Goal: Information Seeking & Learning: Learn about a topic

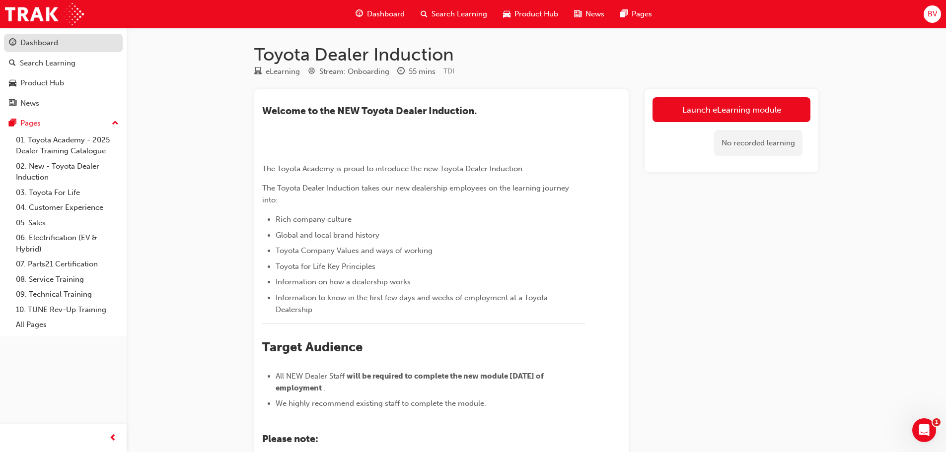
click at [34, 44] on div "Dashboard" at bounding box center [39, 42] width 38 height 11
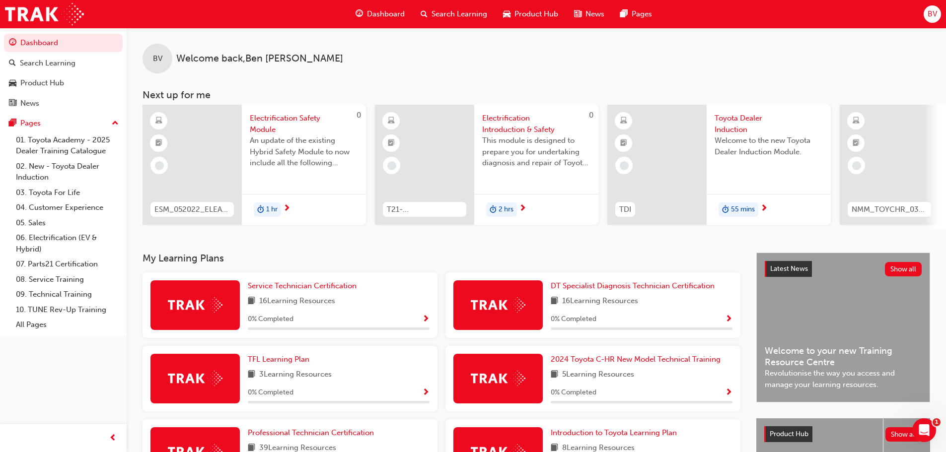
click at [445, 16] on span "Search Learning" at bounding box center [459, 13] width 56 height 11
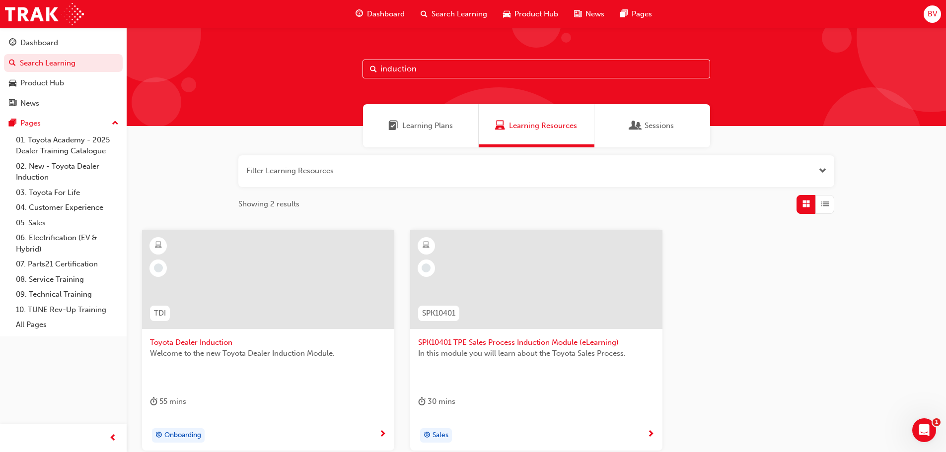
click at [427, 127] on span "Learning Plans" at bounding box center [427, 125] width 51 height 11
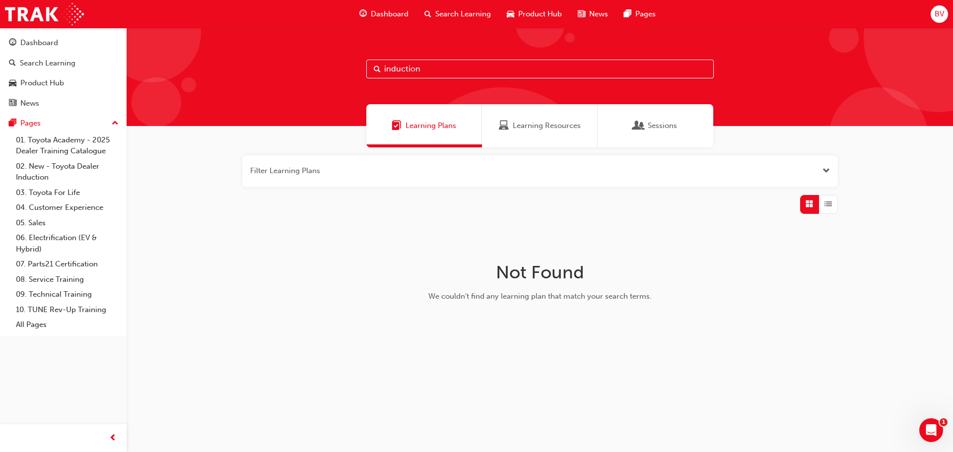
click at [513, 123] on span "Learning Resources" at bounding box center [547, 125] width 68 height 11
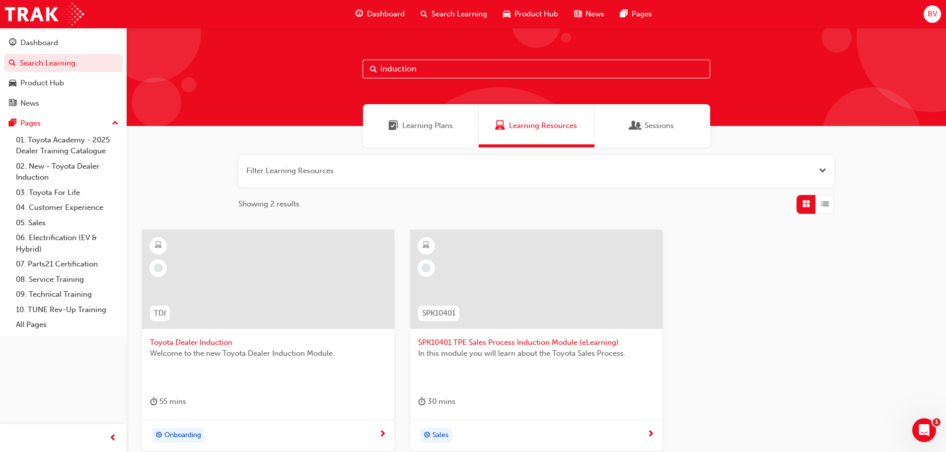
click at [802, 204] on span "Grid" at bounding box center [805, 204] width 7 height 11
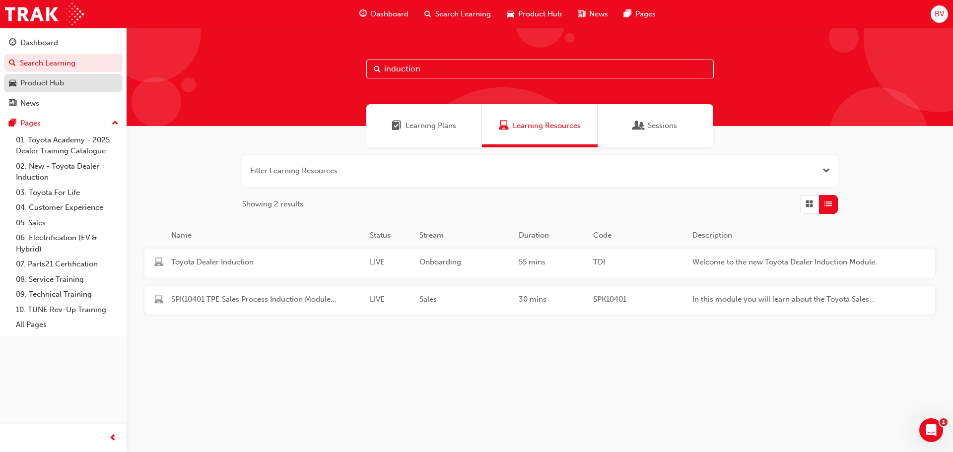
click at [43, 84] on div "Product Hub" at bounding box center [42, 82] width 44 height 11
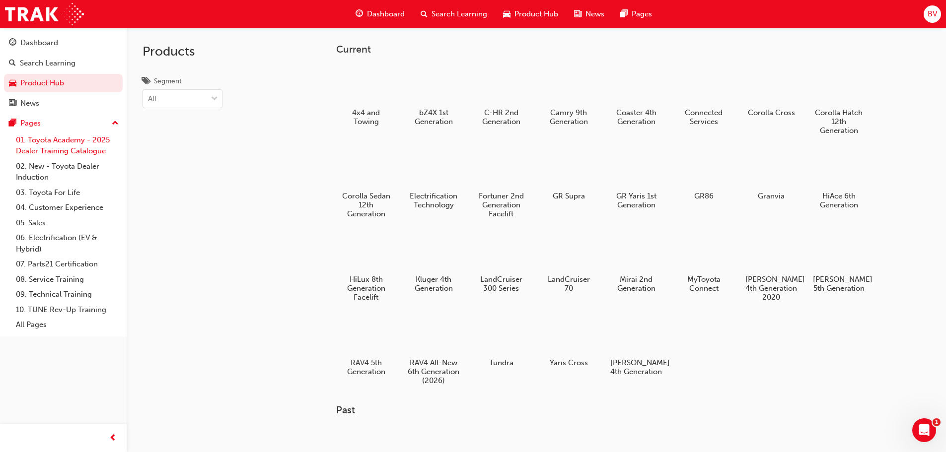
click at [50, 147] on link "01. Toyota Academy - 2025 Dealer Training Catalogue" at bounding box center [67, 146] width 111 height 26
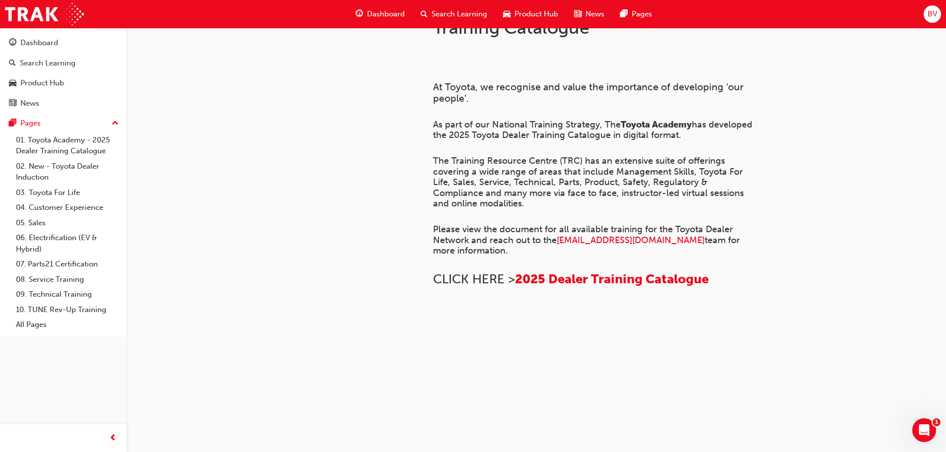
scroll to position [348, 0]
click at [44, 168] on link "02. New - Toyota Dealer Induction" at bounding box center [67, 172] width 111 height 26
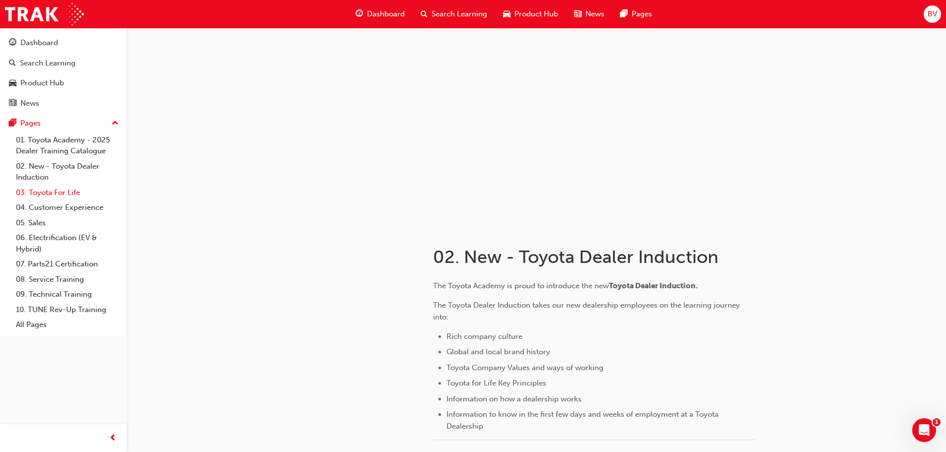
click at [49, 193] on link "03. Toyota For Life" at bounding box center [67, 192] width 111 height 15
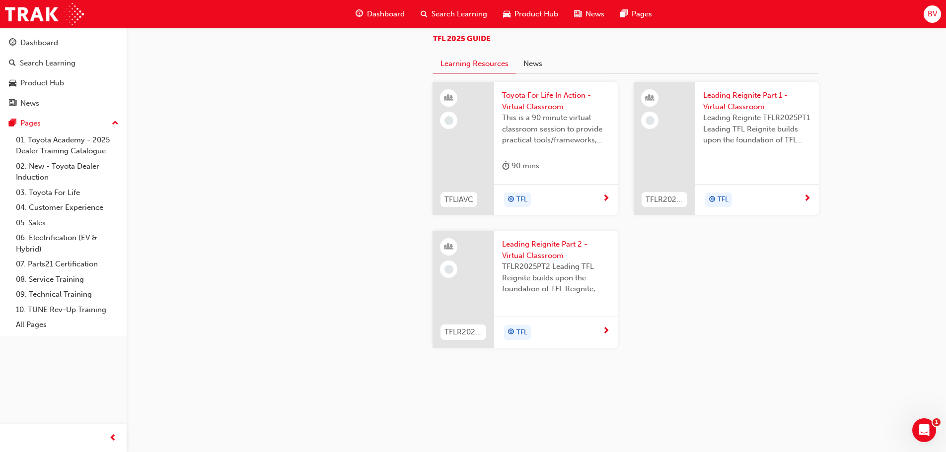
scroll to position [1043, 0]
click at [529, 112] on span "Toyota For Life In Action - Virtual Classroom" at bounding box center [556, 101] width 108 height 22
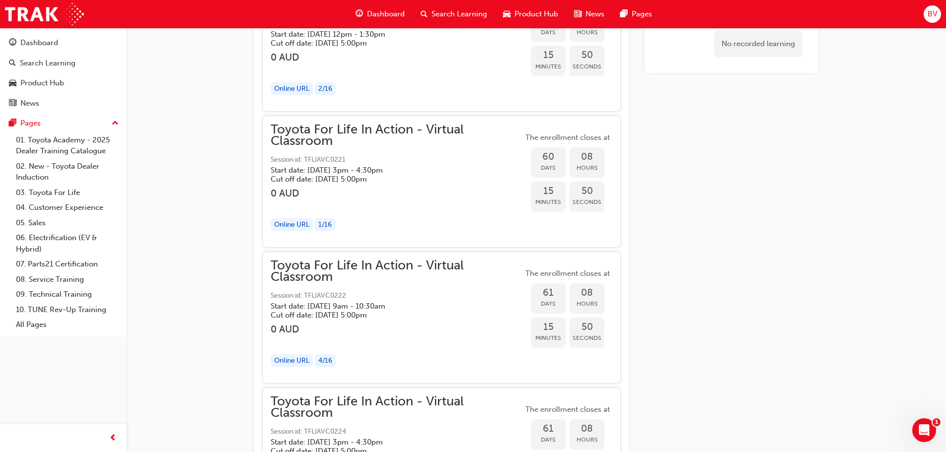
scroll to position [10773, 0]
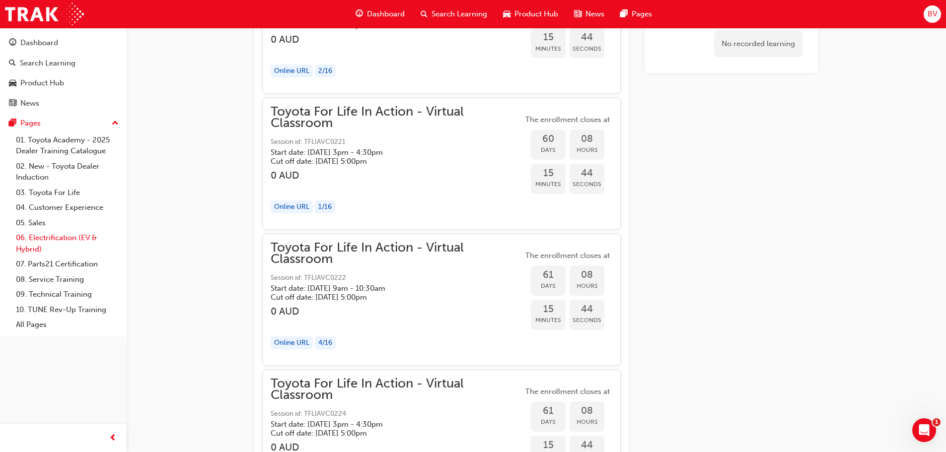
click at [53, 237] on link "06. Electrification (EV & Hybrid)" at bounding box center [67, 243] width 111 height 26
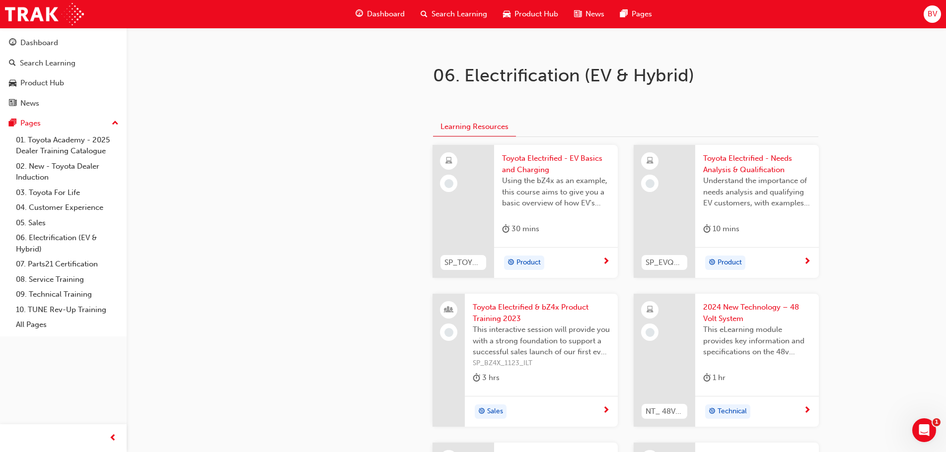
scroll to position [248, 0]
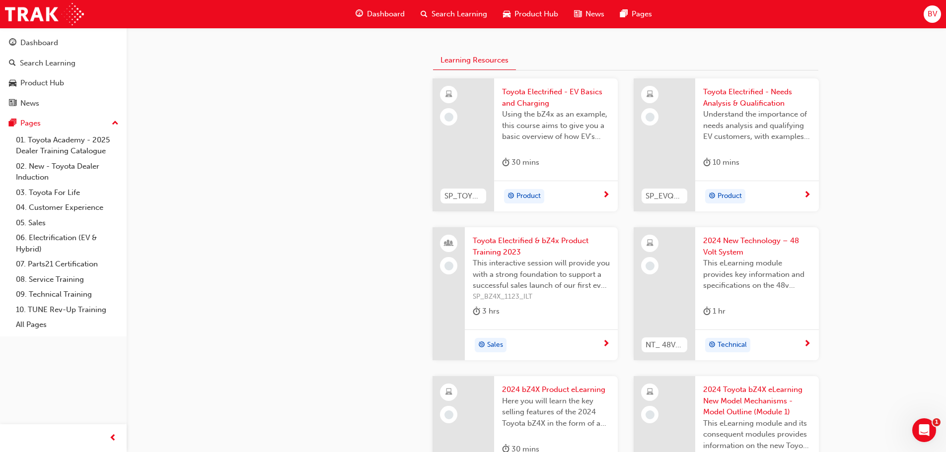
click at [525, 93] on span "Toyota Electrified - EV Basics and Charging" at bounding box center [556, 97] width 108 height 22
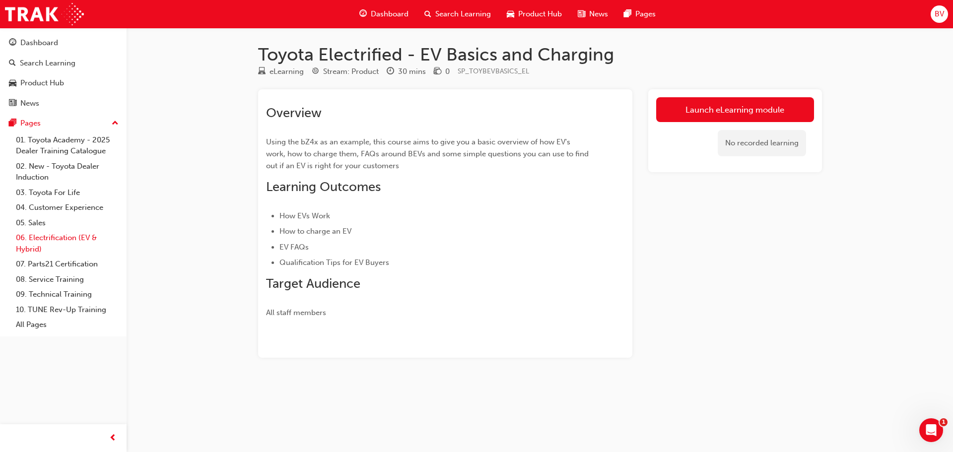
click at [49, 237] on link "06. Electrification (EV & Hybrid)" at bounding box center [67, 243] width 111 height 26
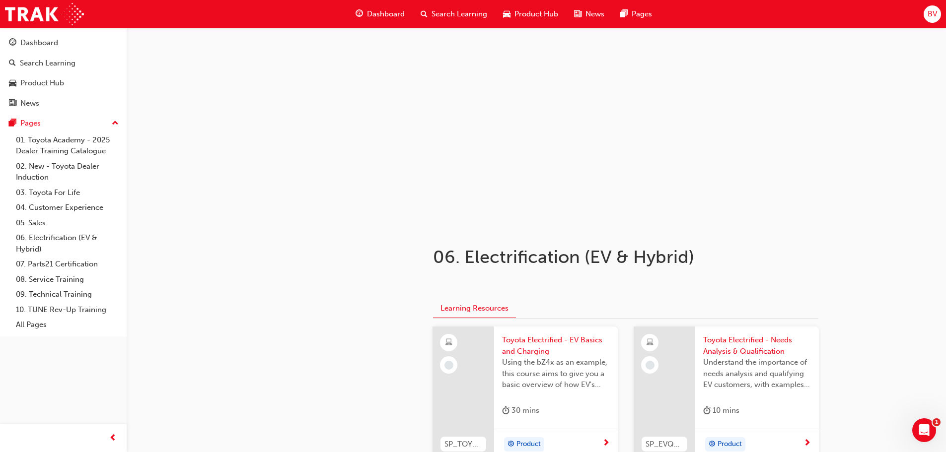
click at [462, 11] on span "Search Learning" at bounding box center [459, 13] width 56 height 11
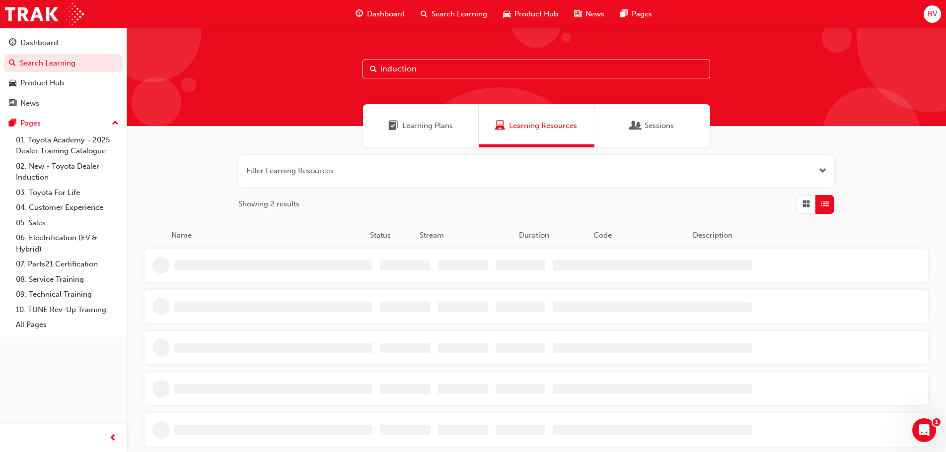
click at [415, 72] on input "induction" at bounding box center [536, 69] width 348 height 19
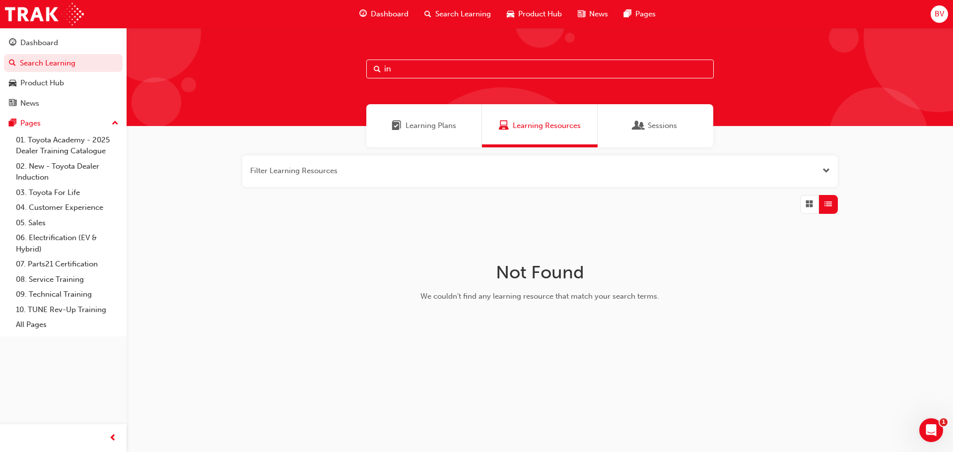
type input "i"
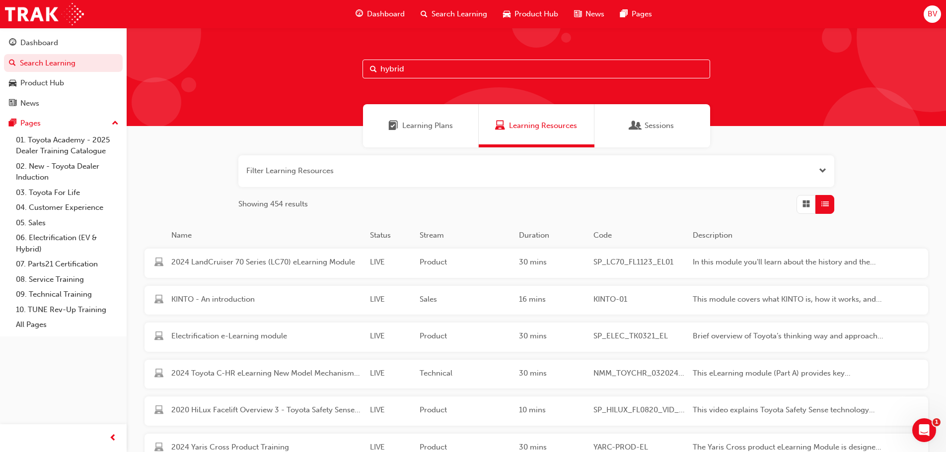
type input "hybrid"
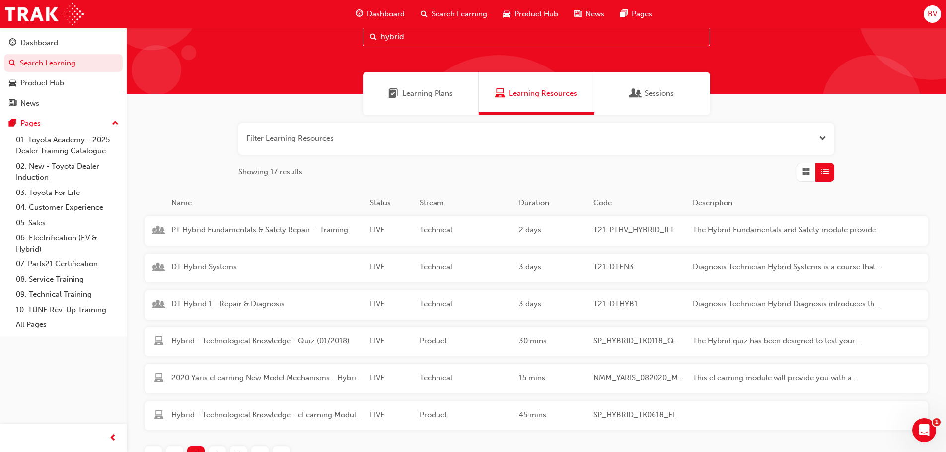
scroll to position [50, 0]
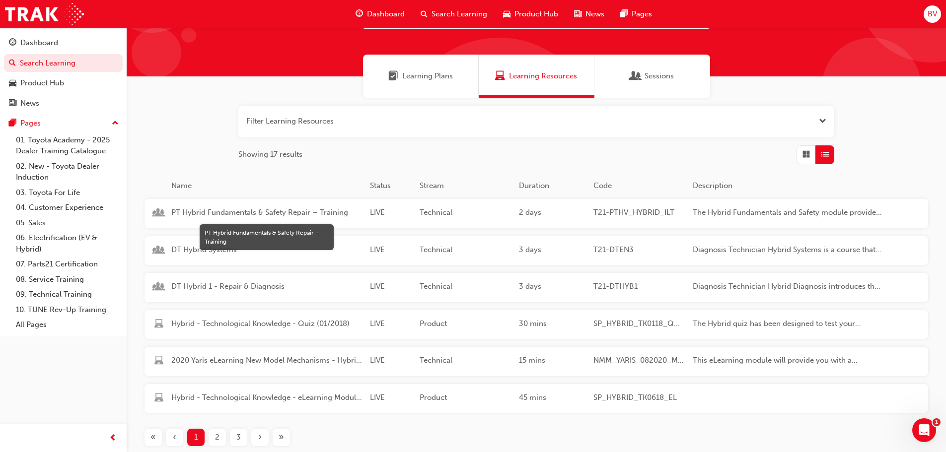
click at [272, 212] on span "PT Hybrid Fundamentals & Safety Repair – Training" at bounding box center [266, 212] width 191 height 11
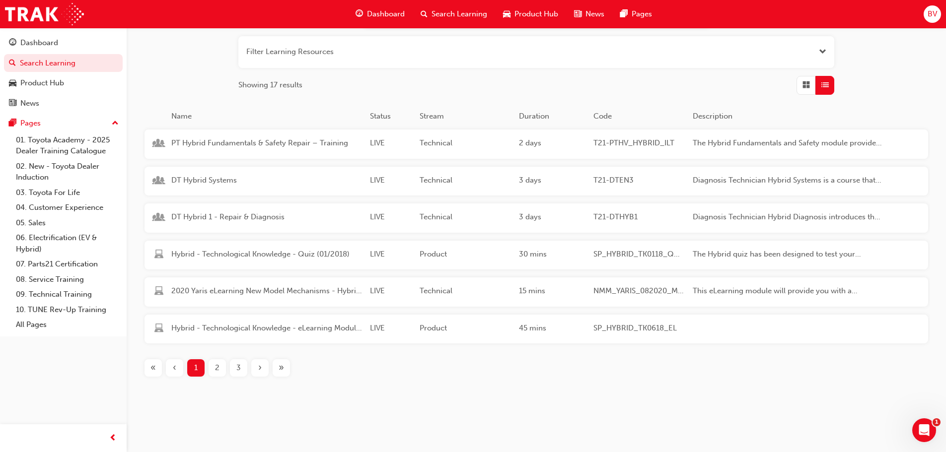
scroll to position [124, 0]
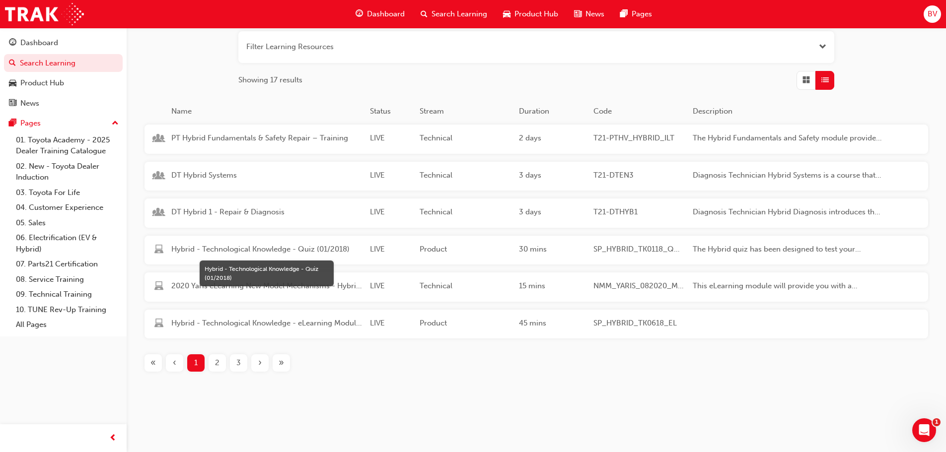
click at [276, 250] on span "Hybrid - Technological Knowledge - Quiz (01/2018)" at bounding box center [266, 249] width 191 height 11
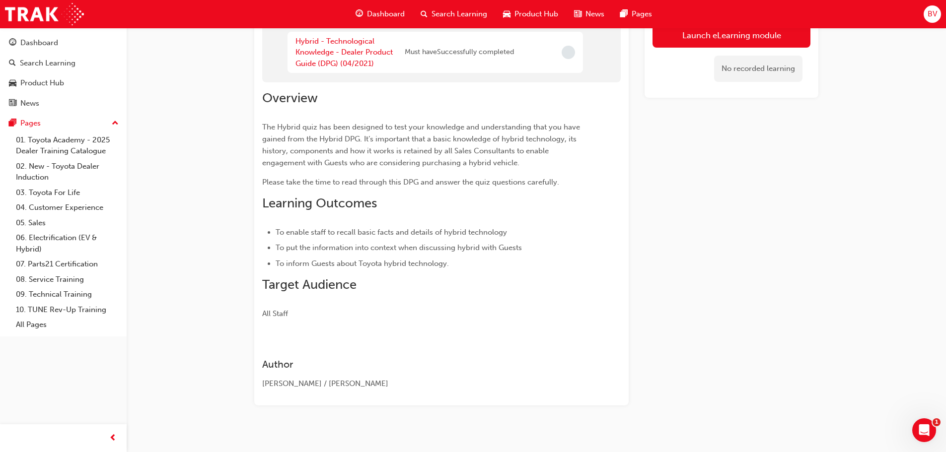
scroll to position [96, 0]
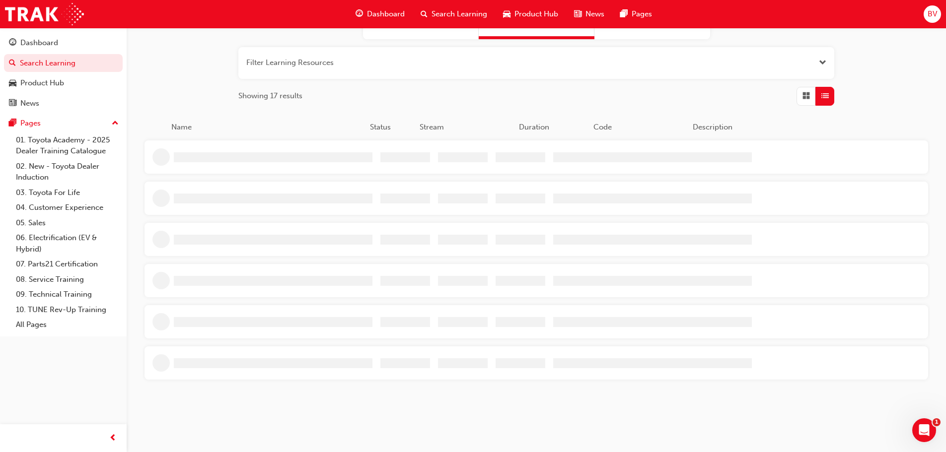
scroll to position [124, 0]
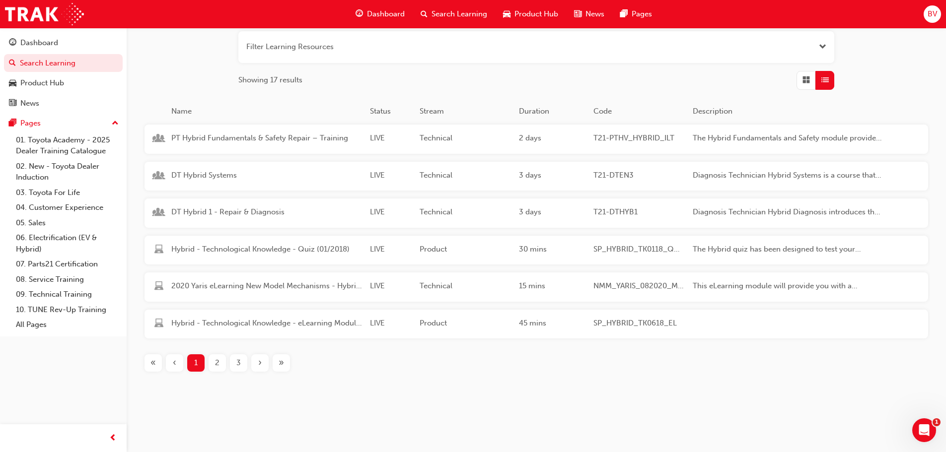
click at [218, 367] on span "2" at bounding box center [217, 362] width 4 height 11
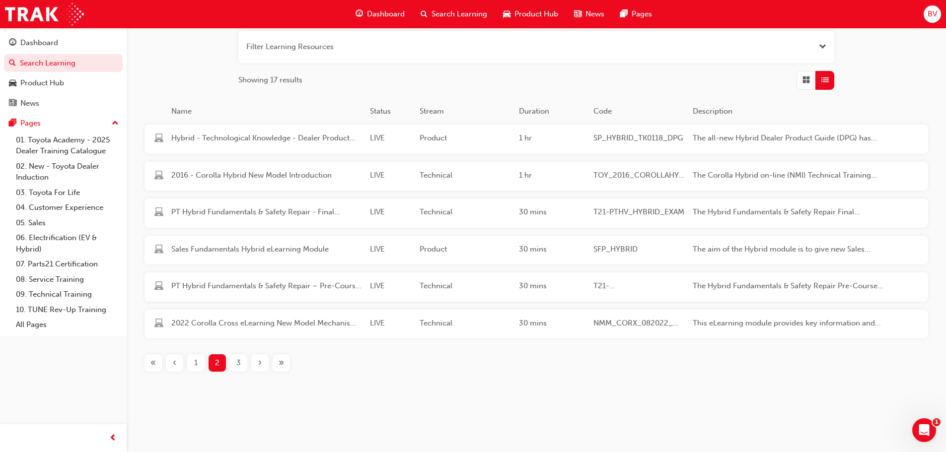
click at [239, 363] on span "3" at bounding box center [238, 362] width 4 height 11
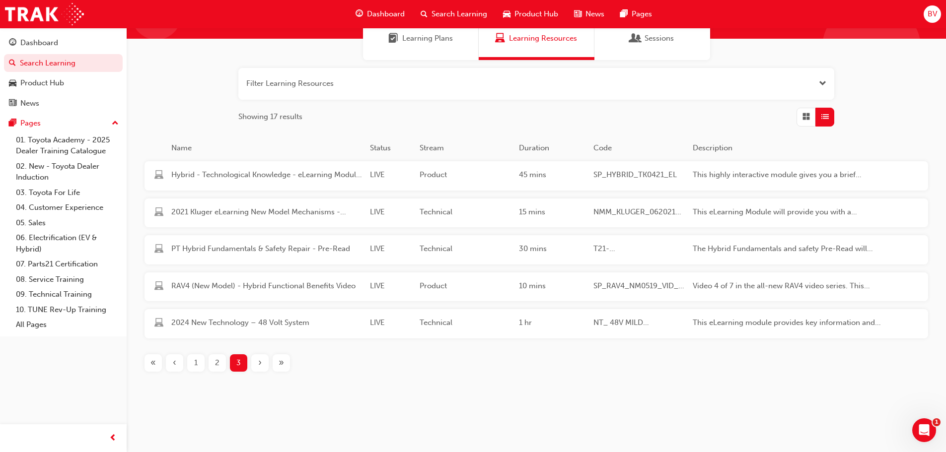
scroll to position [87, 0]
click at [195, 364] on span "1" at bounding box center [195, 362] width 3 height 11
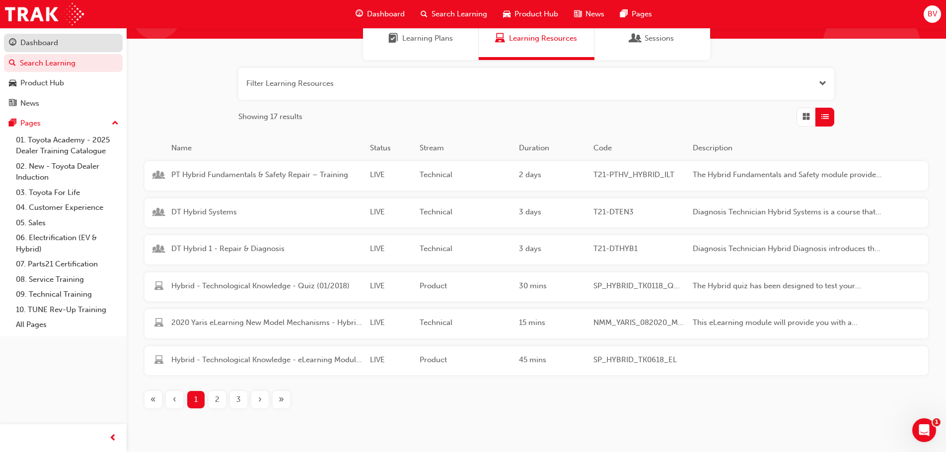
click at [42, 44] on div "Dashboard" at bounding box center [39, 42] width 38 height 11
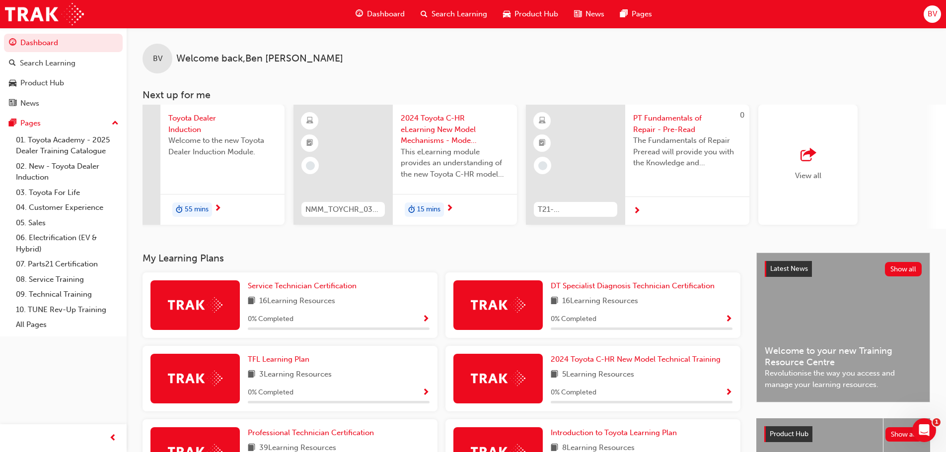
scroll to position [0, 548]
click at [799, 167] on div "View all" at bounding box center [806, 164] width 26 height 33
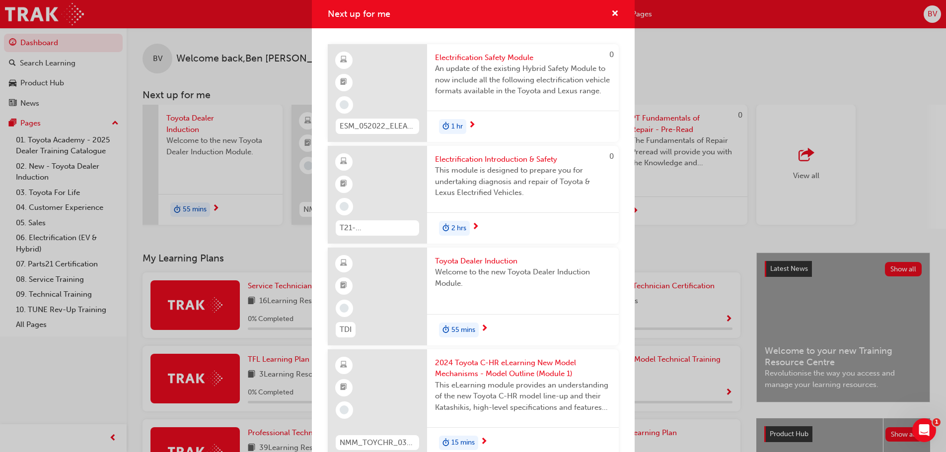
click at [369, 183] on div "Next up for me" at bounding box center [377, 195] width 99 height 98
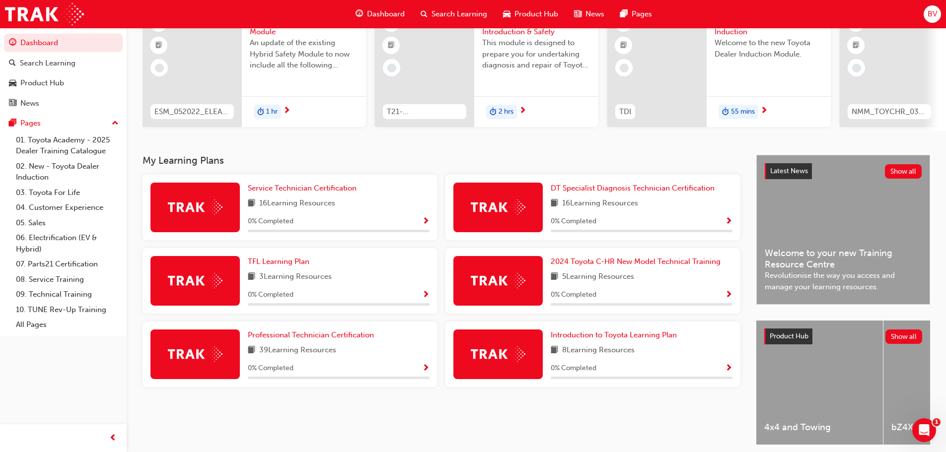
scroll to position [141, 0]
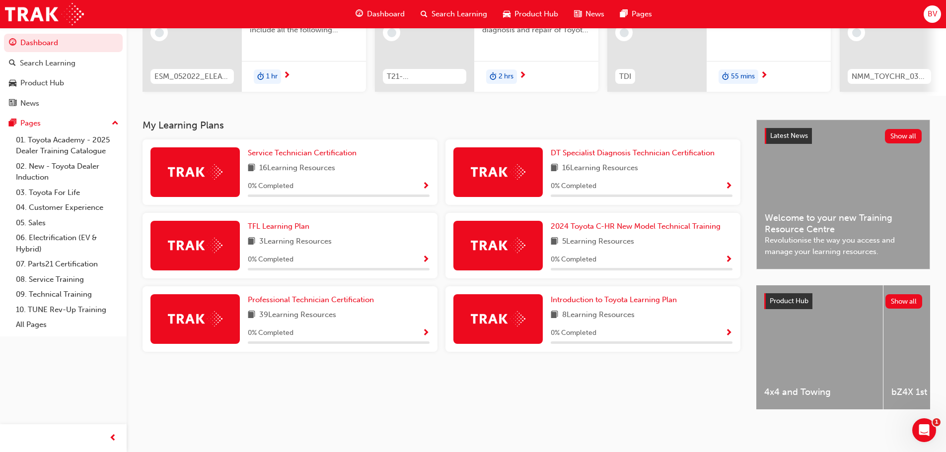
click at [789, 297] on span "Product Hub" at bounding box center [789, 301] width 39 height 8
click at [193, 241] on img at bounding box center [195, 245] width 55 height 15
click at [203, 238] on img at bounding box center [195, 245] width 55 height 15
click at [287, 222] on span "TFL Learning Plan" at bounding box center [279, 226] width 62 height 9
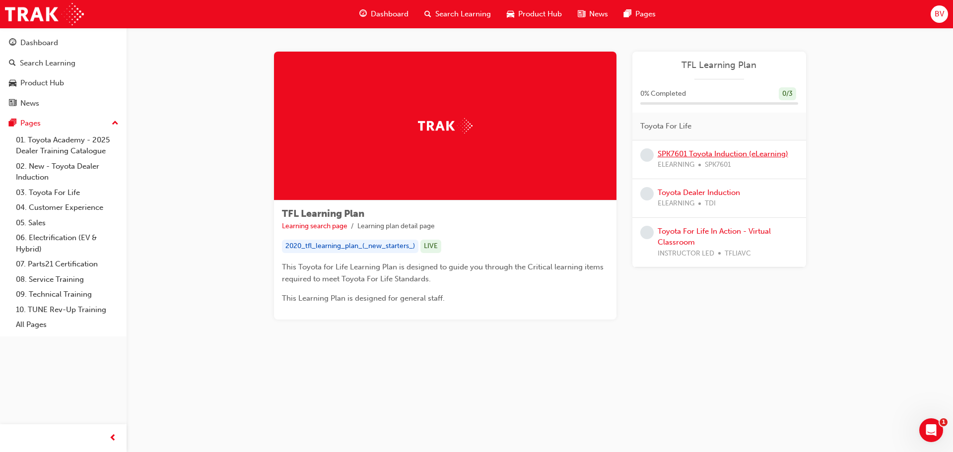
click at [704, 155] on link "SPK7601 Toyota Induction (eLearning)" at bounding box center [723, 153] width 131 height 9
click at [680, 194] on link "Toyota Dealer Induction" at bounding box center [699, 192] width 82 height 9
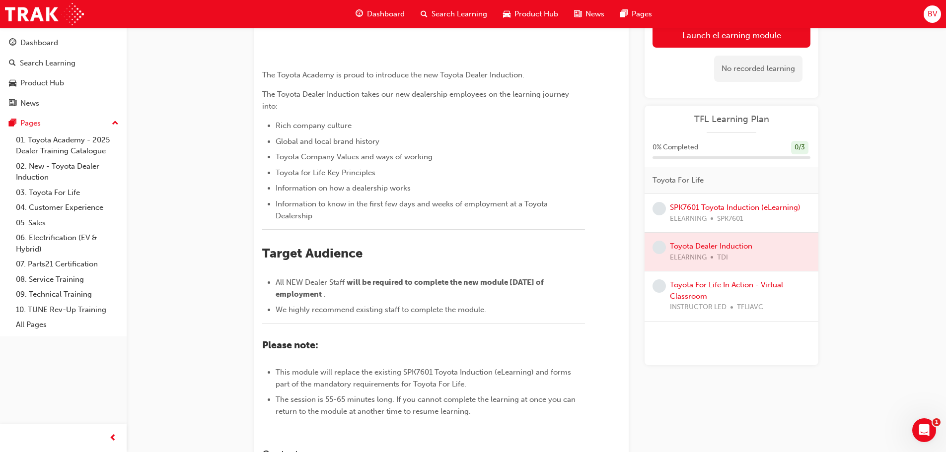
scroll to position [99, 0]
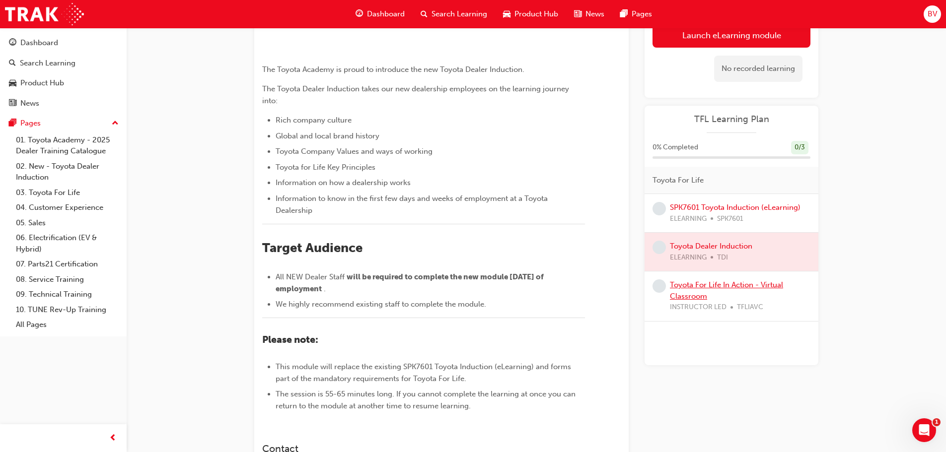
click at [711, 286] on link "Toyota For Life In Action - Virtual Classroom" at bounding box center [726, 291] width 113 height 20
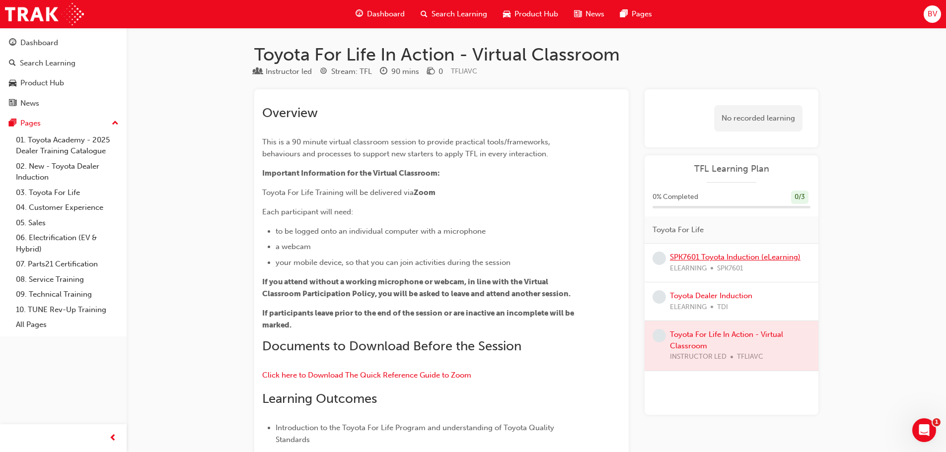
click at [704, 257] on link "SPK7601 Toyota Induction (eLearning)" at bounding box center [735, 257] width 131 height 9
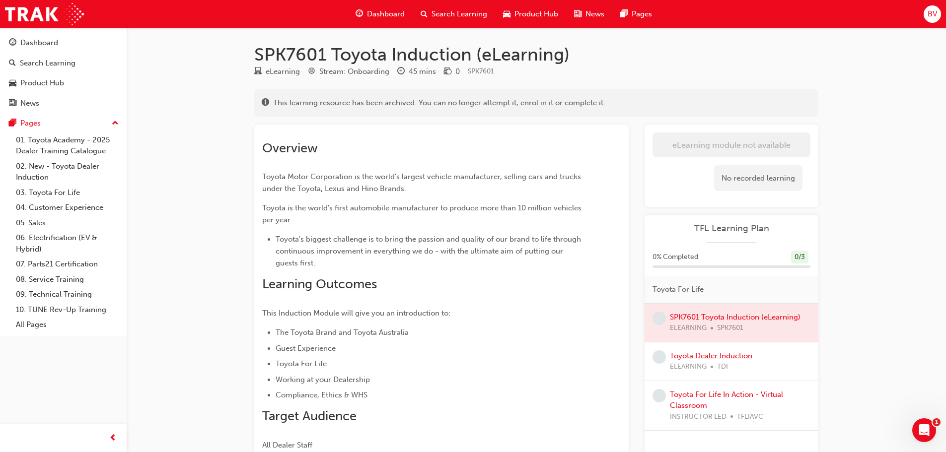
click at [698, 356] on link "Toyota Dealer Induction" at bounding box center [711, 356] width 82 height 9
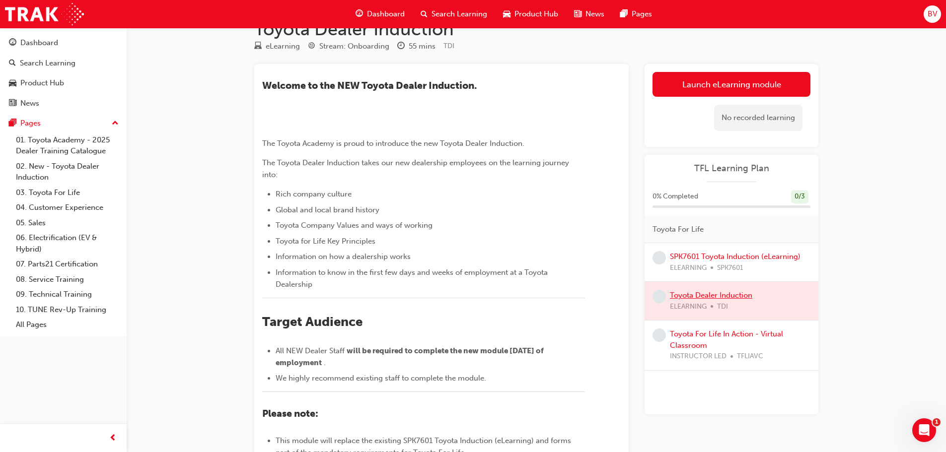
scroll to position [50, 0]
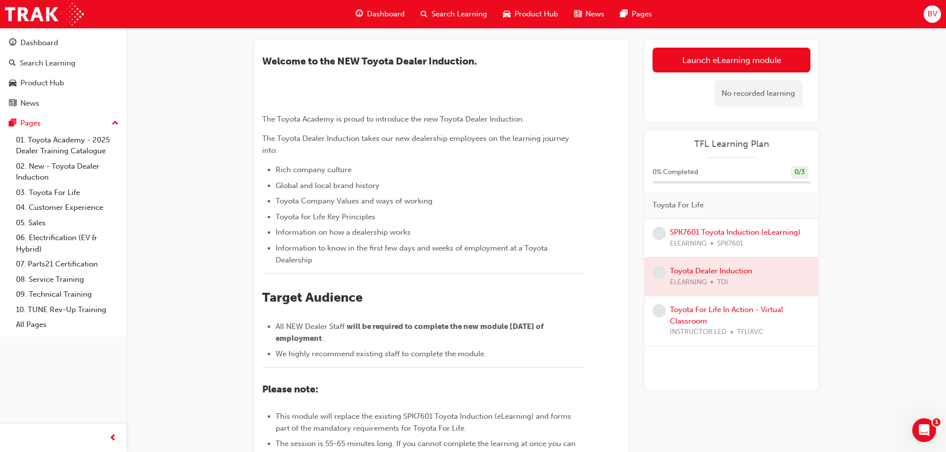
click at [929, 17] on span "BV" at bounding box center [931, 13] width 9 height 11
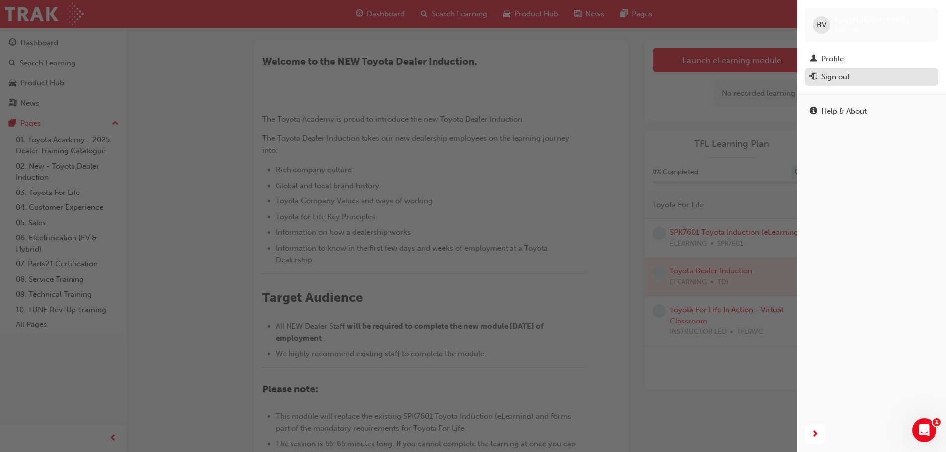
click at [832, 76] on div "Sign out" at bounding box center [835, 76] width 28 height 11
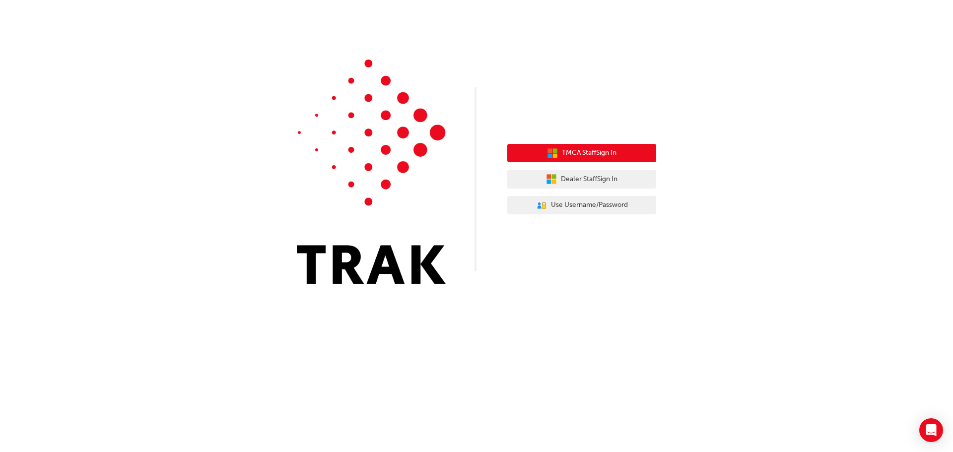
click at [578, 151] on span "TMCA Staff Sign In" at bounding box center [589, 152] width 55 height 11
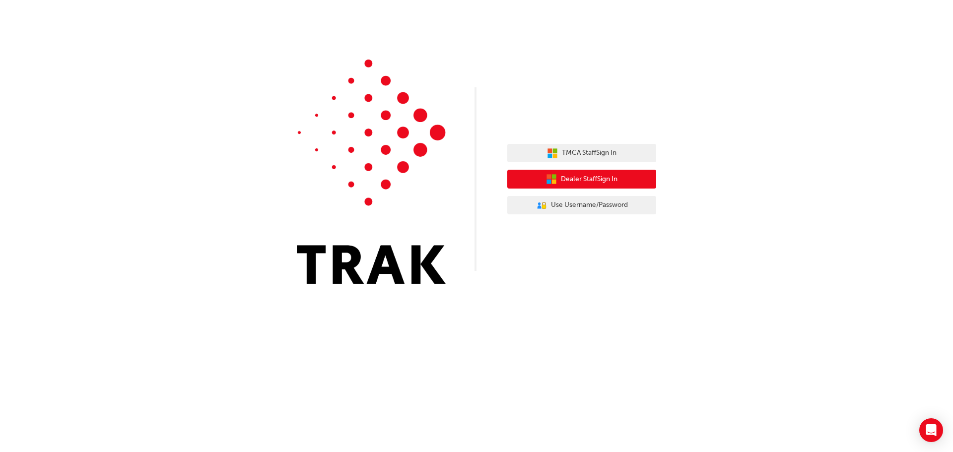
click at [563, 176] on span "Dealer Staff Sign In" at bounding box center [589, 179] width 57 height 11
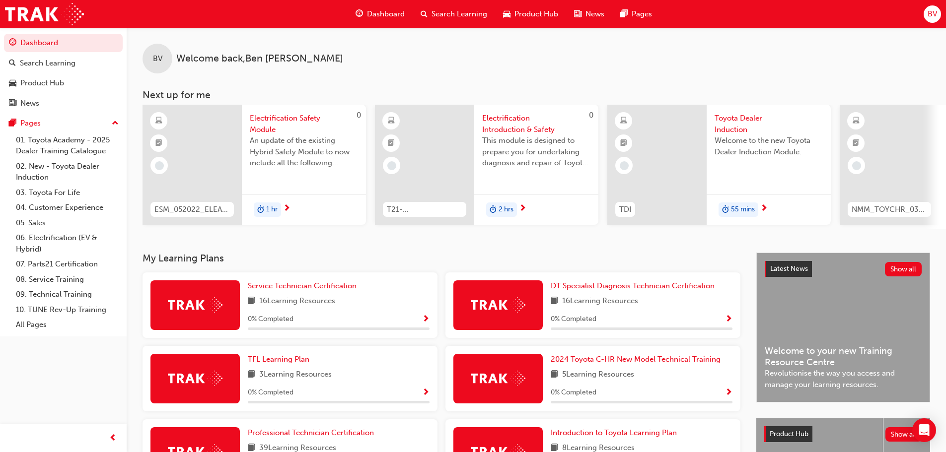
click at [584, 8] on div "News" at bounding box center [589, 14] width 46 height 20
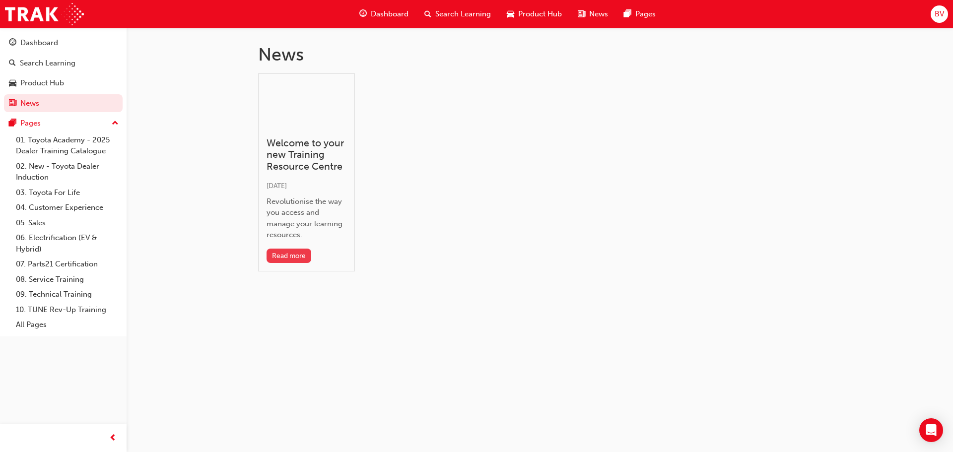
click at [292, 252] on button "Read more" at bounding box center [289, 256] width 45 height 14
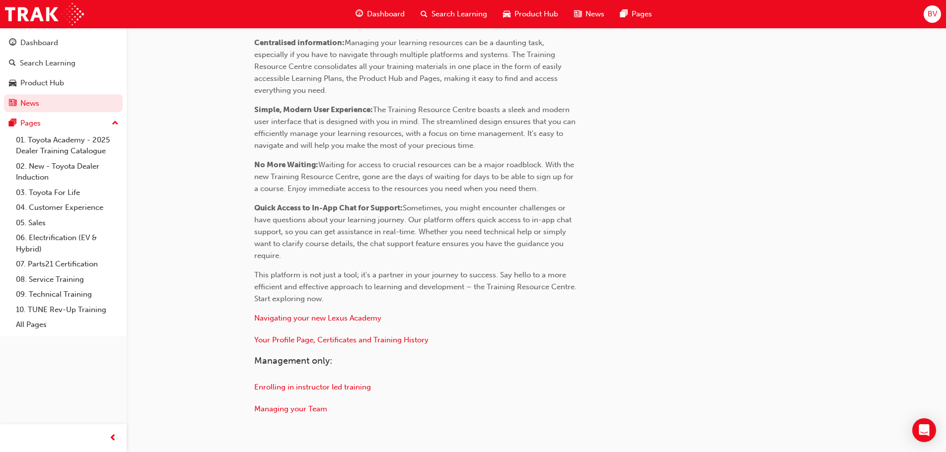
scroll to position [314, 0]
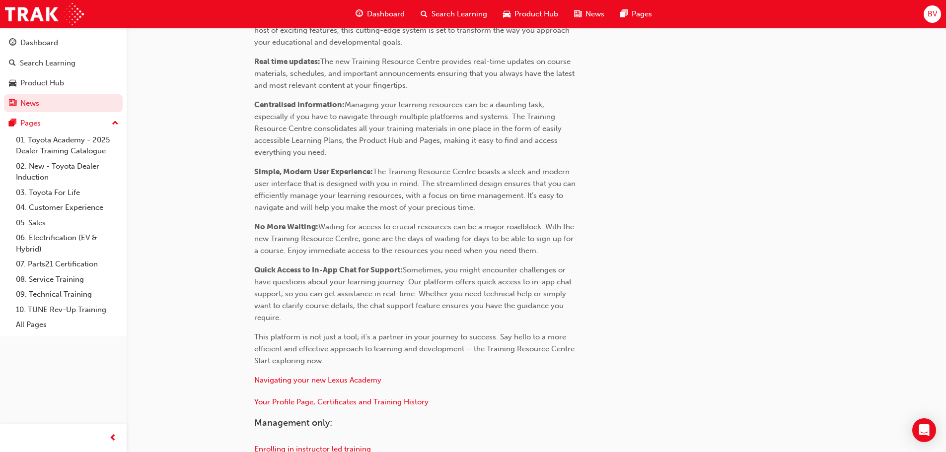
click at [450, 13] on span "Search Learning" at bounding box center [459, 13] width 56 height 11
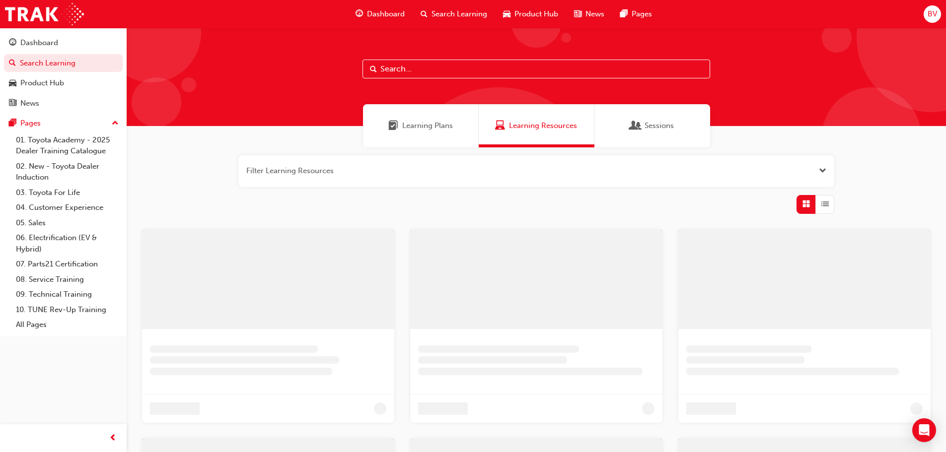
click at [377, 11] on span "Dashboard" at bounding box center [386, 13] width 38 height 11
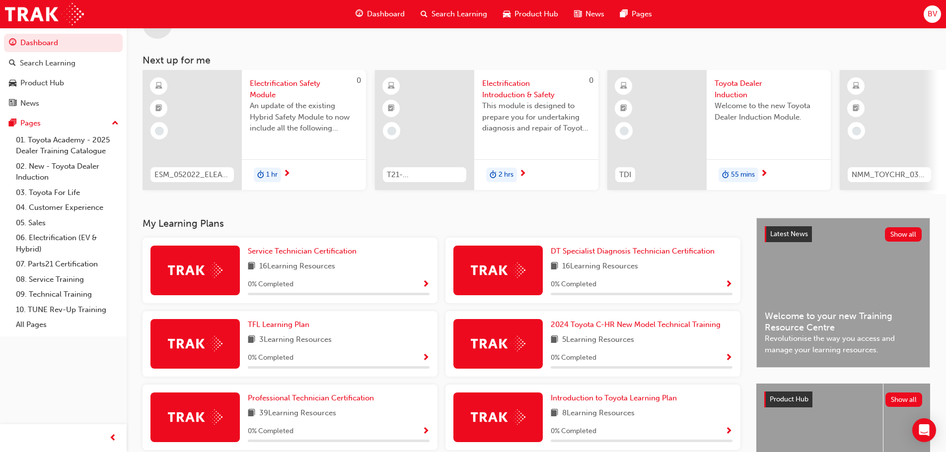
scroll to position [50, 0]
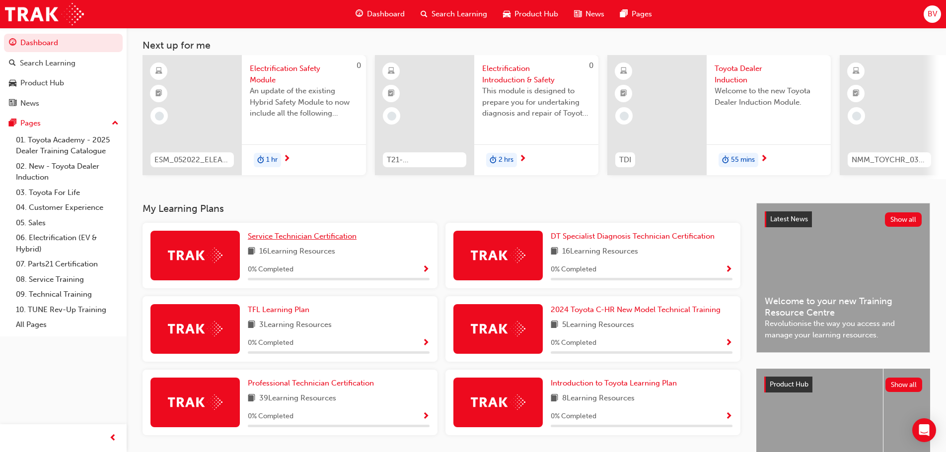
click at [283, 241] on span "Service Technician Certification" at bounding box center [302, 236] width 109 height 9
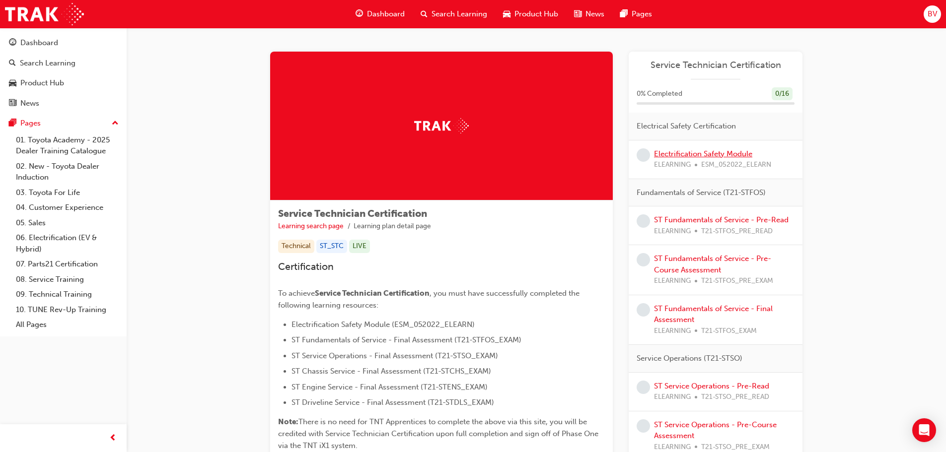
click at [691, 155] on link "Electrification Safety Module" at bounding box center [703, 153] width 98 height 9
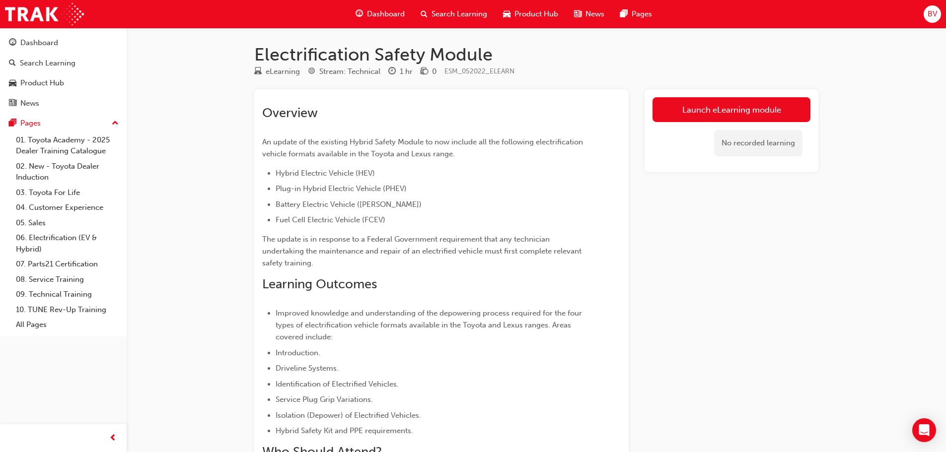
click at [522, 11] on span "Product Hub" at bounding box center [536, 13] width 44 height 11
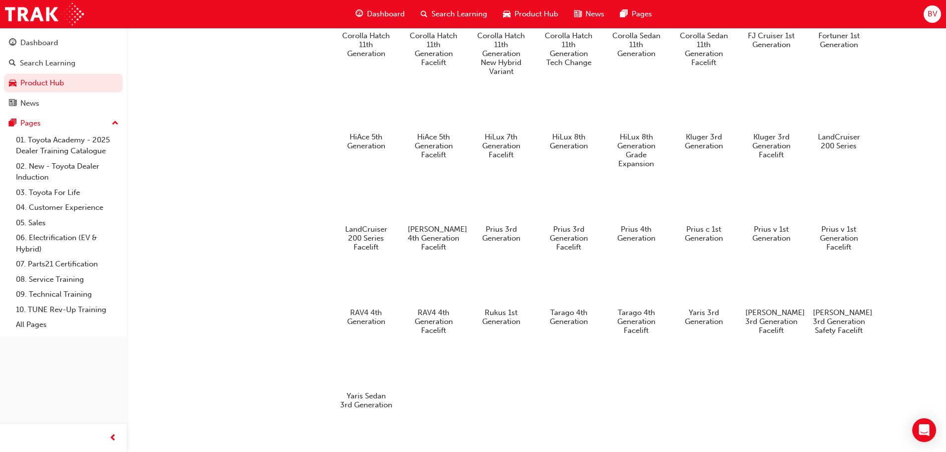
scroll to position [498, 0]
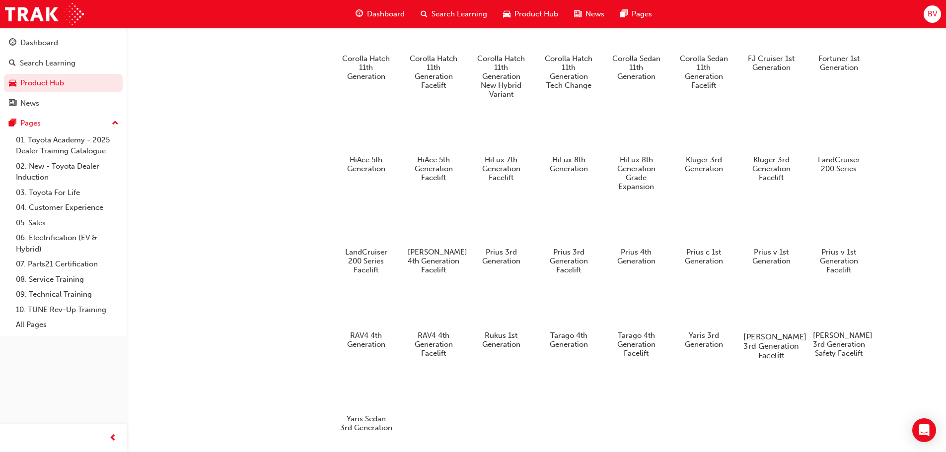
click at [774, 328] on div at bounding box center [770, 308] width 55 height 40
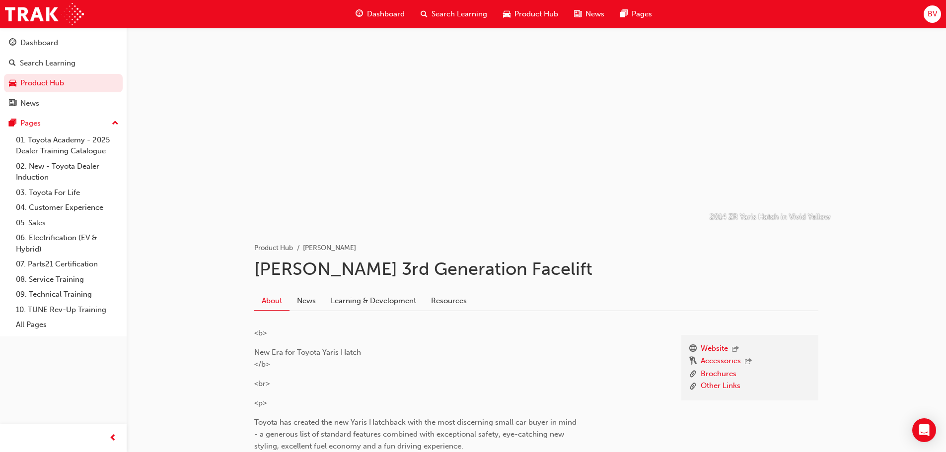
click at [537, 14] on span "Product Hub" at bounding box center [536, 13] width 44 height 11
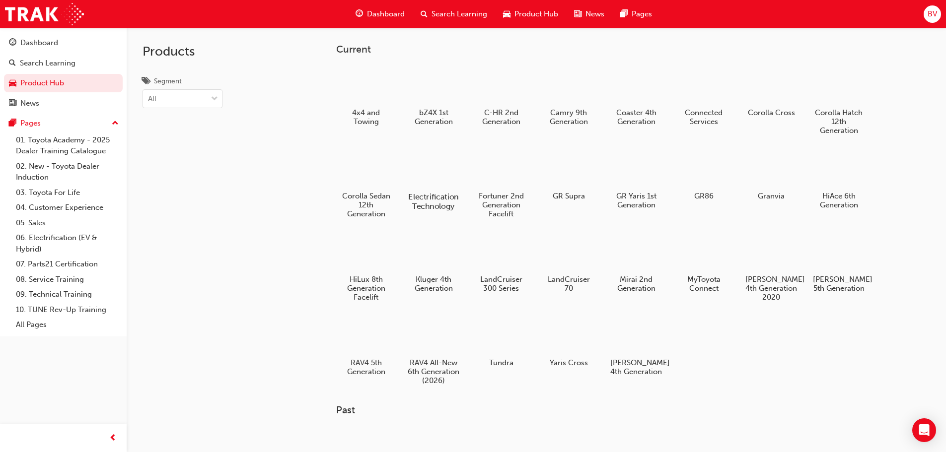
click at [435, 200] on h5 "Electrification Technology" at bounding box center [433, 201] width 55 height 19
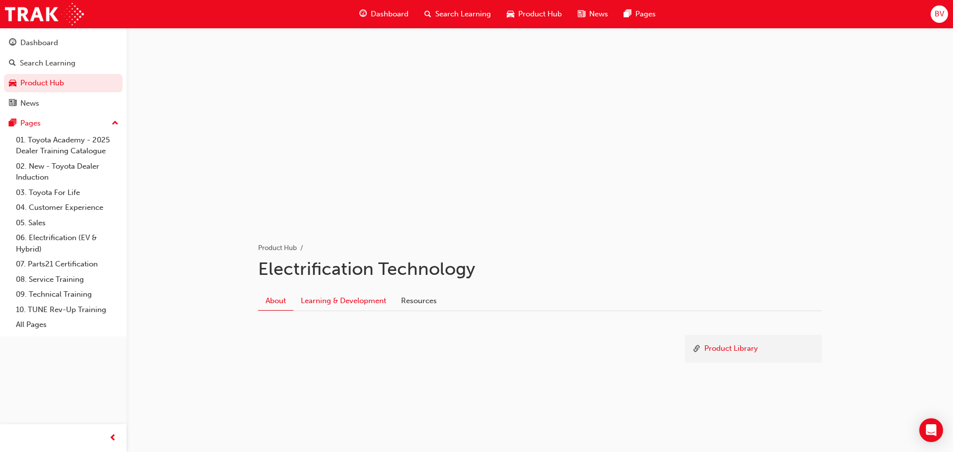
click at [365, 300] on link "Learning & Development" at bounding box center [343, 300] width 100 height 19
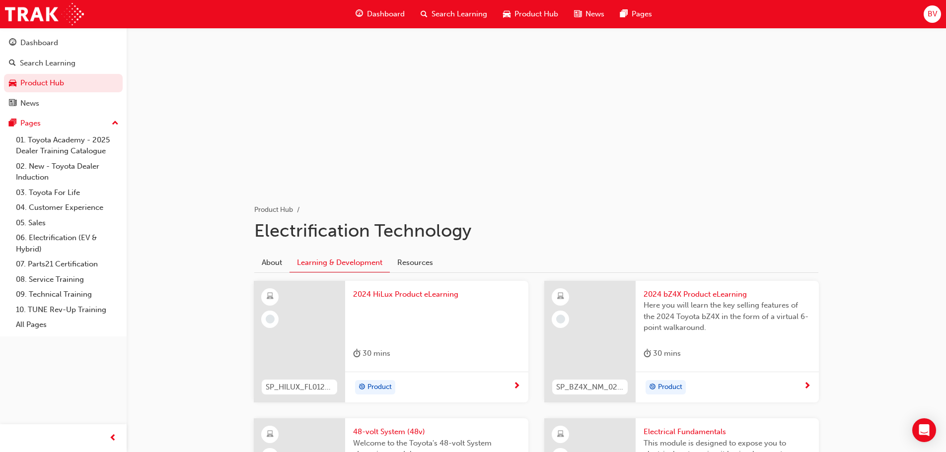
scroll to position [149, 0]
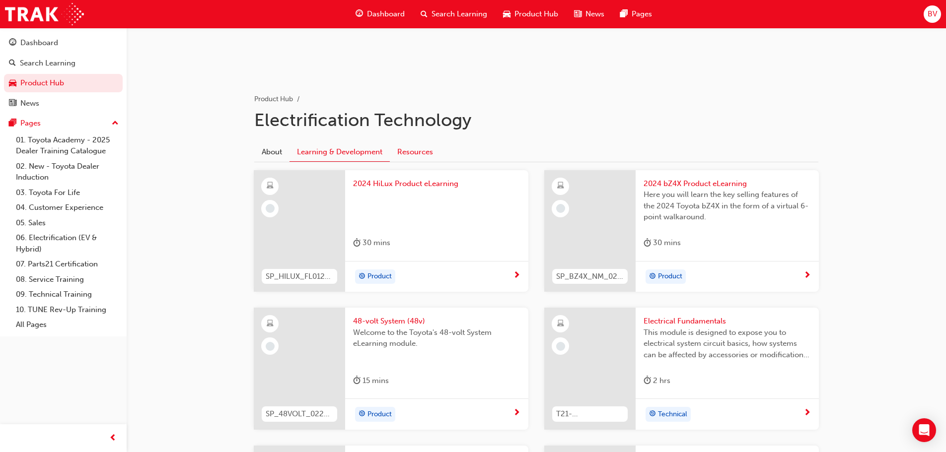
click at [416, 150] on link "Resources" at bounding box center [415, 151] width 51 height 19
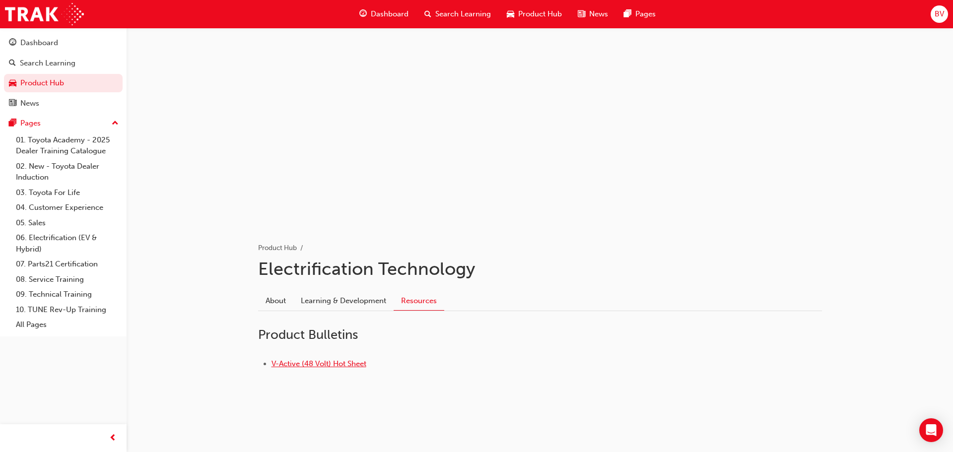
click at [323, 365] on link "V-Active (48 Volt) Hot Sheet" at bounding box center [319, 363] width 95 height 9
click at [455, 13] on span "Search Learning" at bounding box center [463, 13] width 56 height 11
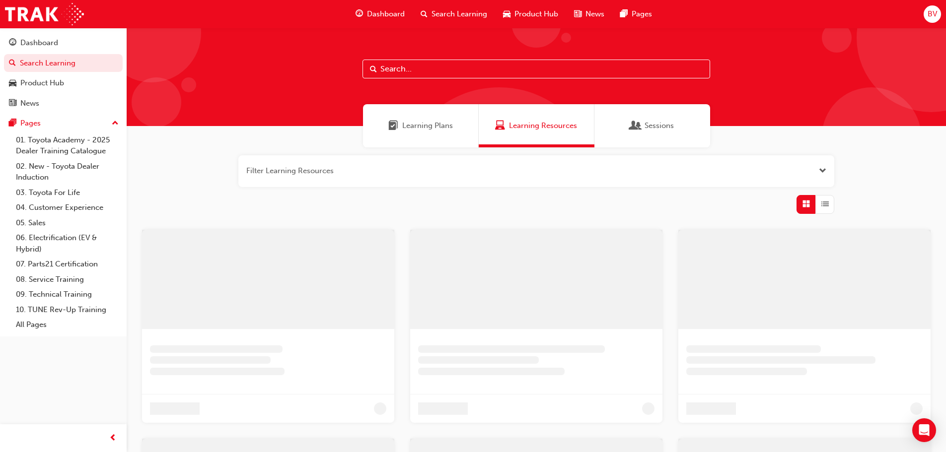
click at [415, 71] on input "text" at bounding box center [536, 69] width 348 height 19
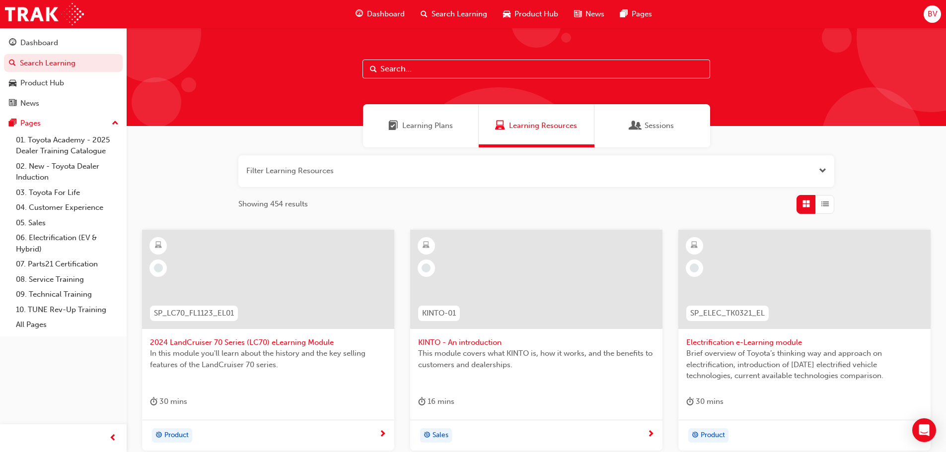
click at [391, 12] on span "Dashboard" at bounding box center [386, 13] width 38 height 11
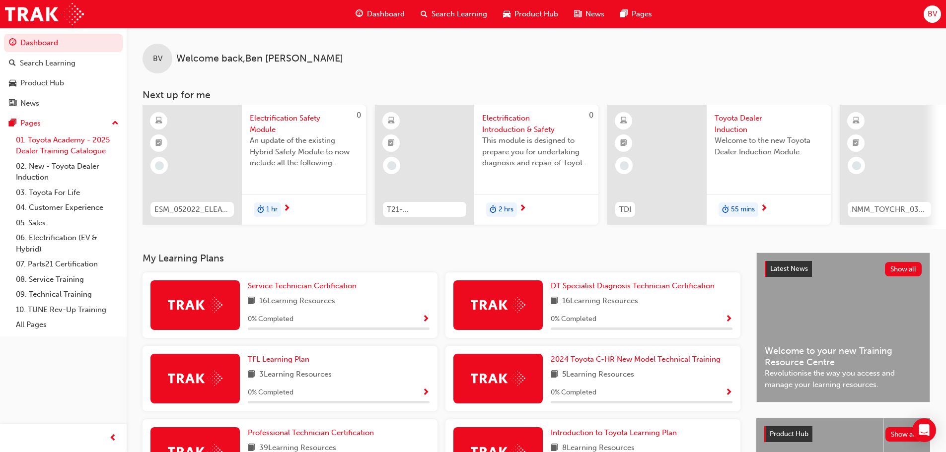
click at [71, 146] on link "01. Toyota Academy - 2025 Dealer Training Catalogue" at bounding box center [67, 146] width 111 height 26
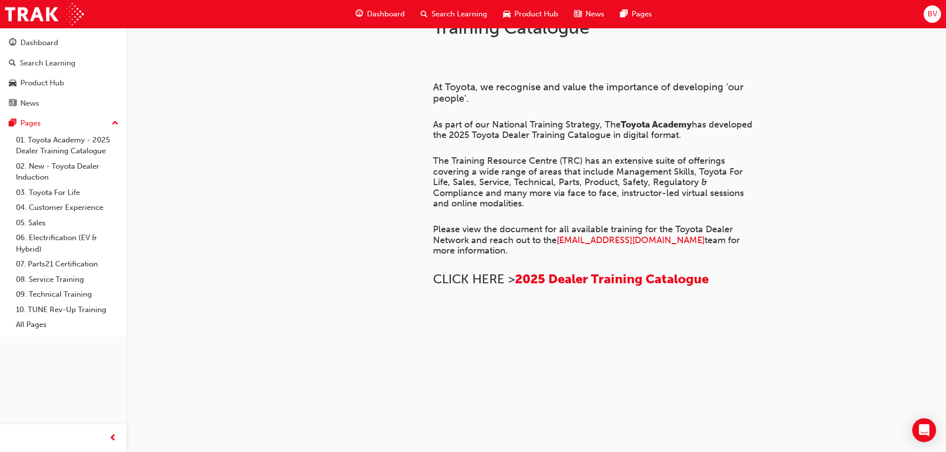
scroll to position [332, 0]
click at [600, 272] on span "2025 Dealer Training Catalogue" at bounding box center [612, 279] width 194 height 15
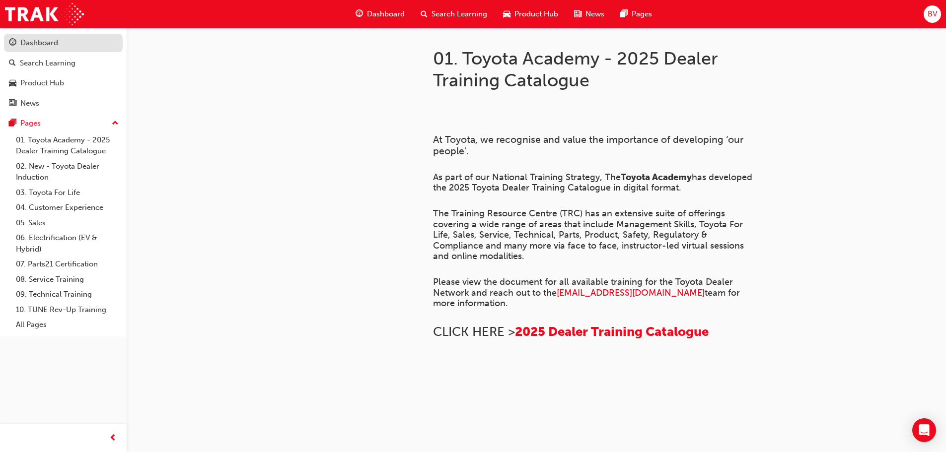
click at [28, 41] on div "Dashboard" at bounding box center [39, 42] width 38 height 11
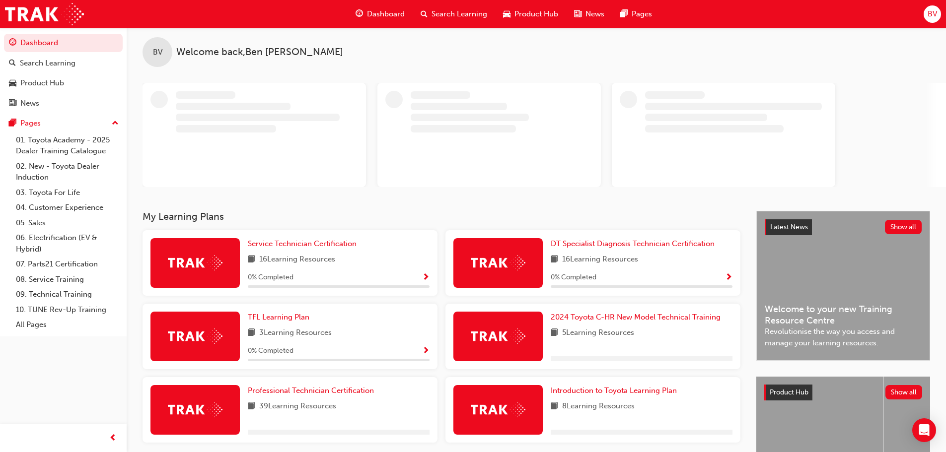
scroll to position [50, 0]
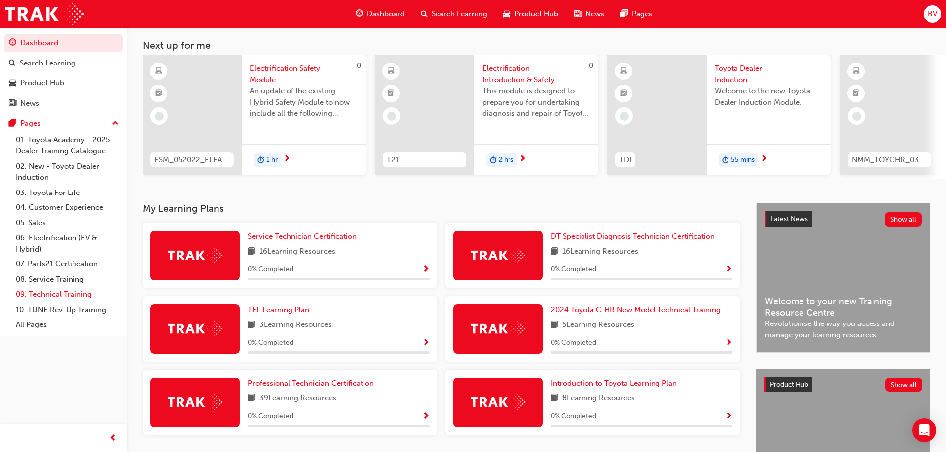
click at [70, 296] on link "09. Technical Training" at bounding box center [67, 294] width 111 height 15
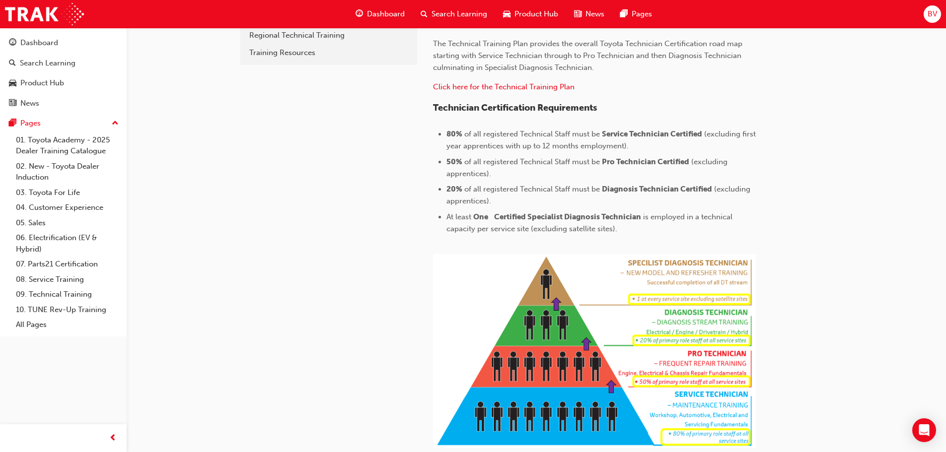
scroll to position [397, 0]
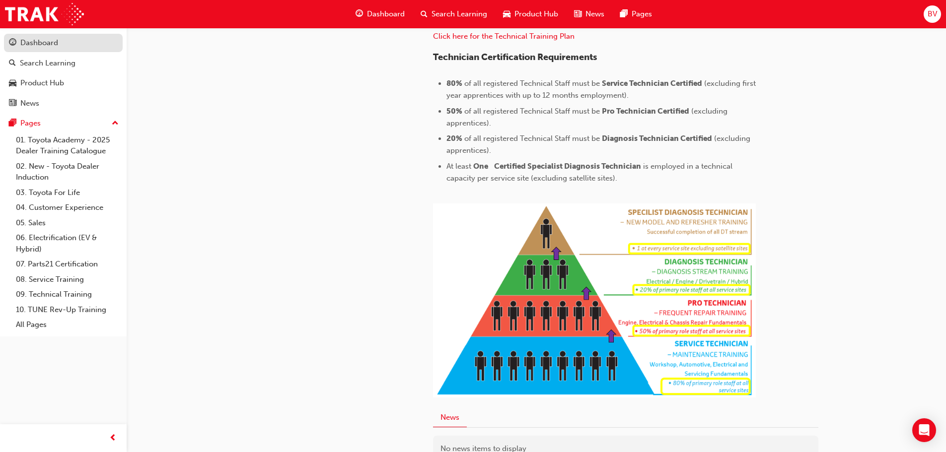
click at [49, 45] on div "Dashboard" at bounding box center [39, 42] width 38 height 11
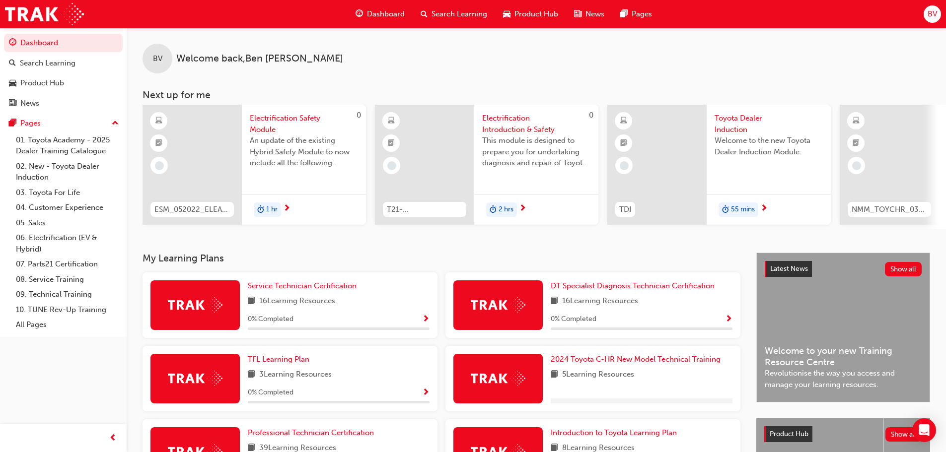
click at [639, 163] on div at bounding box center [656, 165] width 99 height 120
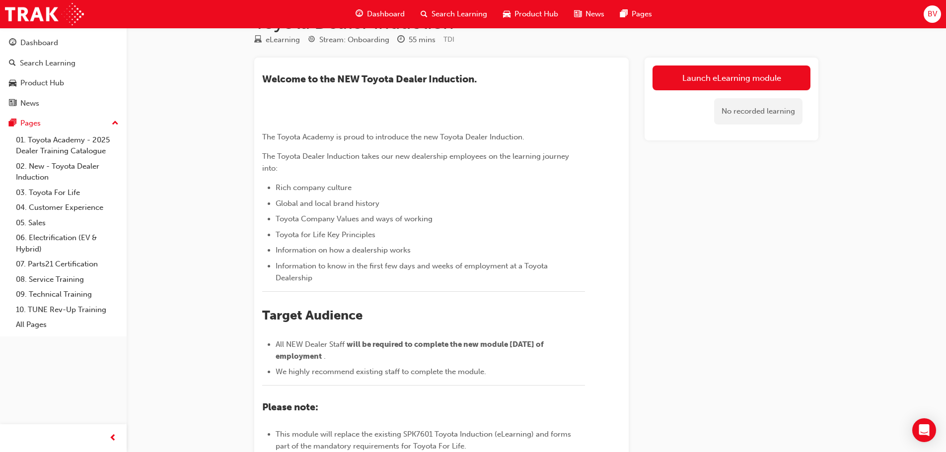
scroll to position [50, 0]
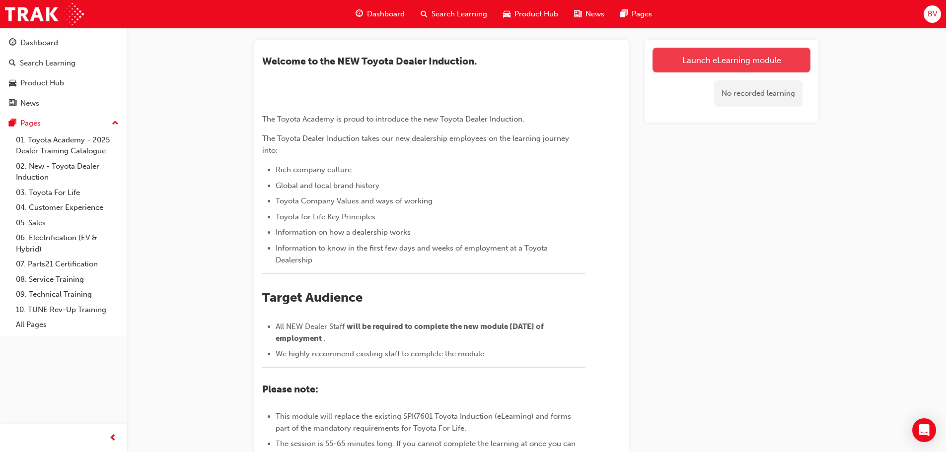
click at [714, 65] on link "Launch eLearning module" at bounding box center [731, 60] width 158 height 25
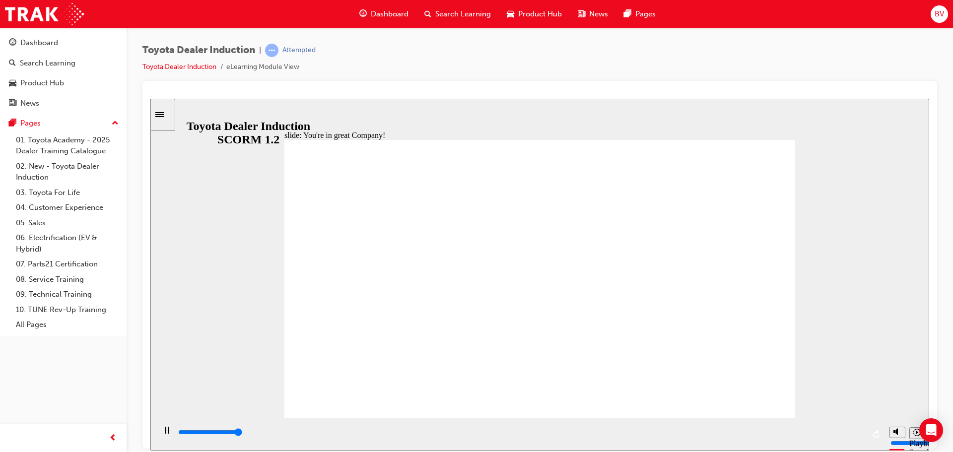
type input "7500"
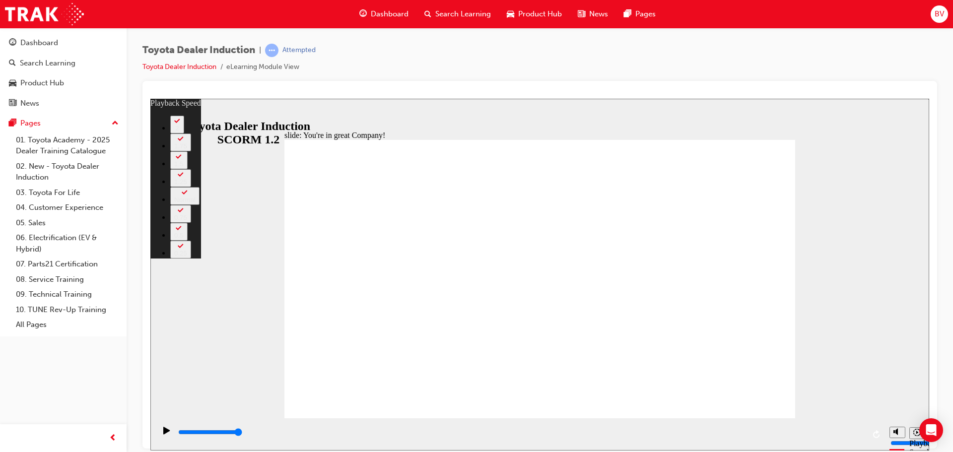
type input "3"
type input "6"
type input "3"
type input "6"
type input "5"
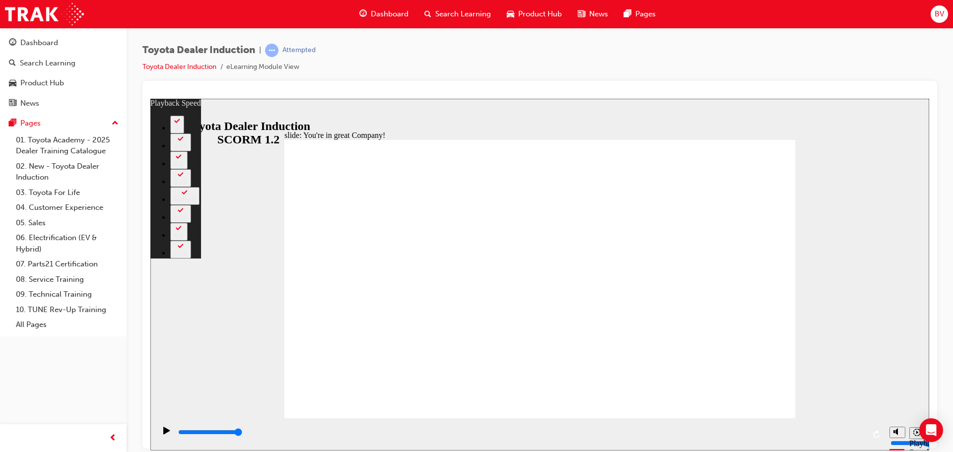
type input "3"
type input "5"
type input "3"
type input "5"
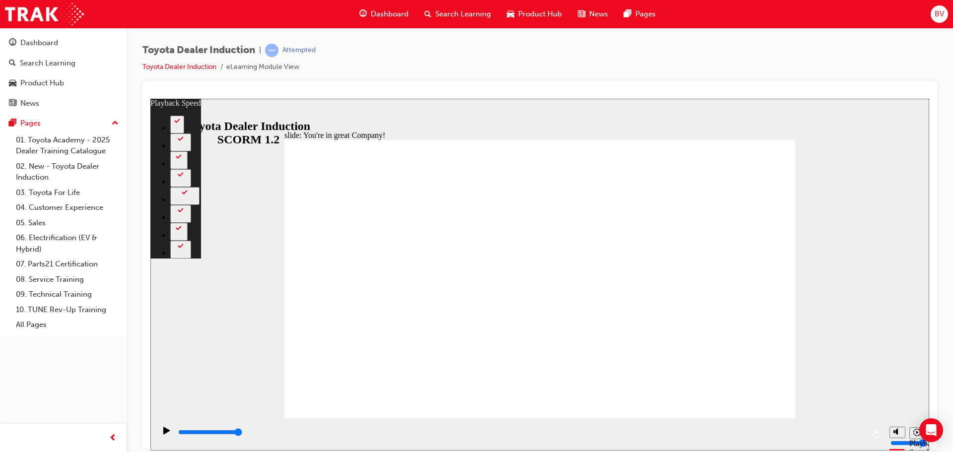
type input "3"
type input "5"
type input "4"
type input "5"
type input "4"
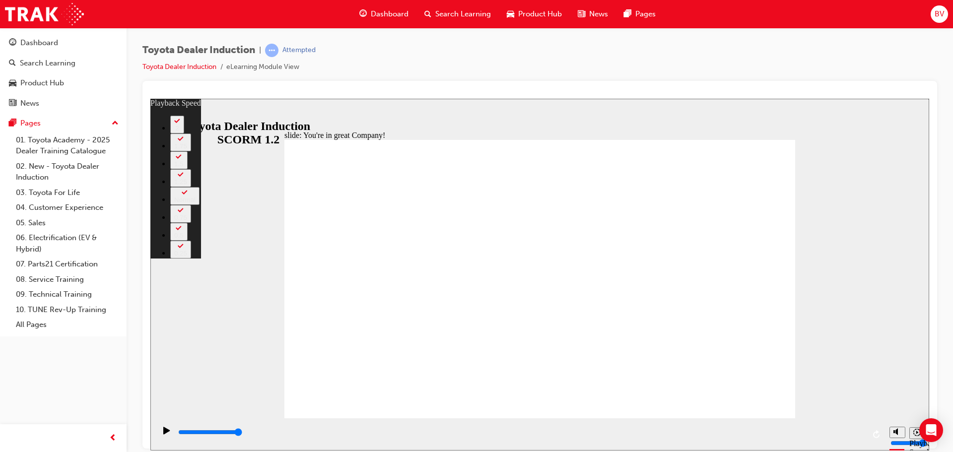
type input "5"
type input "4"
type input "5"
type input "4"
type input "5"
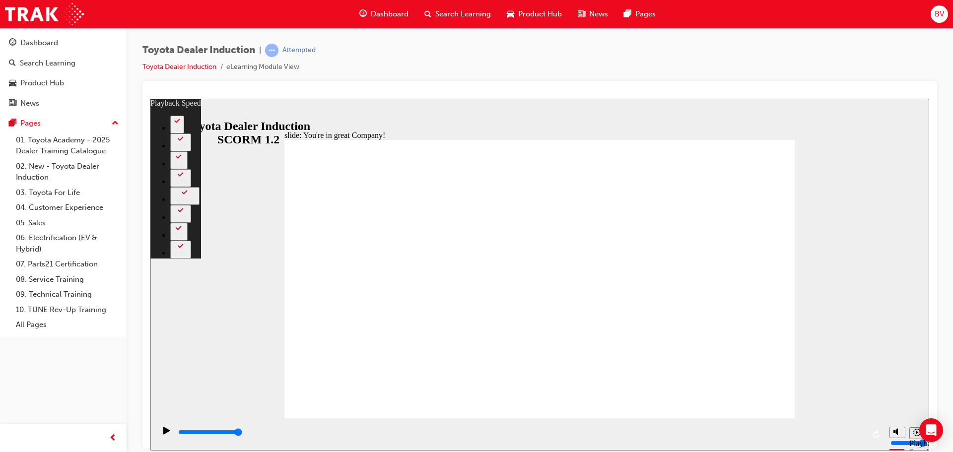
type input "4"
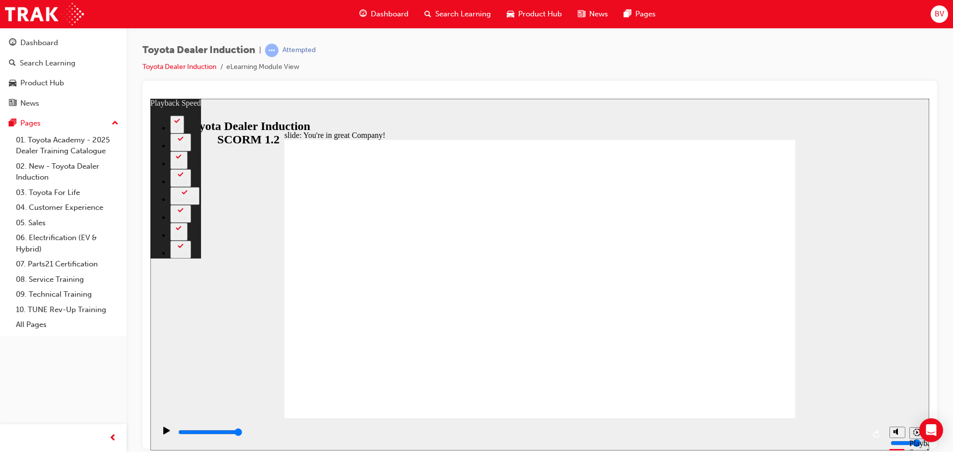
type input "4"
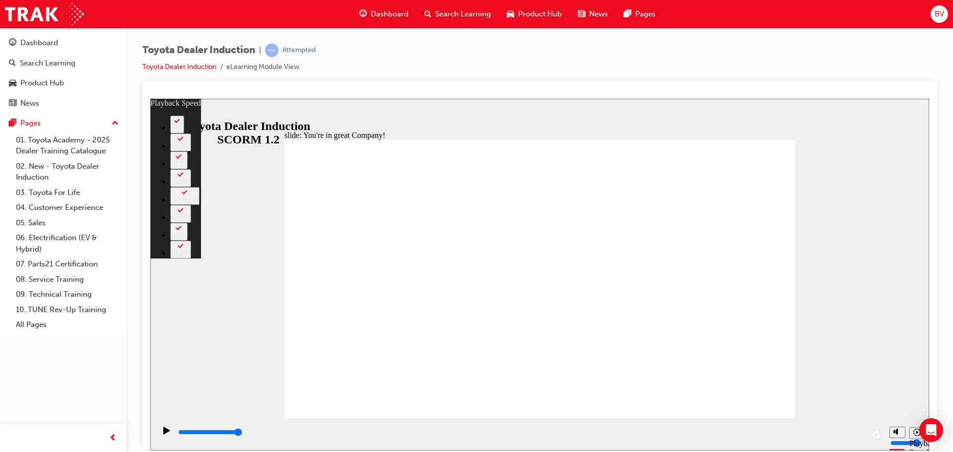
type input "4"
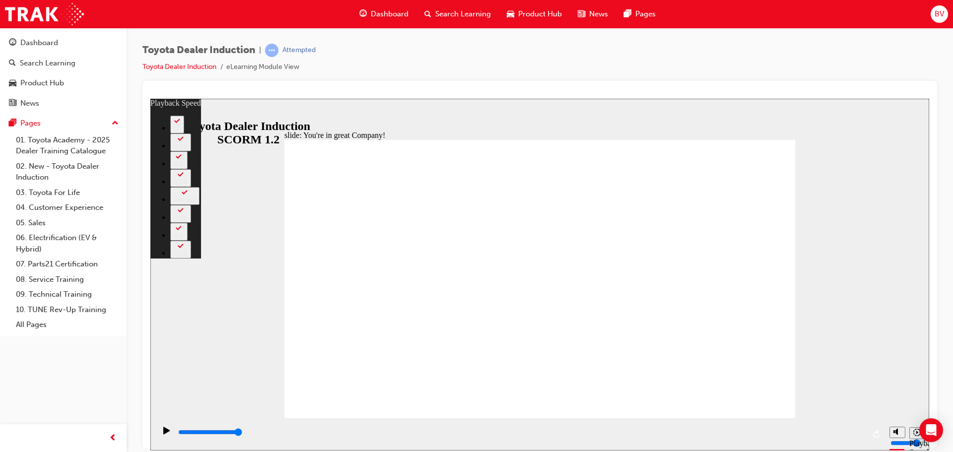
type input "4"
type input "3"
type input "4"
type input "3"
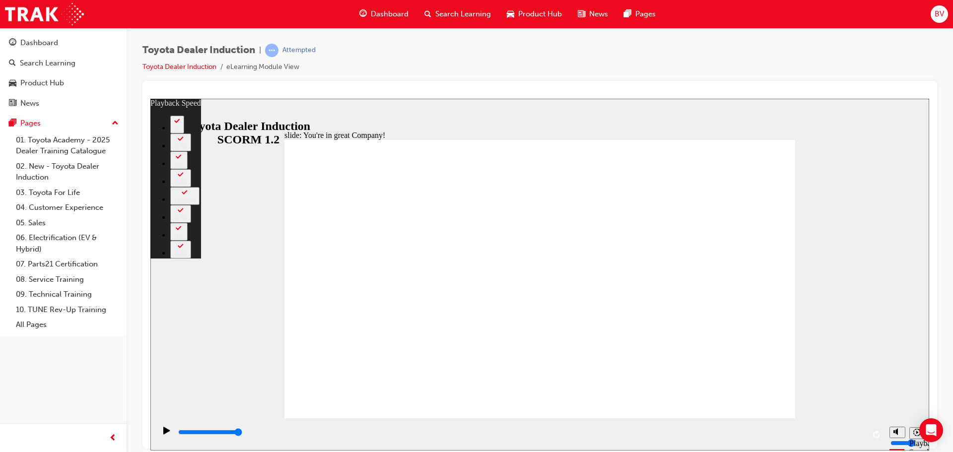
type input "4"
type input "3"
type input "4"
type input "3"
type input "4"
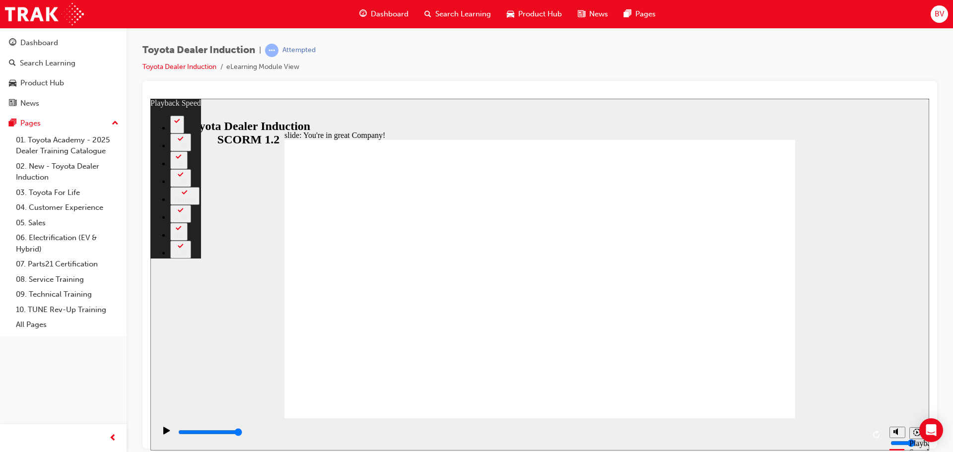
type input "3"
type input "4"
type input "3"
type input "4"
type input "3"
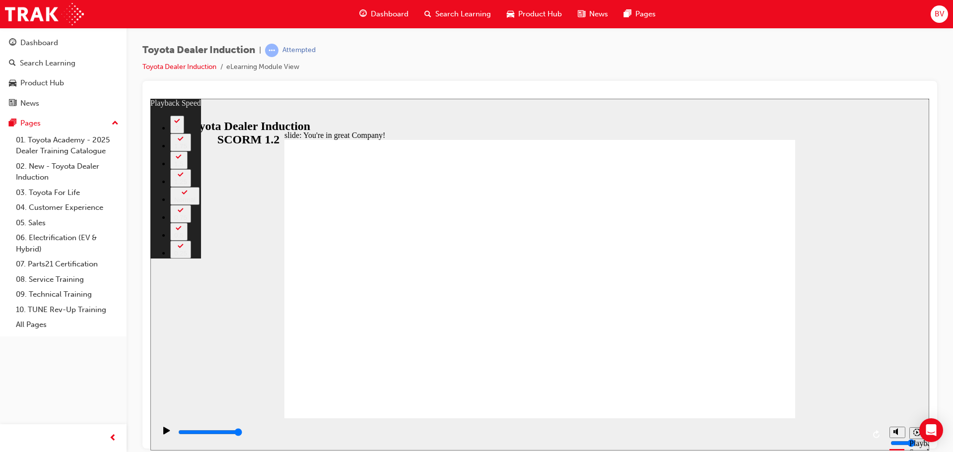
type input "4"
type input "3"
type input "5"
type input "3"
type input "5"
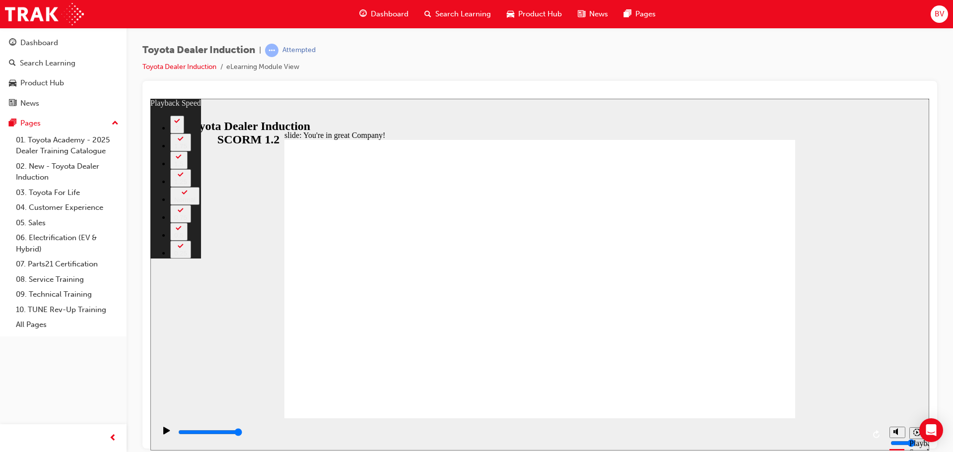
type input "3"
type input "5"
type input "3"
type input "5"
type input "3"
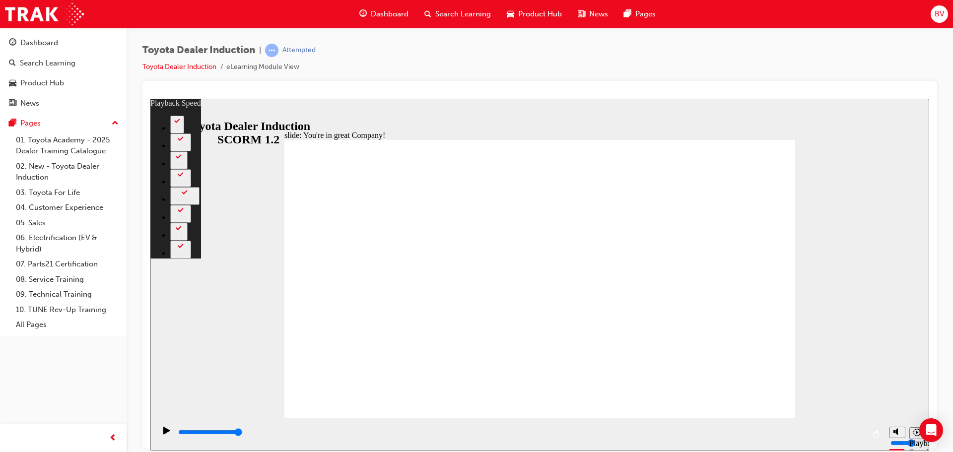
type input "5"
type input "3"
drag, startPoint x: 713, startPoint y: 377, endPoint x: 710, endPoint y: 386, distance: 9.9
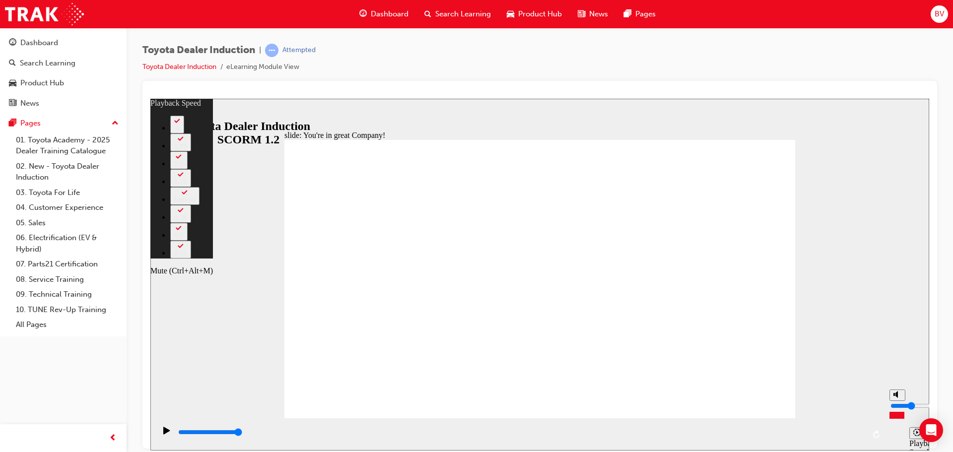
type input "85"
type input "4"
type input "85"
type input "4"
type input "85"
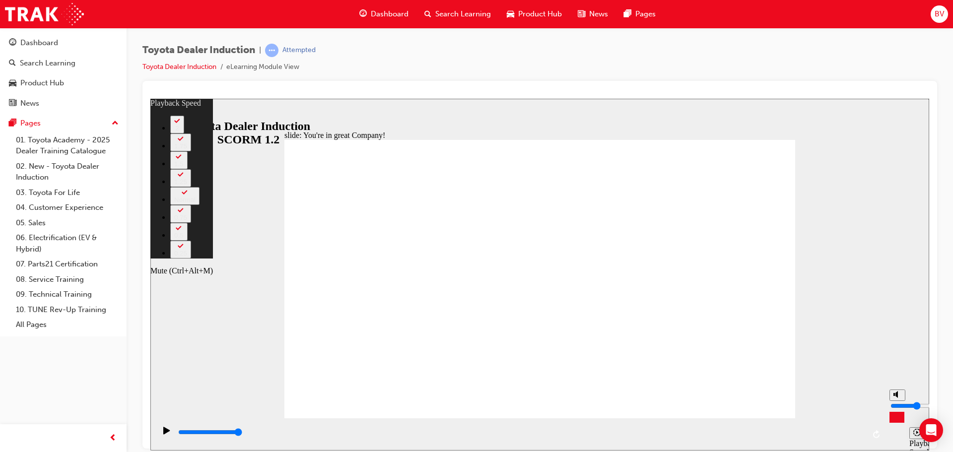
type input "3"
type input "85"
type input "3"
type input "86"
type input "4"
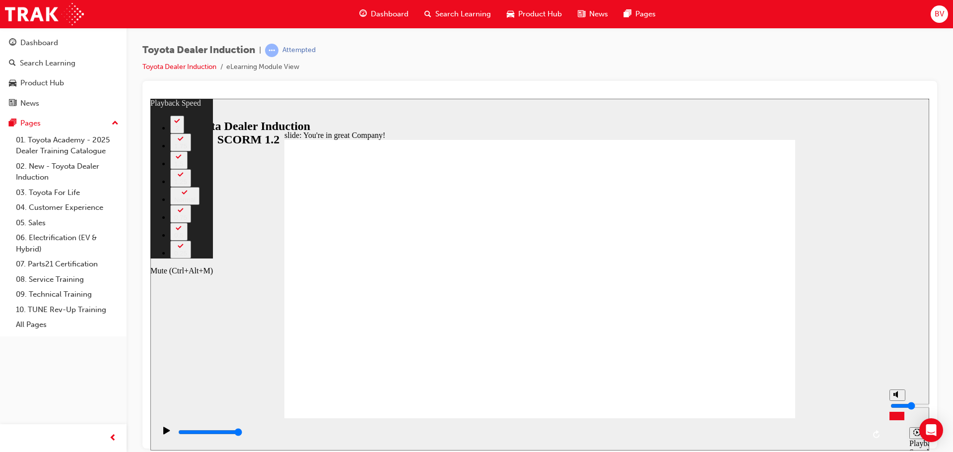
type input "86"
type input "4"
type input "87"
type input "3"
type input "87"
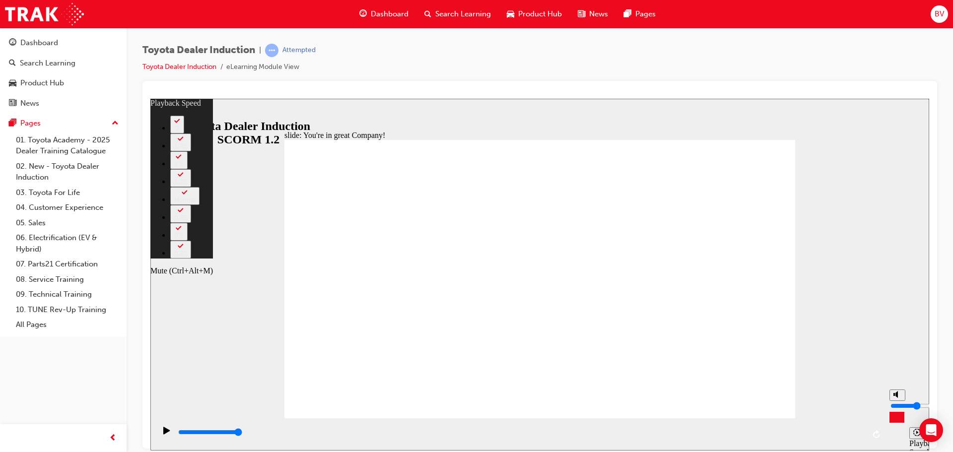
type input "3"
click at [899, 408] on input "volume" at bounding box center [923, 406] width 64 height 8
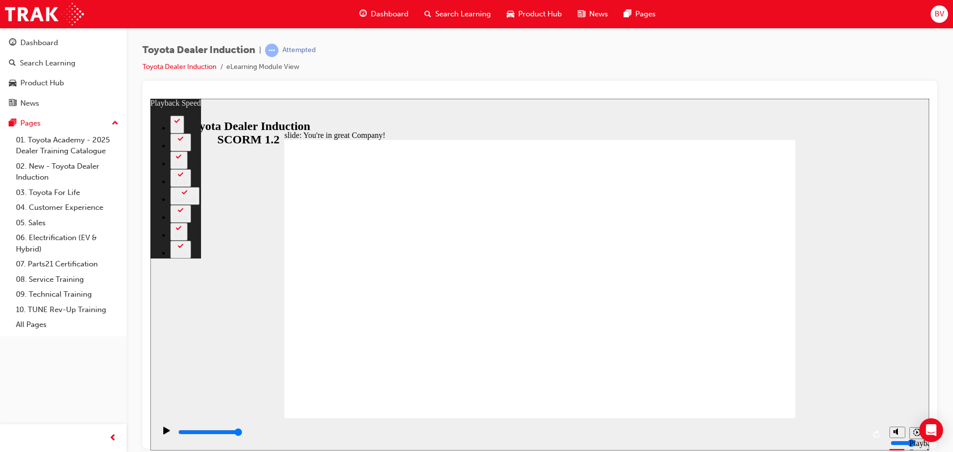
type input "156"
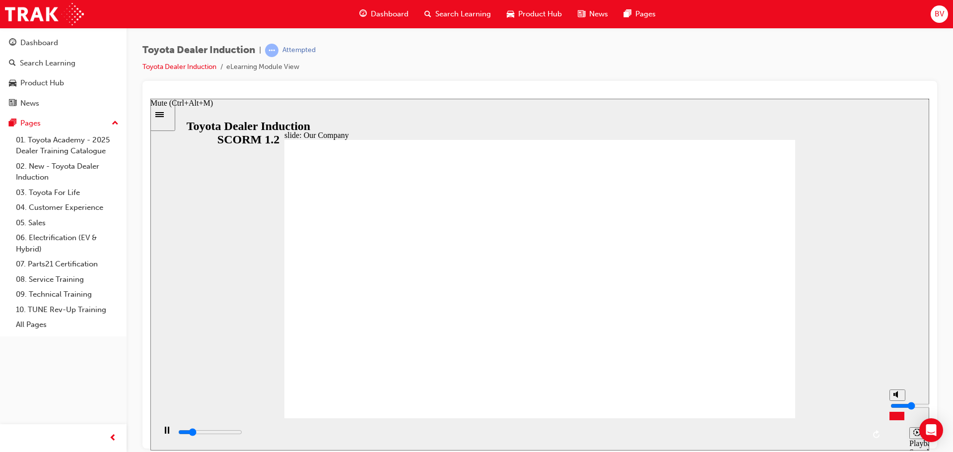
type input "4100"
type input "2"
type input "4100"
type input "3"
type input "4700"
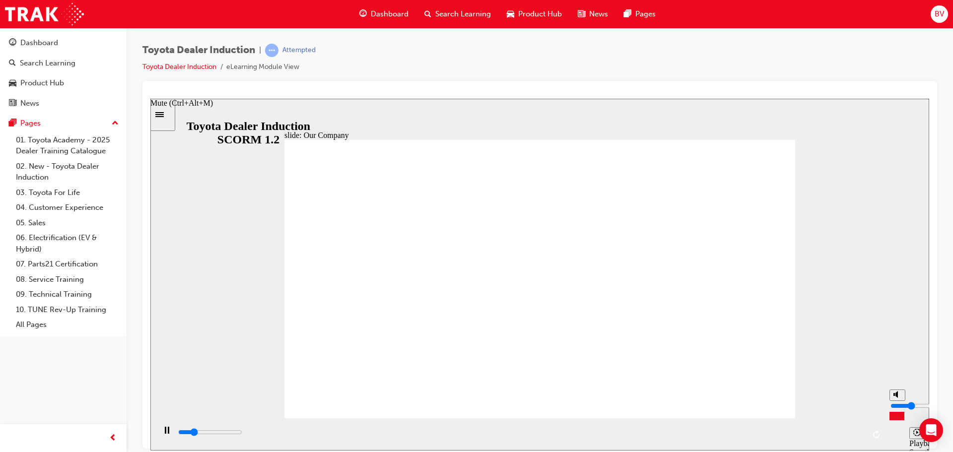
type input "4"
type input "5100"
drag, startPoint x: 899, startPoint y: 412, endPoint x: 899, endPoint y: 405, distance: 7.0
type input "4"
click at [899, 405] on input "volume" at bounding box center [923, 406] width 64 height 8
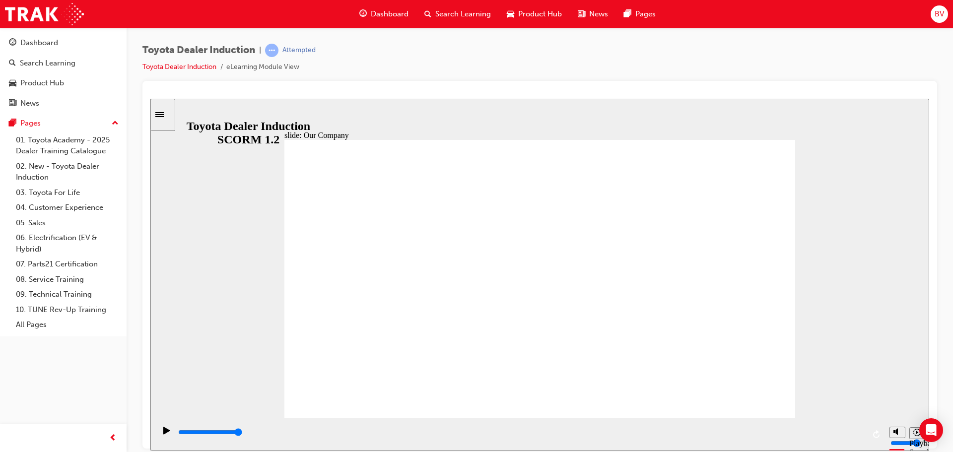
type input "8300"
drag, startPoint x: 402, startPoint y: 361, endPoint x: 544, endPoint y: 364, distance: 142.0
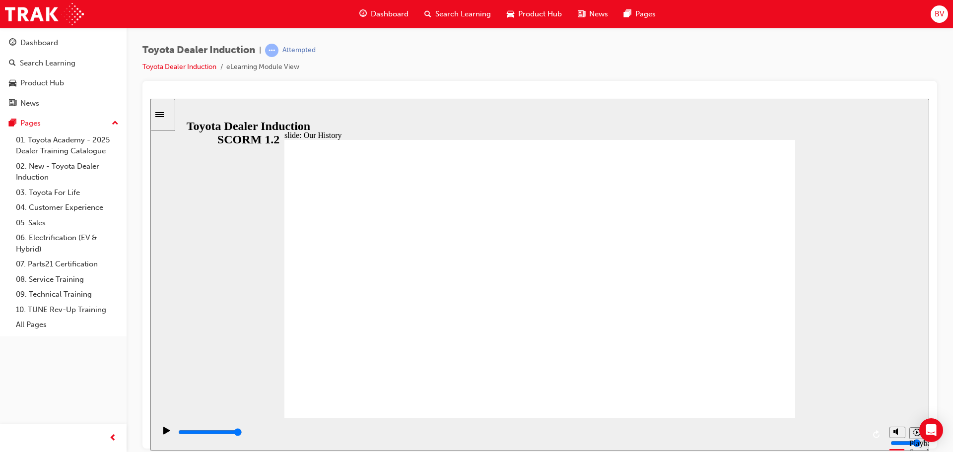
drag, startPoint x: 539, startPoint y: 363, endPoint x: 377, endPoint y: 356, distance: 162.0
type input "2"
drag, startPoint x: 404, startPoint y: 363, endPoint x: 548, endPoint y: 360, distance: 143.5
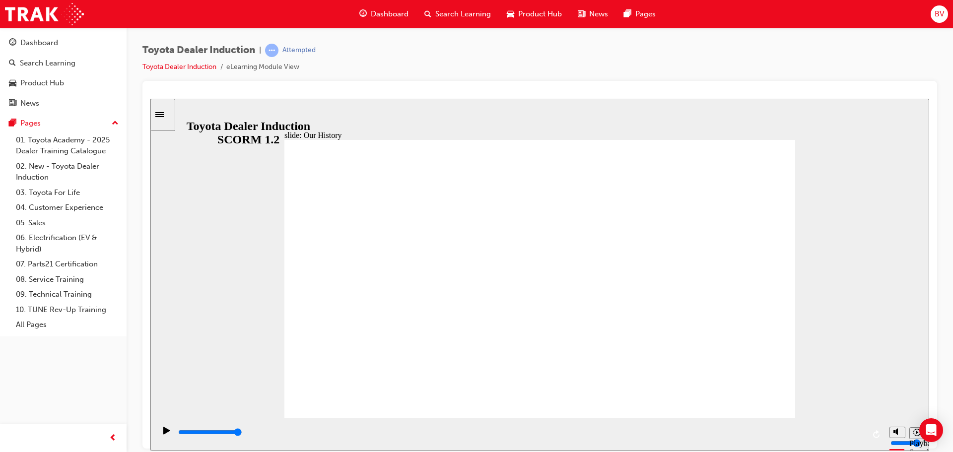
drag, startPoint x: 540, startPoint y: 359, endPoint x: 655, endPoint y: 347, distance: 115.4
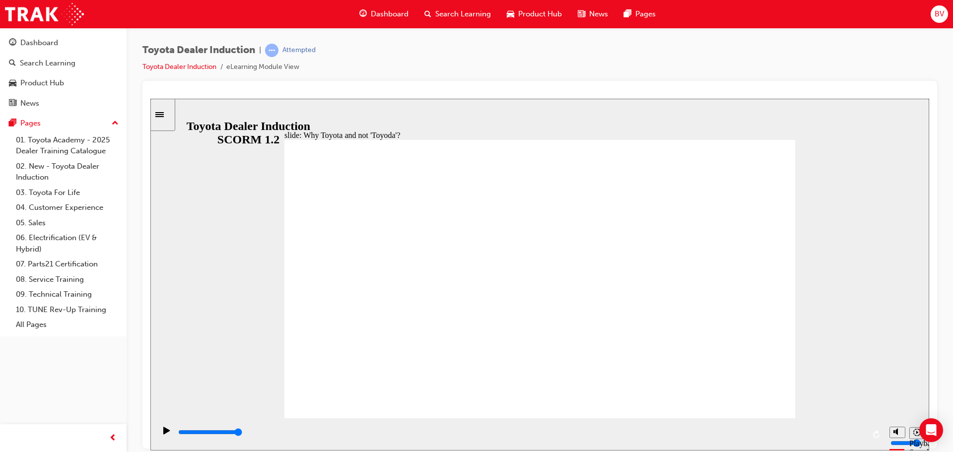
type input "3700"
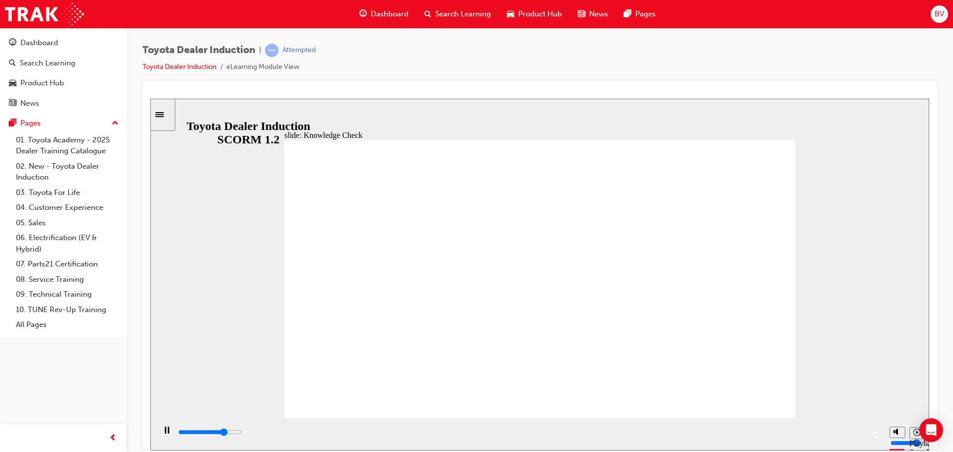
radio input "true"
type input "5000"
radio input "true"
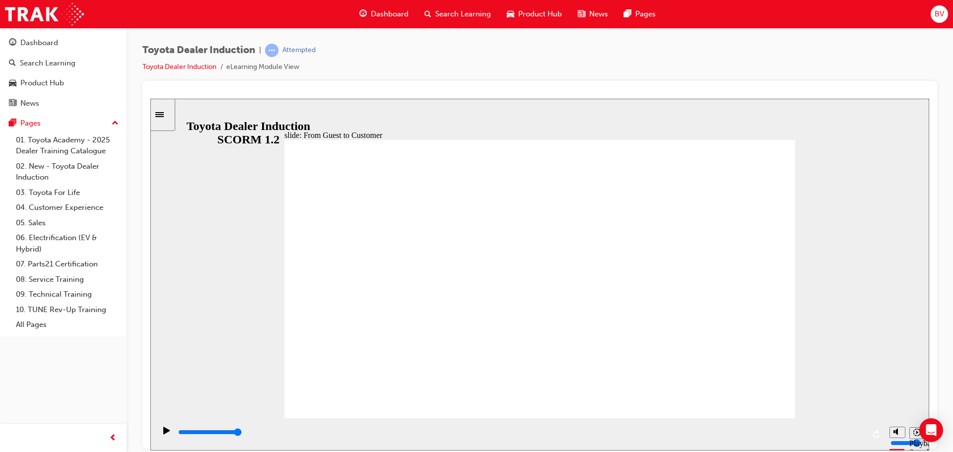
type input "15300"
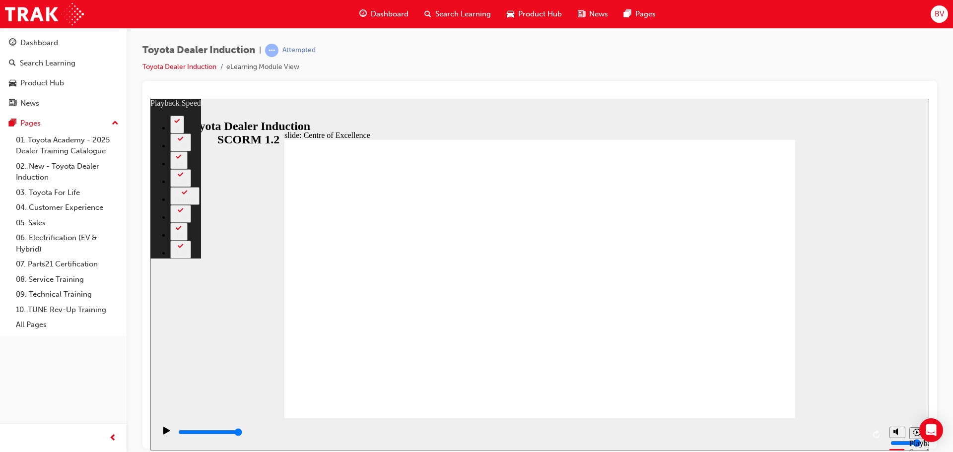
type input "248"
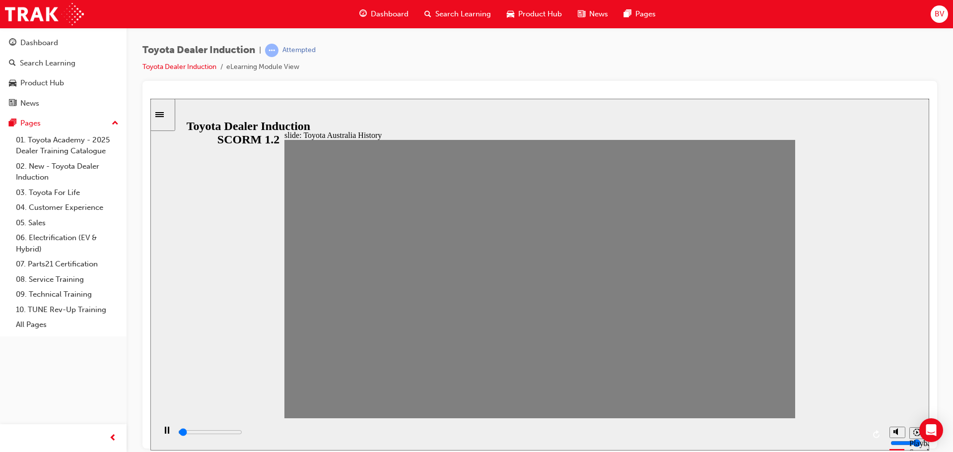
drag, startPoint x: 309, startPoint y: 279, endPoint x: 325, endPoint y: 281, distance: 16.0
drag, startPoint x: 329, startPoint y: 283, endPoint x: 356, endPoint y: 283, distance: 27.3
drag, startPoint x: 350, startPoint y: 283, endPoint x: 372, endPoint y: 285, distance: 21.9
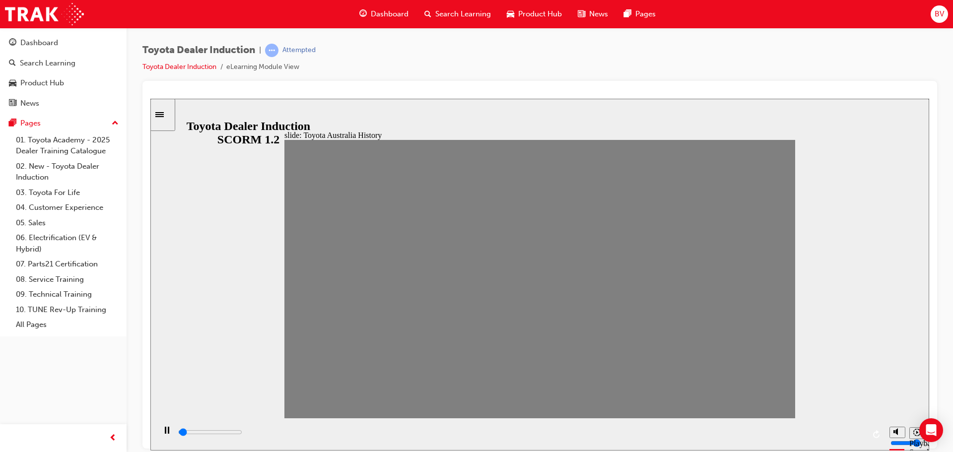
drag, startPoint x: 366, startPoint y: 286, endPoint x: 396, endPoint y: 284, distance: 29.9
drag, startPoint x: 395, startPoint y: 291, endPoint x: 413, endPoint y: 286, distance: 18.1
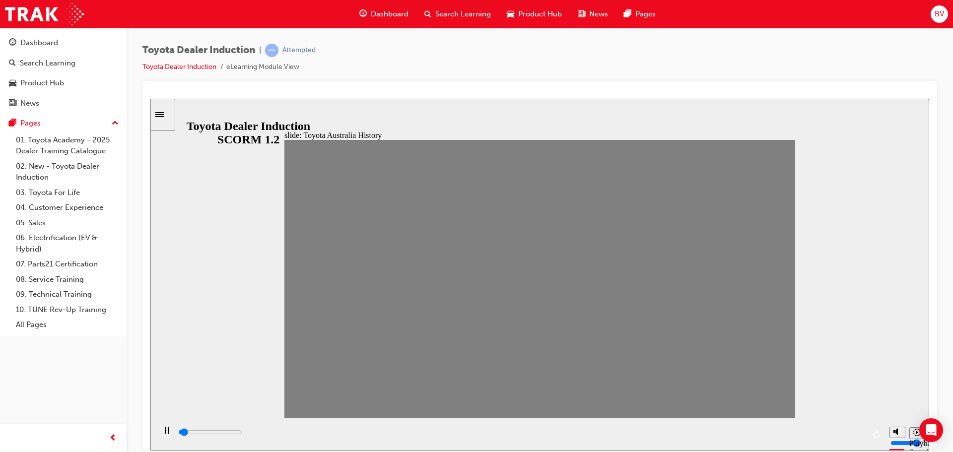
drag, startPoint x: 418, startPoint y: 284, endPoint x: 443, endPoint y: 286, distance: 25.9
drag, startPoint x: 446, startPoint y: 285, endPoint x: 467, endPoint y: 283, distance: 21.0
drag, startPoint x: 467, startPoint y: 283, endPoint x: 496, endPoint y: 283, distance: 29.3
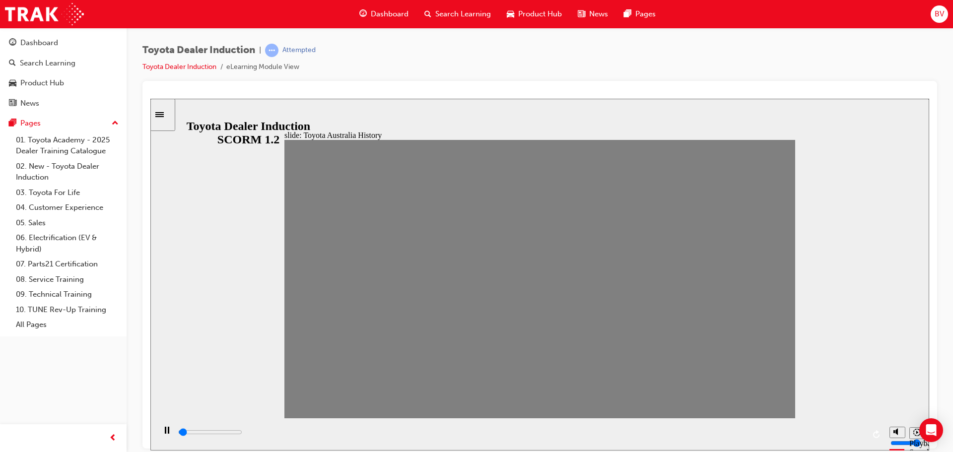
drag, startPoint x: 495, startPoint y: 285, endPoint x: 523, endPoint y: 282, distance: 27.4
drag, startPoint x: 514, startPoint y: 277, endPoint x: 535, endPoint y: 282, distance: 20.8
drag, startPoint x: 540, startPoint y: 286, endPoint x: 562, endPoint y: 286, distance: 21.4
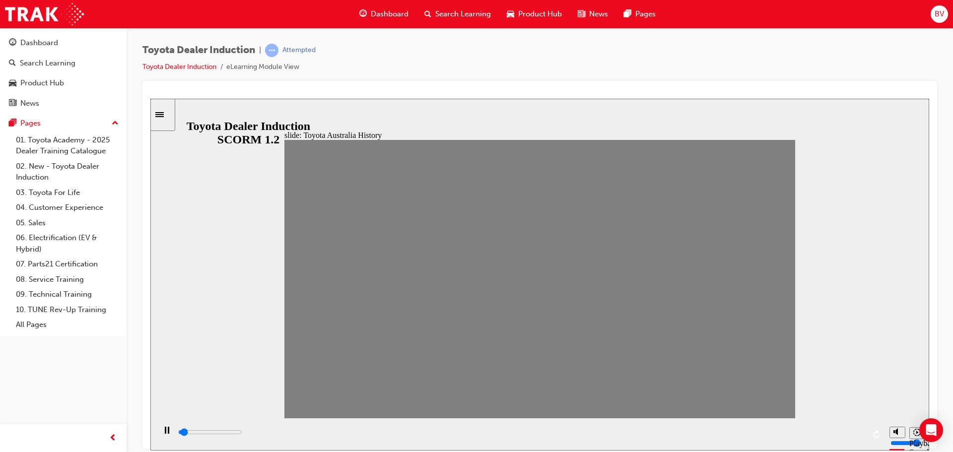
drag, startPoint x: 561, startPoint y: 283, endPoint x: 595, endPoint y: 283, distance: 34.3
drag, startPoint x: 610, startPoint y: 283, endPoint x: 634, endPoint y: 282, distance: 23.9
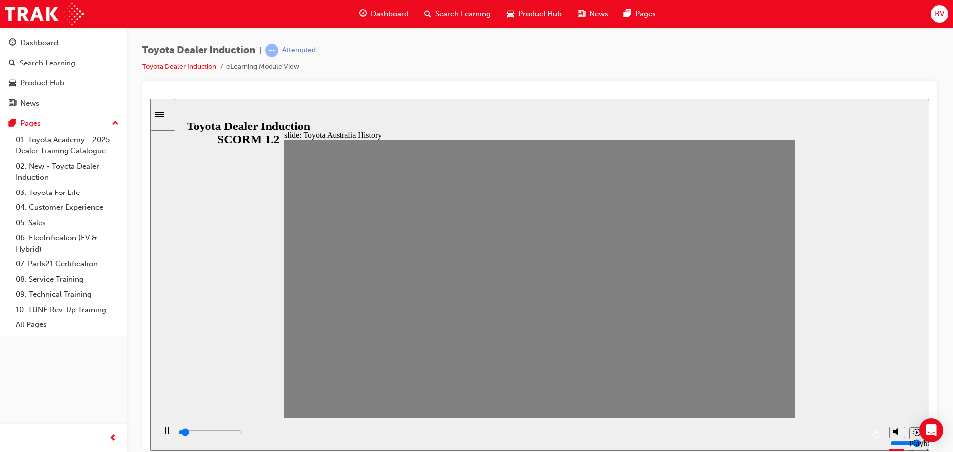
drag, startPoint x: 622, startPoint y: 285, endPoint x: 655, endPoint y: 286, distance: 33.3
drag, startPoint x: 656, startPoint y: 285, endPoint x: 677, endPoint y: 283, distance: 21.0
drag, startPoint x: 676, startPoint y: 282, endPoint x: 695, endPoint y: 278, distance: 19.2
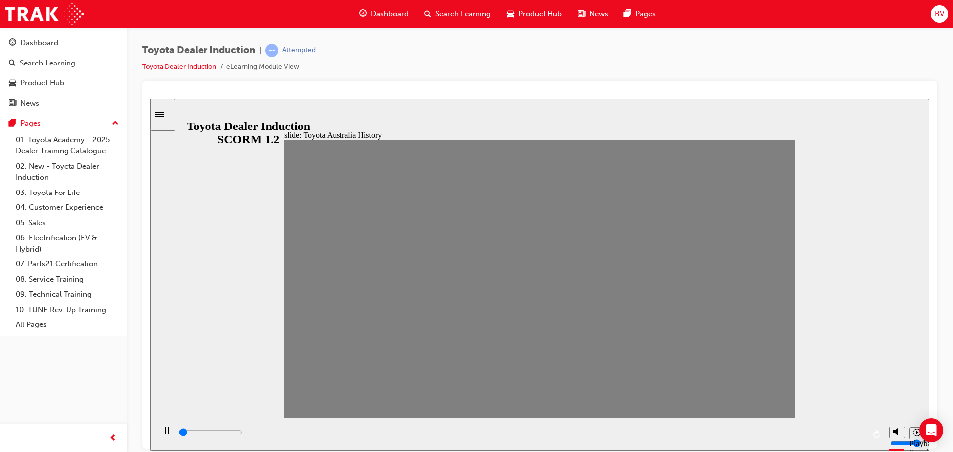
drag, startPoint x: 698, startPoint y: 282, endPoint x: 724, endPoint y: 279, distance: 27.0
drag, startPoint x: 721, startPoint y: 283, endPoint x: 739, endPoint y: 283, distance: 17.9
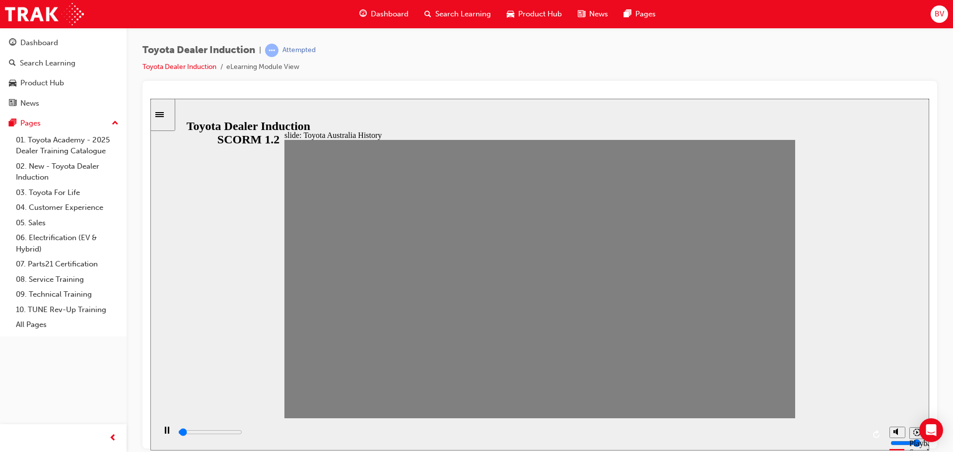
drag, startPoint x: 747, startPoint y: 283, endPoint x: 769, endPoint y: 280, distance: 21.7
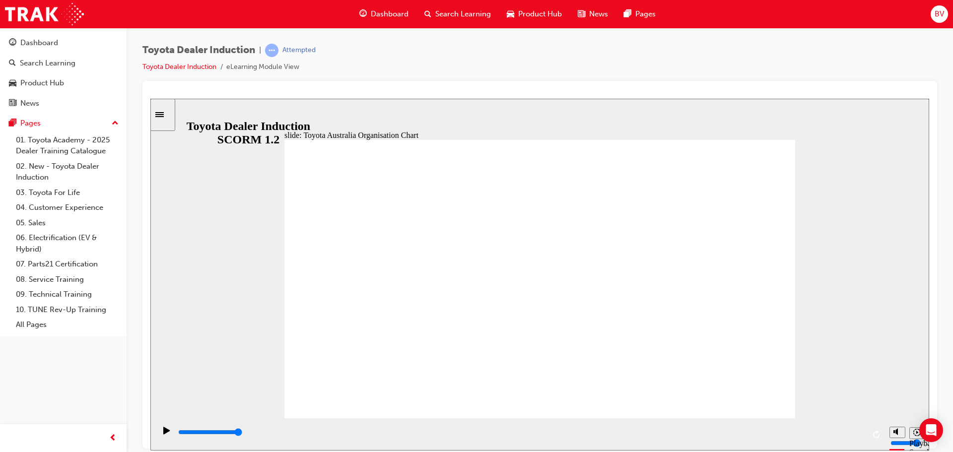
type input "5000"
radio input "true"
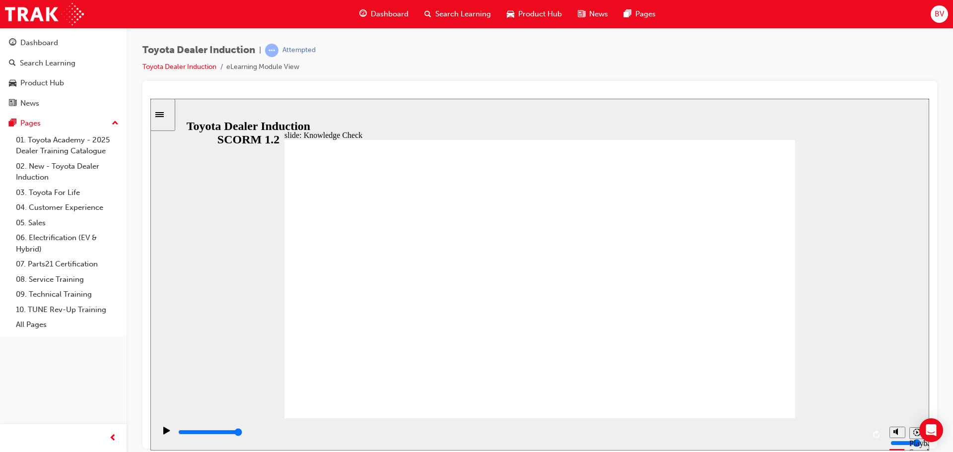
type input "1900"
radio input "true"
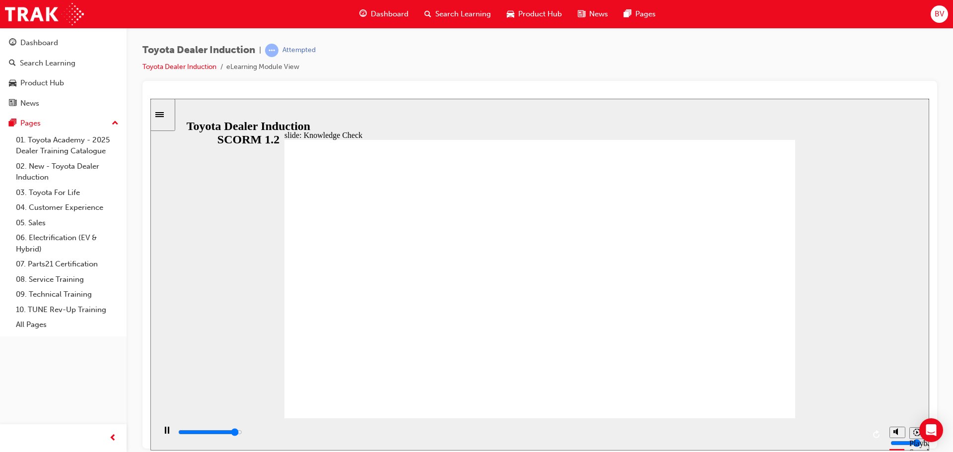
type input "4800"
radio input "true"
drag, startPoint x: 588, startPoint y: 304, endPoint x: 516, endPoint y: 333, distance: 77.3
type input "5000"
radio input "true"
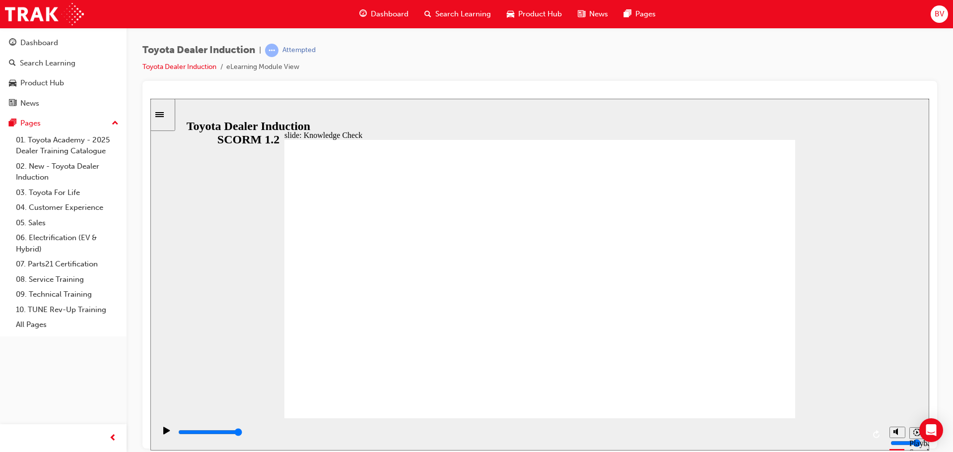
type input "900"
radio input "true"
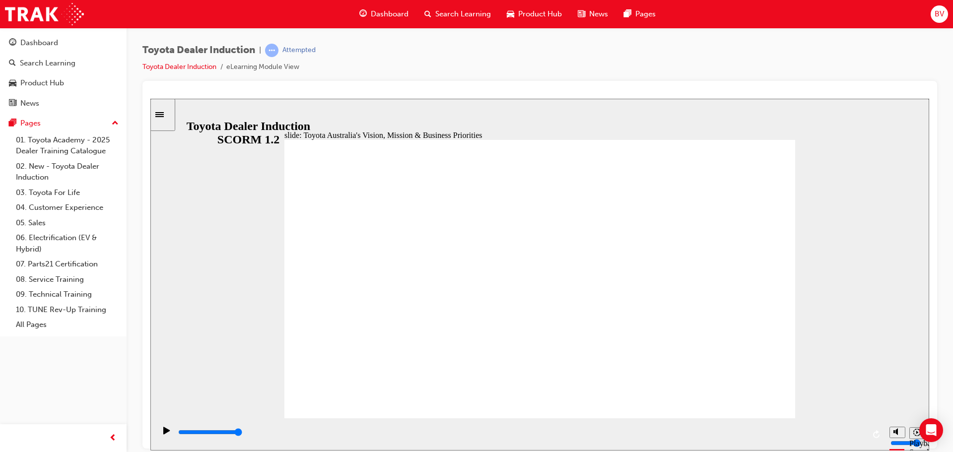
type input "9200"
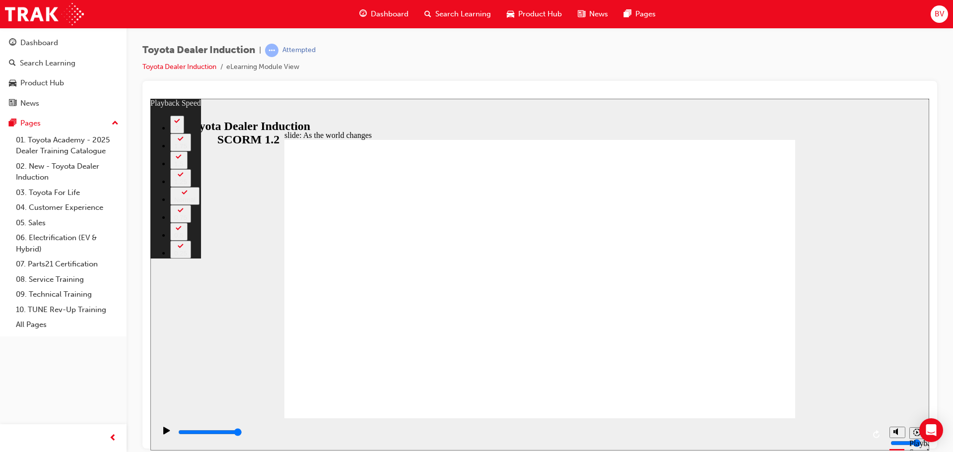
type input "128"
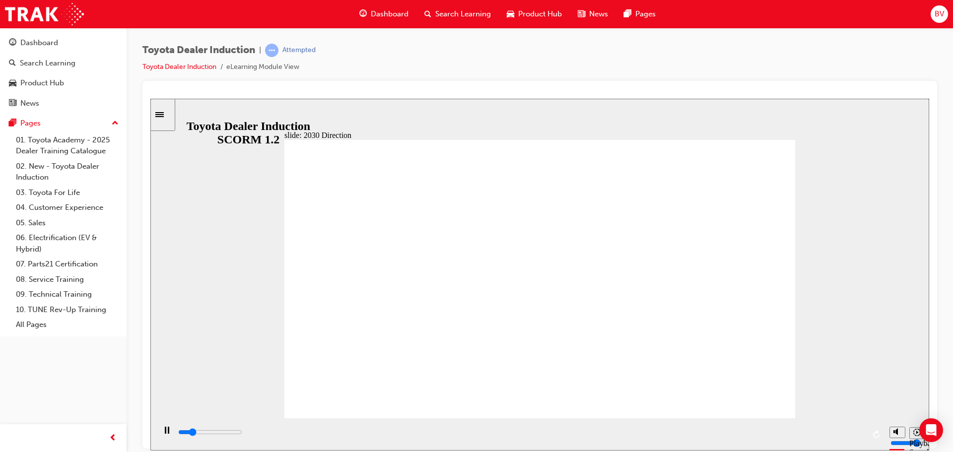
type input "11200"
type input "5000"
type input "h"
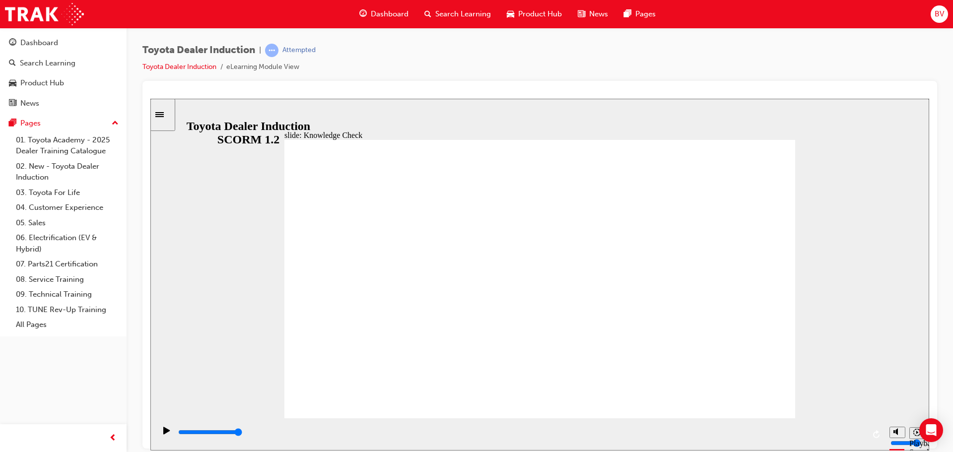
type input "h"
type input "ha"
type input "hap"
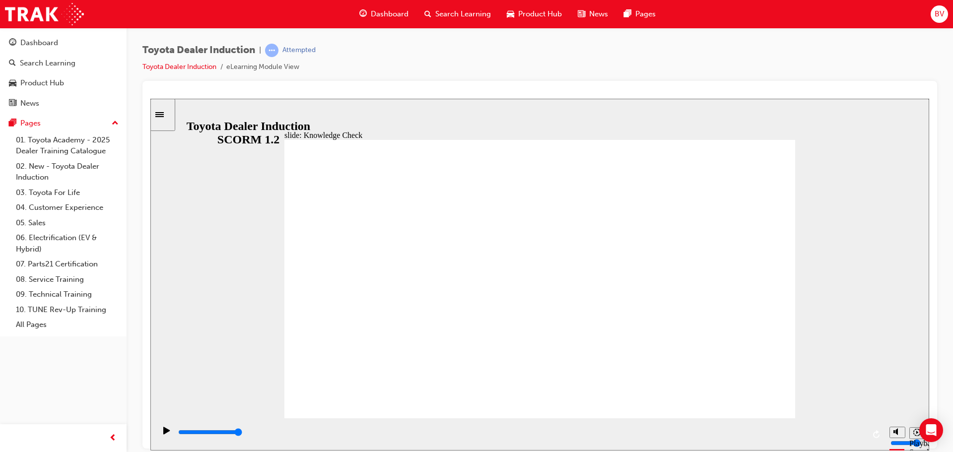
type input "happ"
type input "happn"
type input "happni"
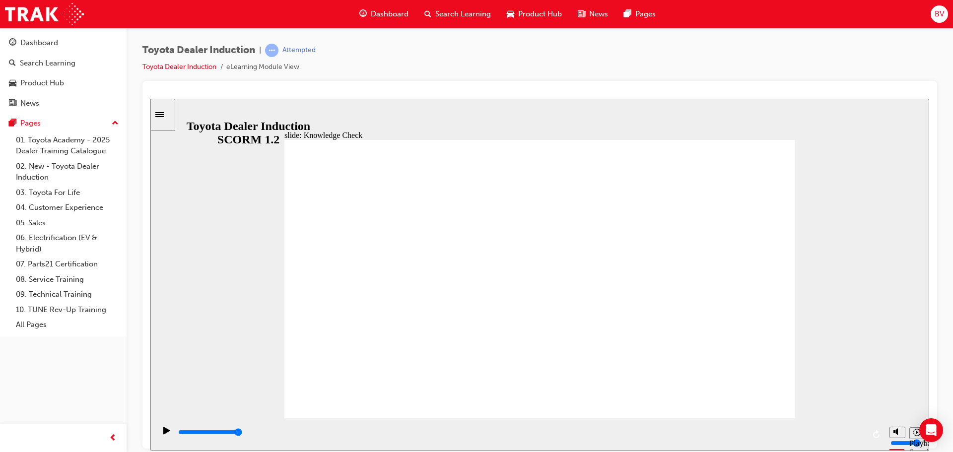
type input "happni"
type input "happnis"
type input "happniss"
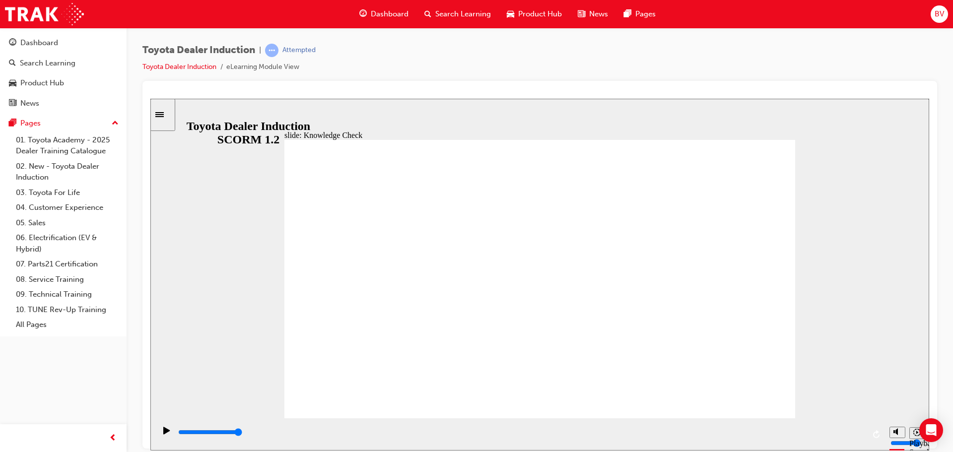
type input "happnis"
type input "happni"
type input "happn"
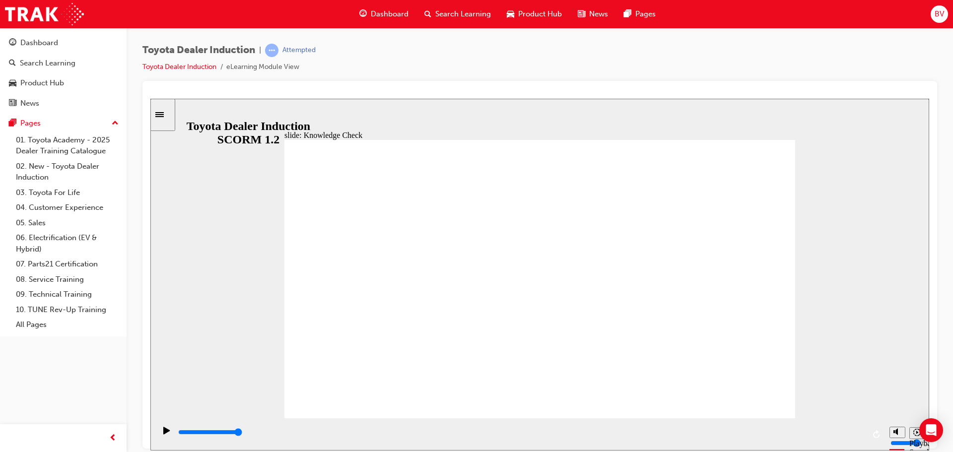
type input "happn"
type input "happ"
type input "hap"
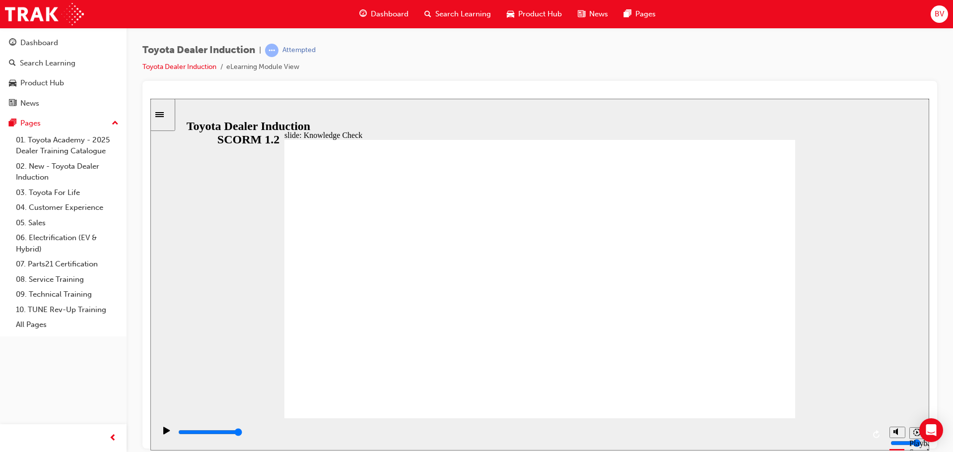
type input "ha"
type input "h"
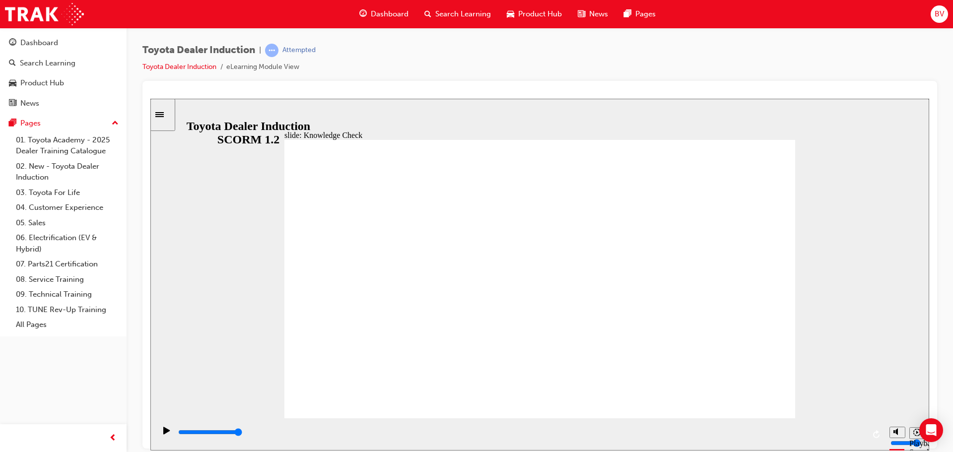
type input "h"
type input "ha"
type input "hap"
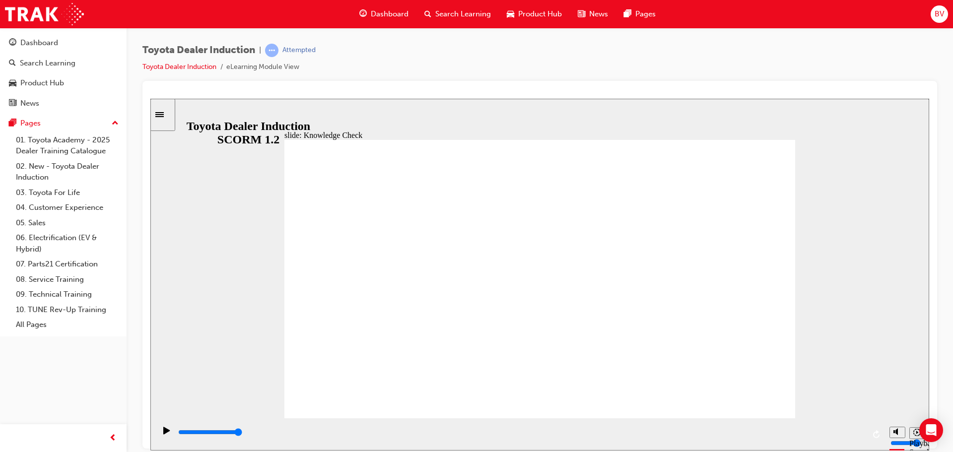
type input "happ"
type input "happi"
type input "happim"
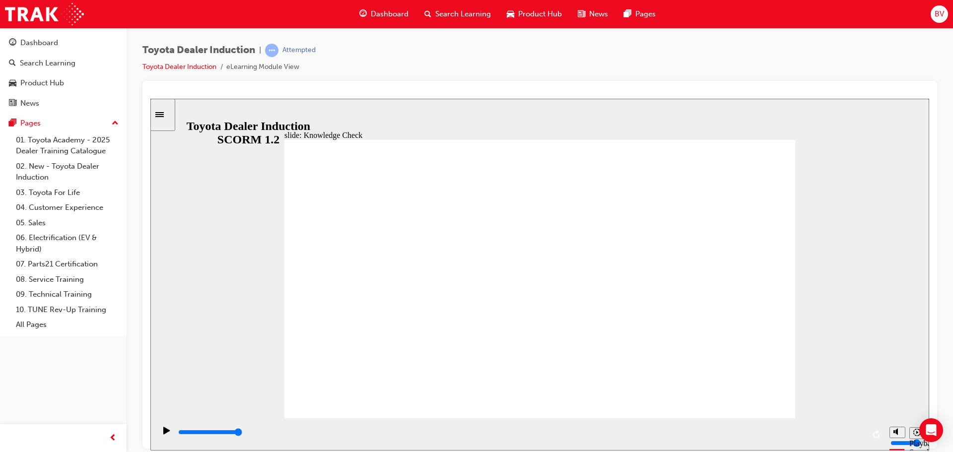
type input "happim"
type input "happi"
type input "happin"
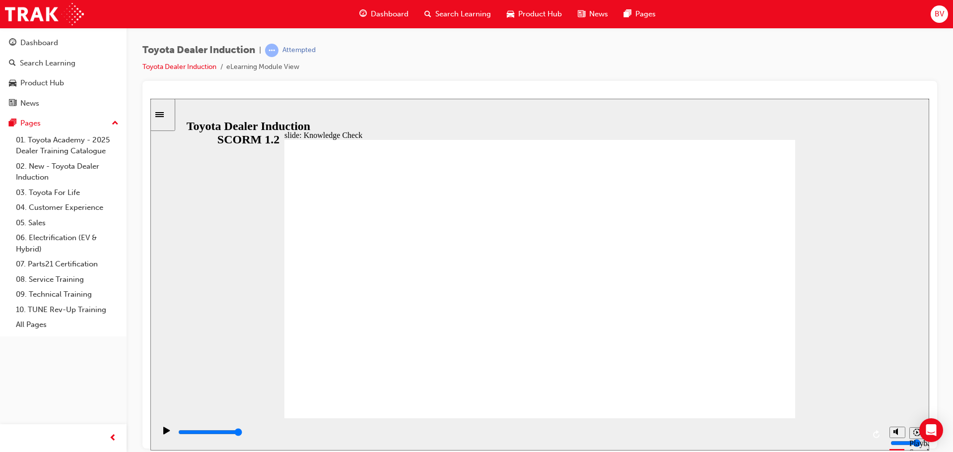
type input "happine"
type input "happines"
type input "happiness"
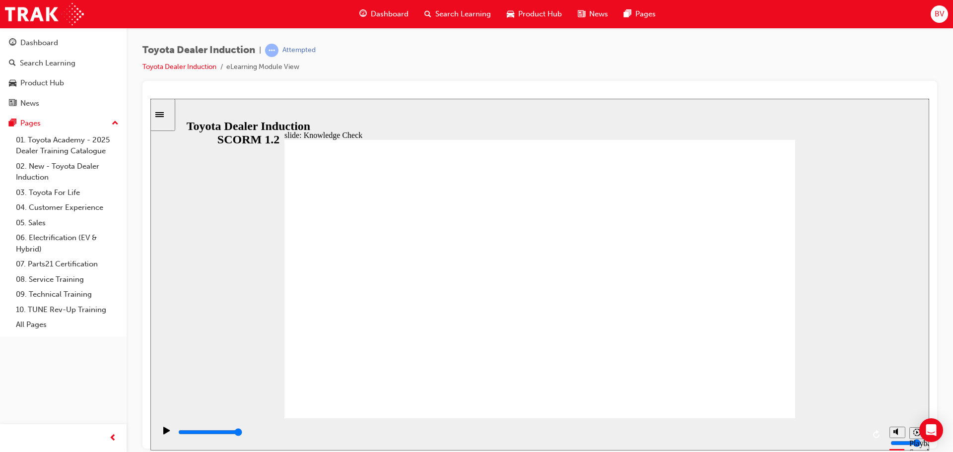
type input "happiness"
type input "5000"
type input "m"
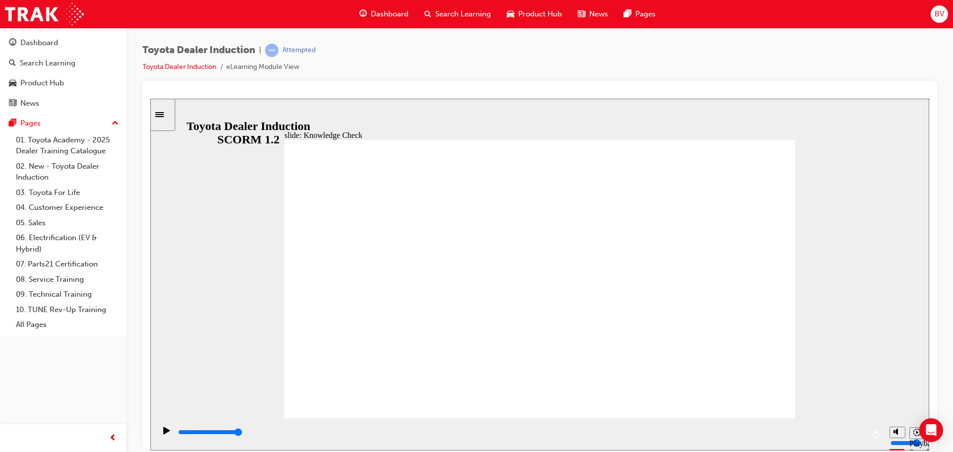
type input "mo"
type input "mov"
type input "move"
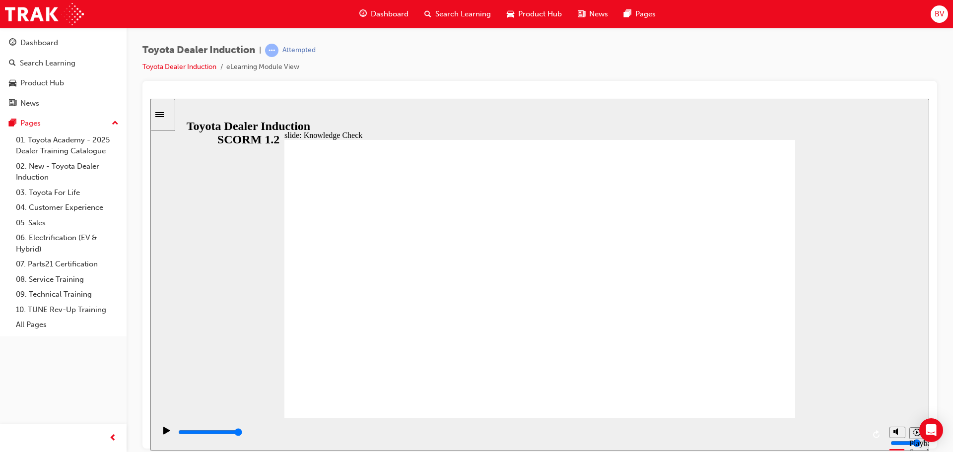
type input "move"
type input "moved"
type input "6500"
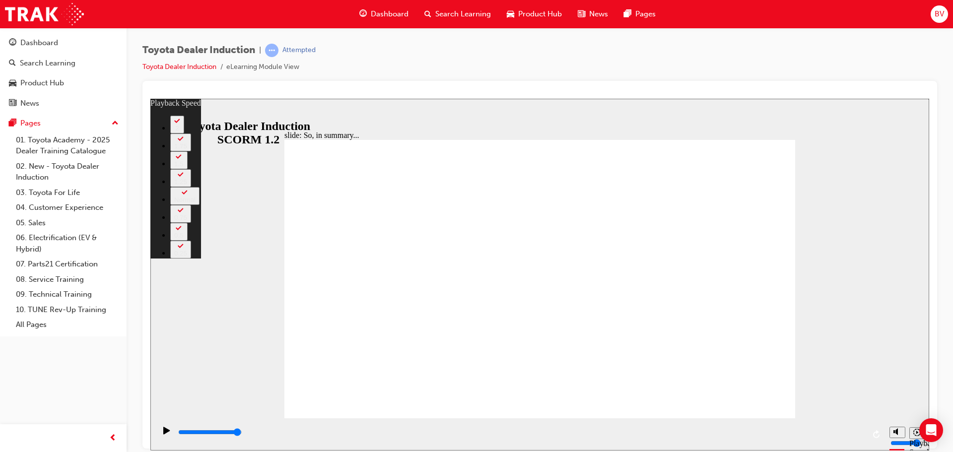
type input "6"
type input "3"
type input "6"
type input "3"
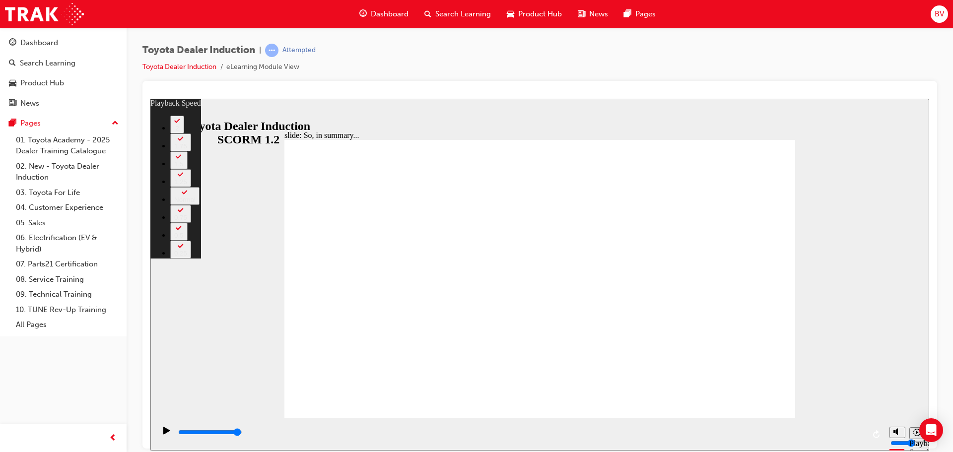
type input "6"
type input "3"
type input "6"
type input "3"
type input "6"
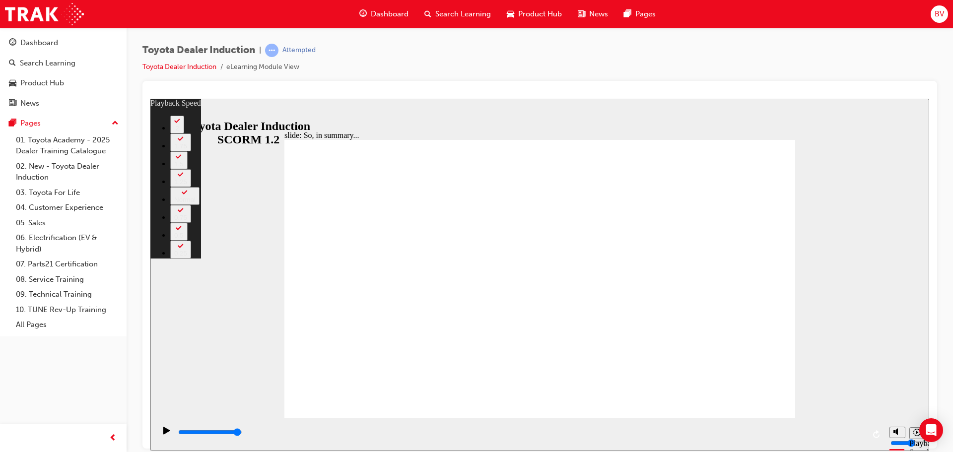
type input "3"
type input "6"
type input "3"
type input "6"
type input "3"
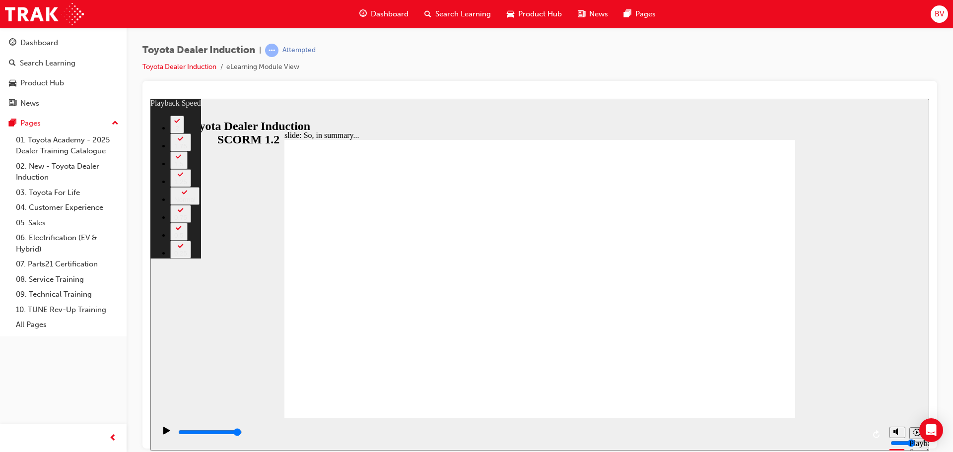
type input "3"
type input "6"
type input "3"
type input "6"
type input "2"
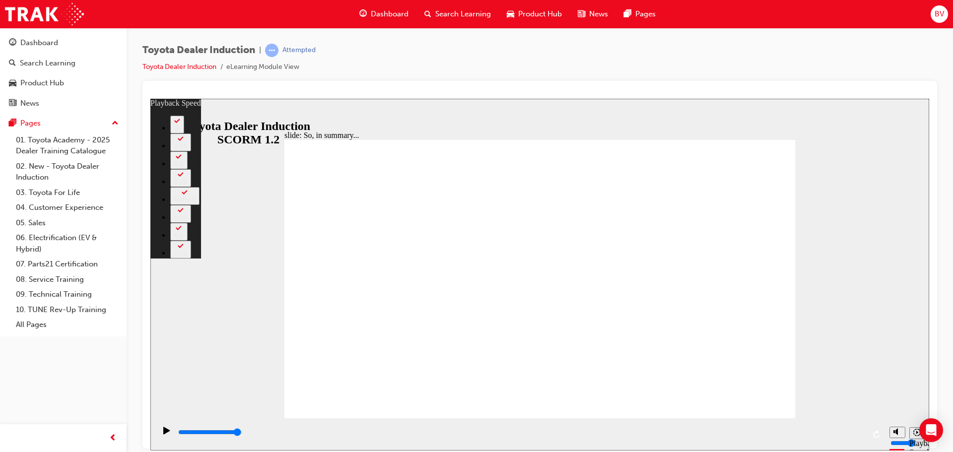
type input "6"
type input "2"
type input "6"
type input "2"
type input "6"
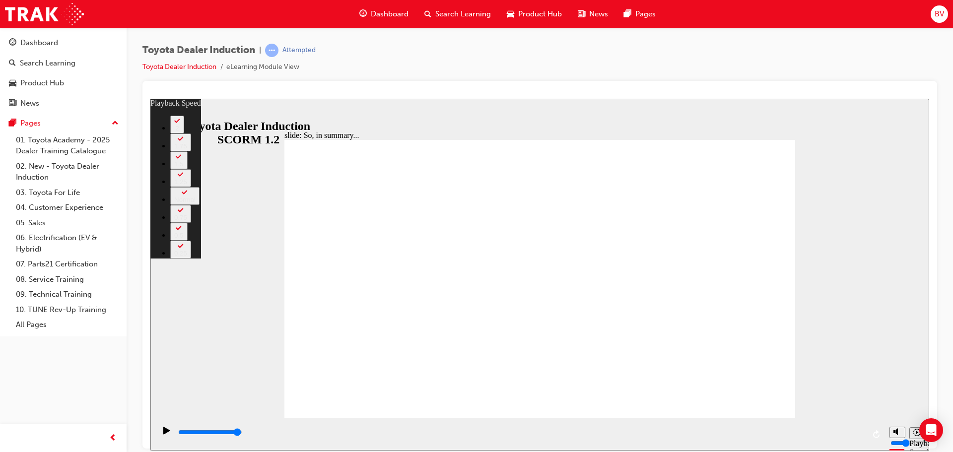
type input "2"
type input "21"
type input "1"
type input "21"
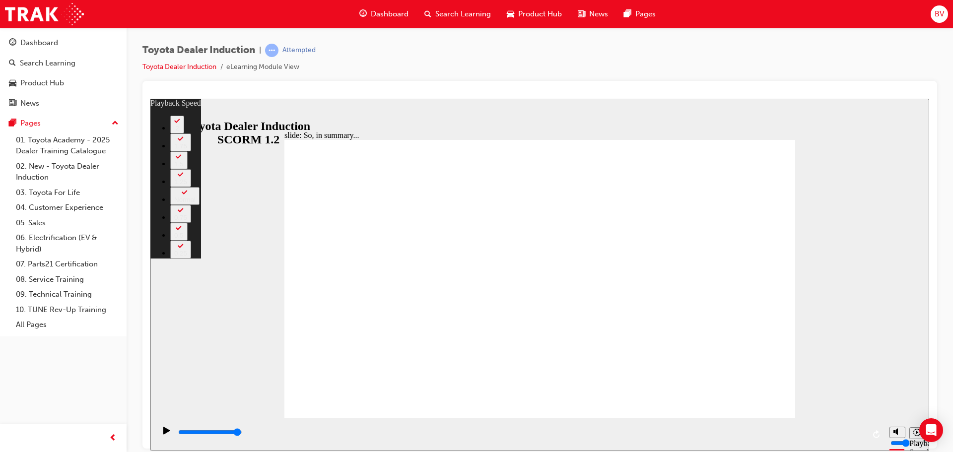
type input "1"
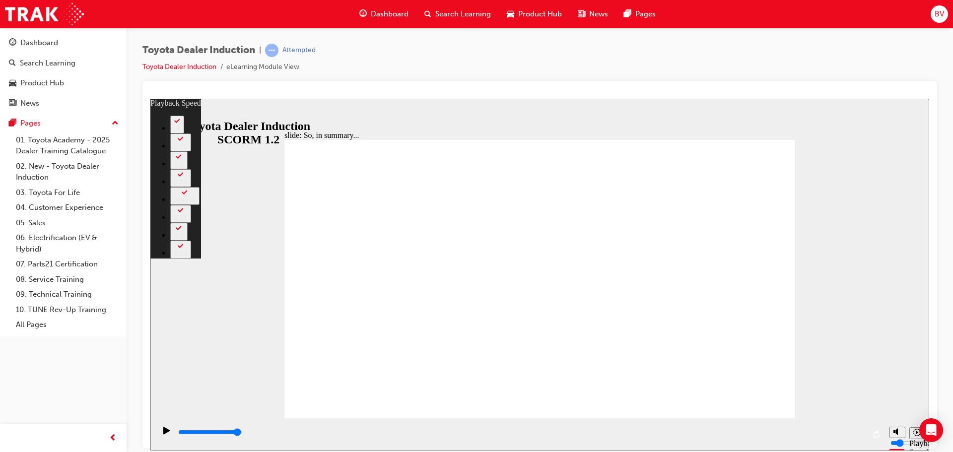
type input "128"
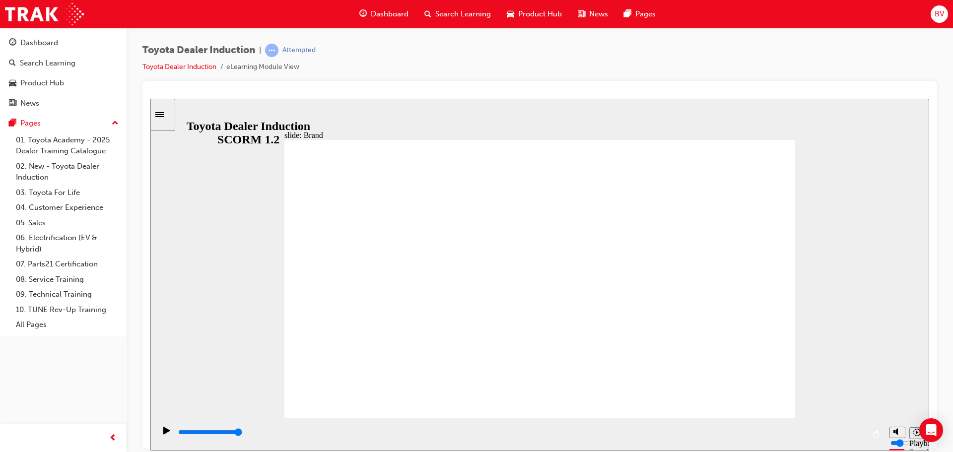
type input "2500"
type input "2"
type input "2700"
type input "3"
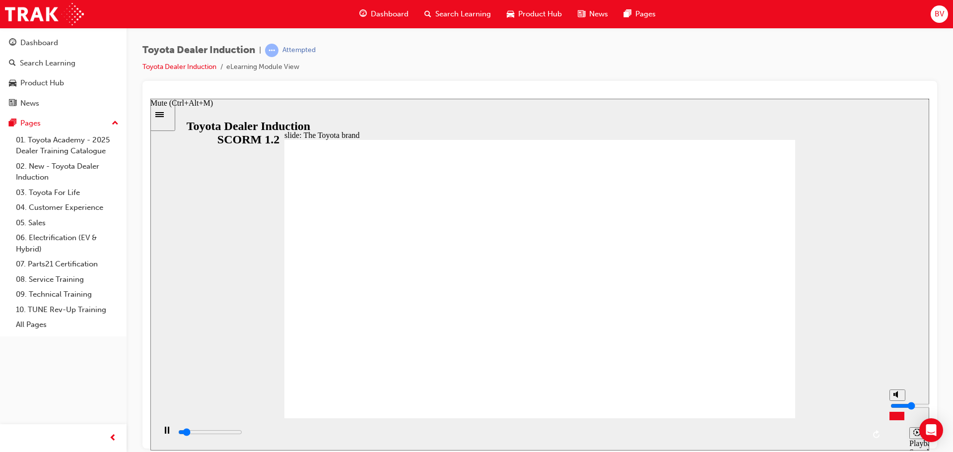
type input "3500"
type input "4"
type input "4000"
drag, startPoint x: 900, startPoint y: 414, endPoint x: 900, endPoint y: 406, distance: 7.9
type input "4"
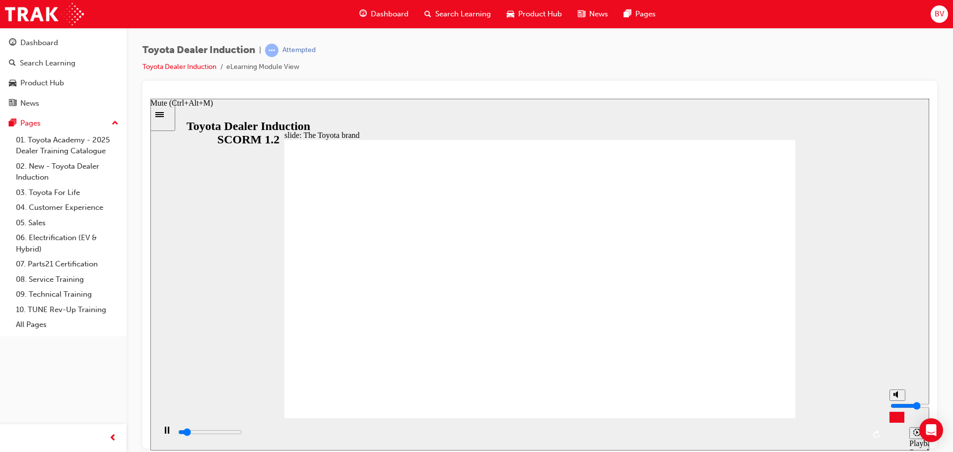
click at [900, 406] on input "volume" at bounding box center [923, 406] width 64 height 8
click at [169, 431] on div "Pause (Ctrl+Alt+P)" at bounding box center [166, 434] width 17 height 17
click at [166, 430] on icon "Play (Ctrl+Alt+P)" at bounding box center [166, 430] width 7 height 8
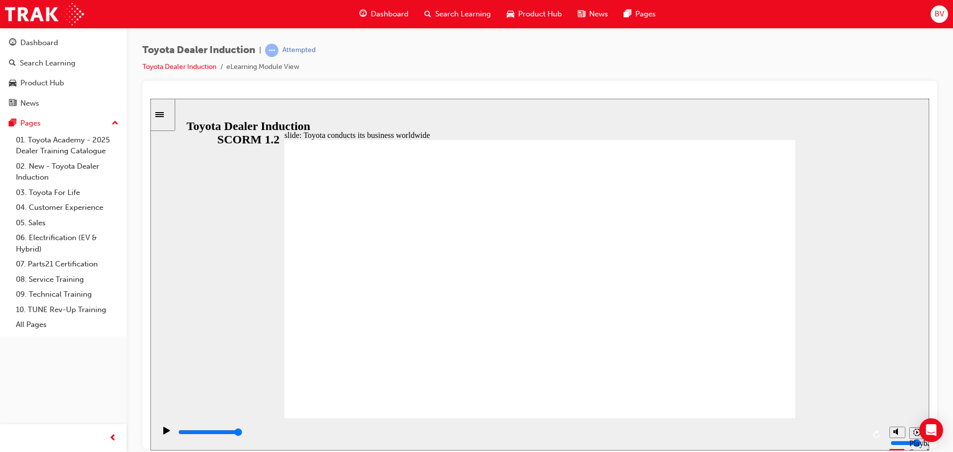
type input "8400"
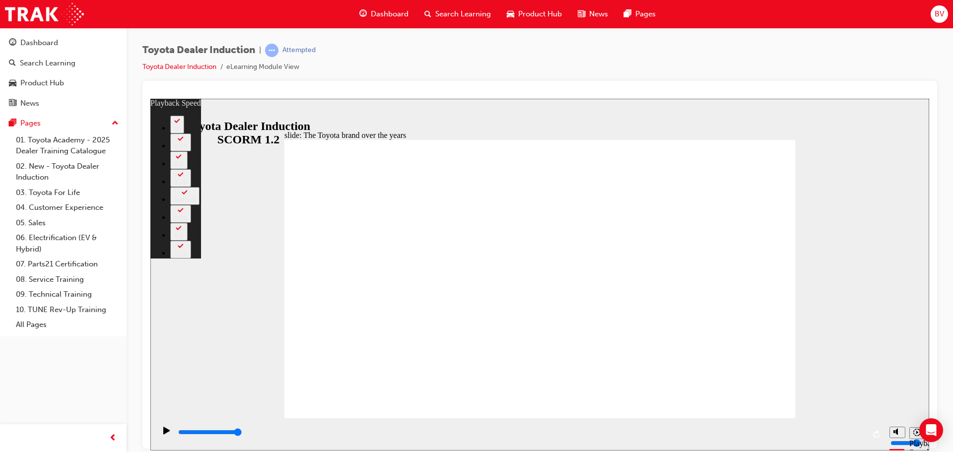
type input "2"
type input "3"
type input "2"
type input "3"
type input "2"
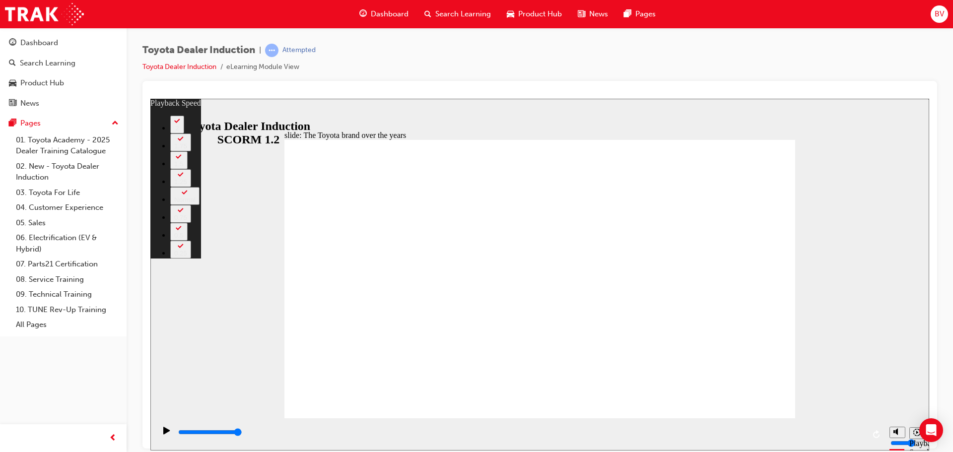
type input "3"
type input "2"
type input "3"
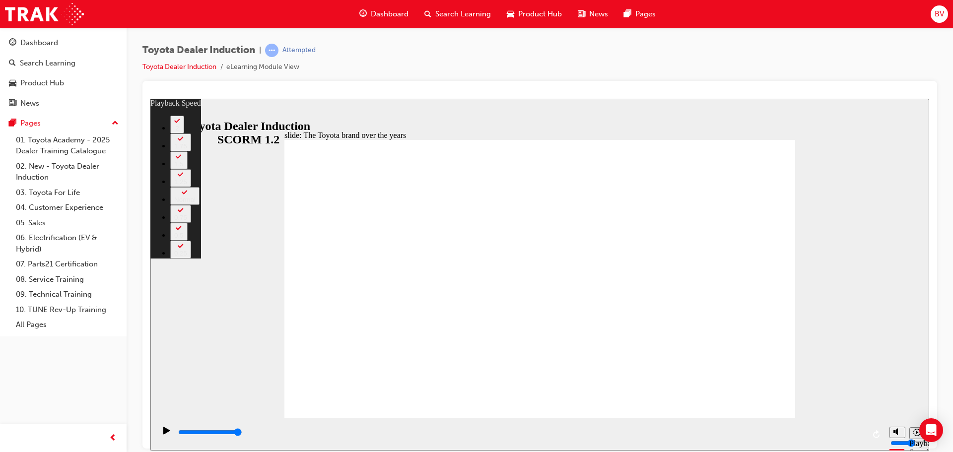
type input "165"
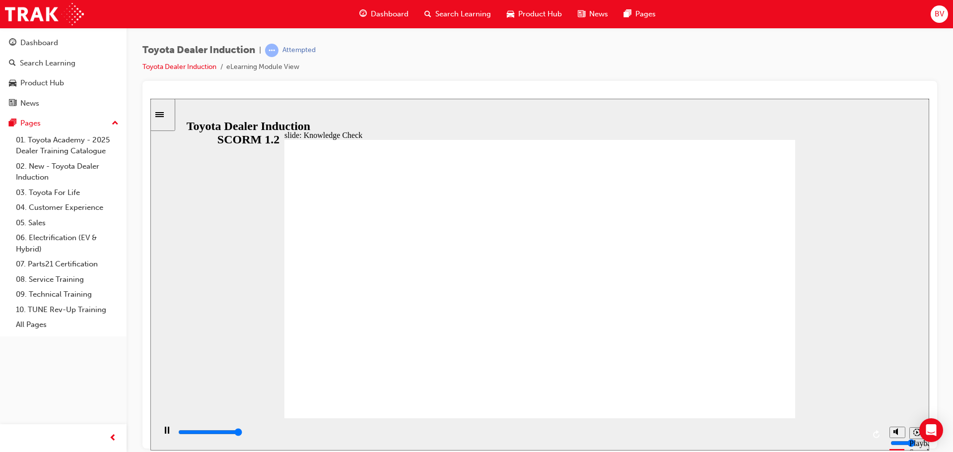
type input "5000"
radio input "true"
drag, startPoint x: 475, startPoint y: 312, endPoint x: 773, endPoint y: 155, distance: 336.9
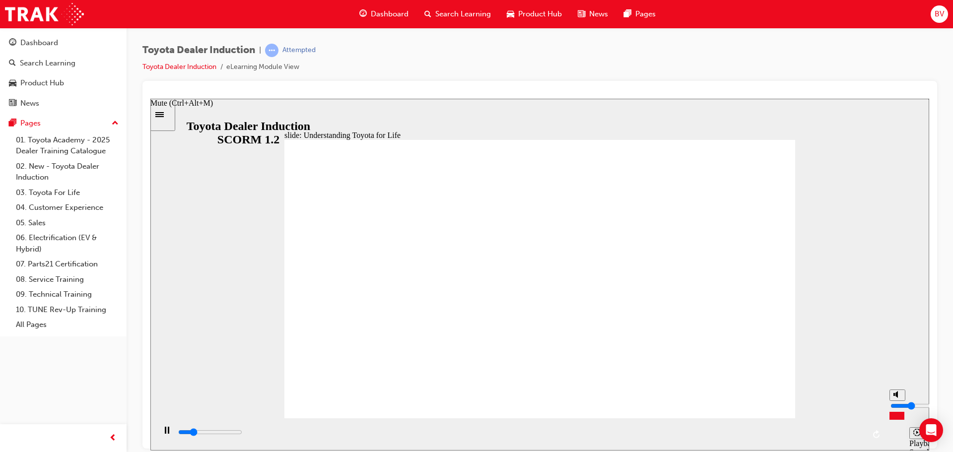
type input "3200"
type input "4"
type input "4100"
type input "4"
click at [899, 407] on input "volume" at bounding box center [923, 406] width 64 height 8
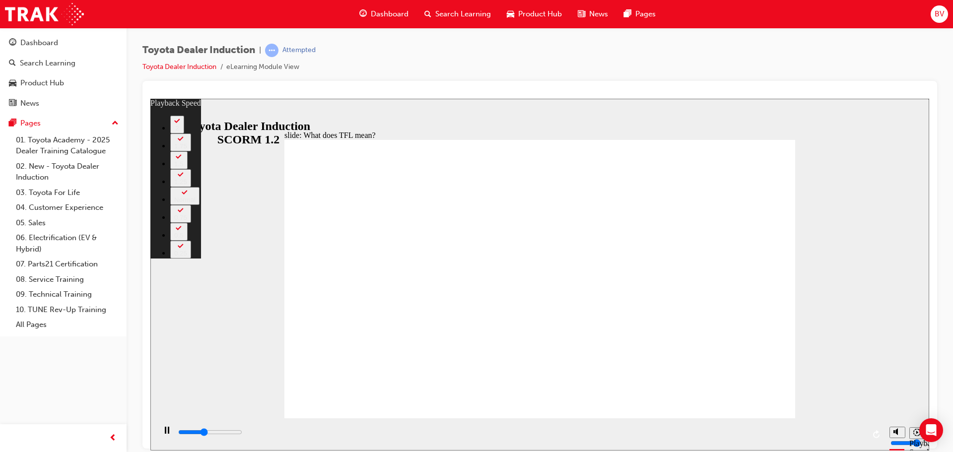
type input "4200"
type input "0"
type input "4400"
type input "1"
type input "4700"
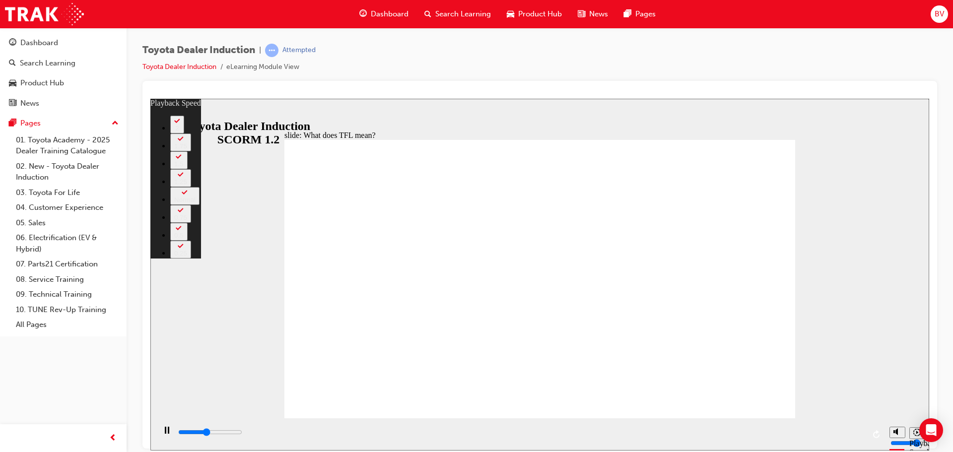
type input "1"
type input "5000"
type input "1"
type input "5200"
type input "1"
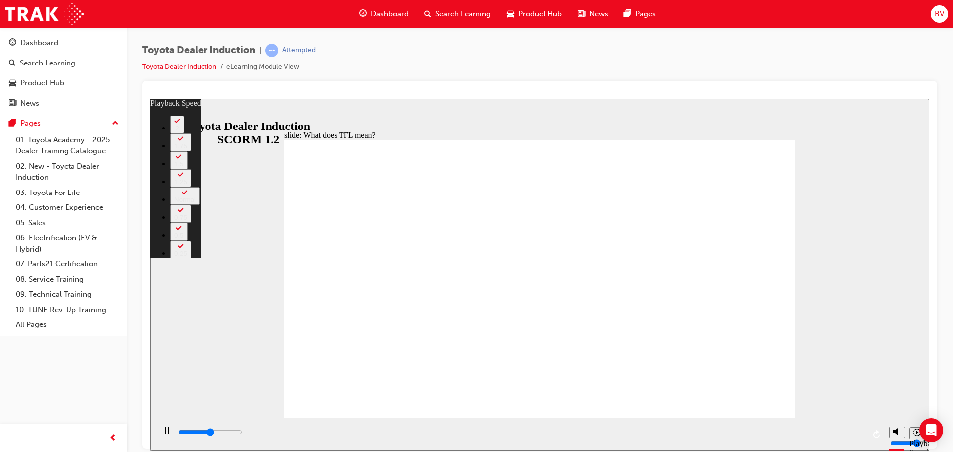
type input "5500"
type input "2"
type input "5800"
type input "2"
type input "6000"
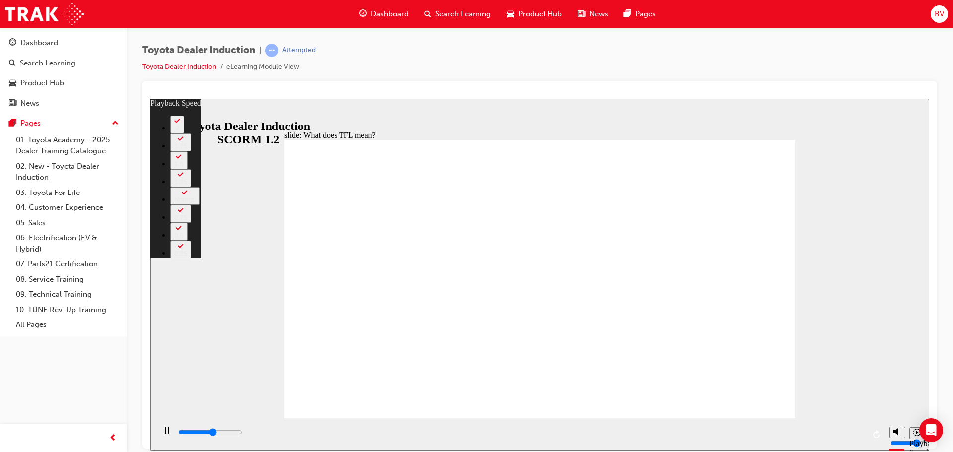
type input "2"
type input "6300"
type input "2"
type input "6600"
type input "3"
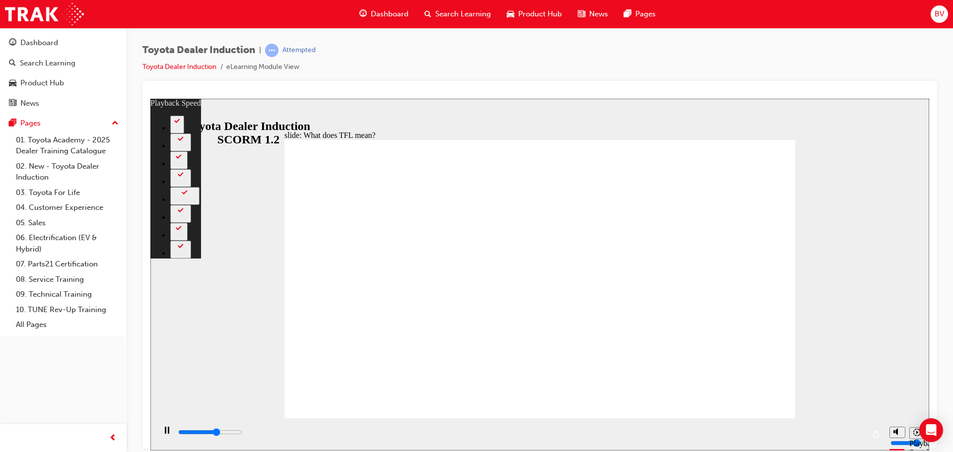
type input "6600"
type input "3"
type input "6600"
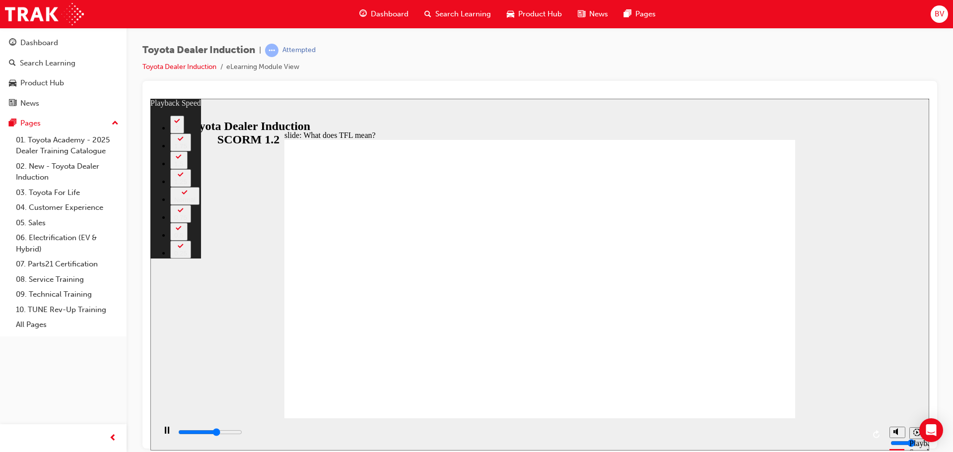
type input "3"
type input "6700"
type input "3"
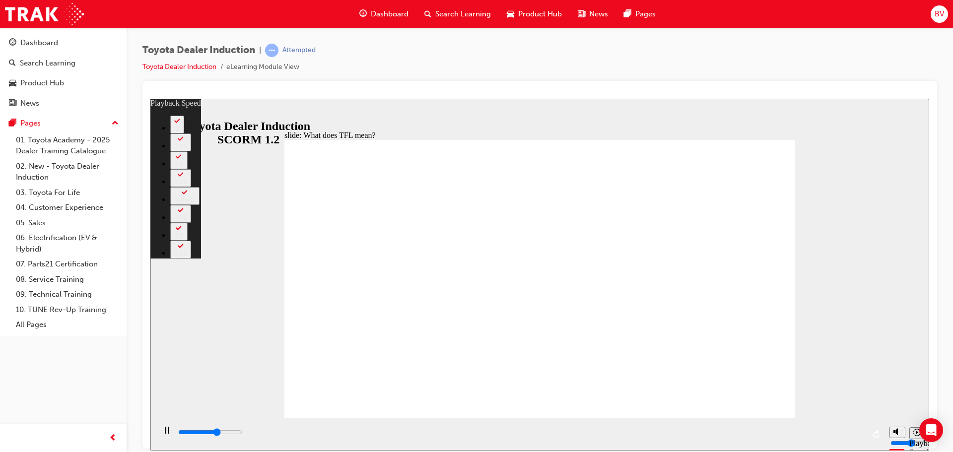
type input "6700"
type input "3"
type input "6800"
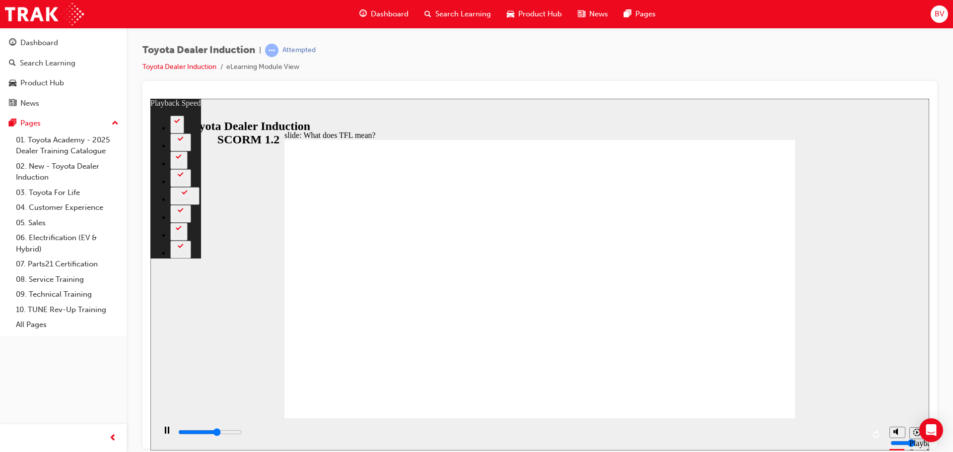
type input "3"
type input "6800"
type input "3"
type input "7100"
type input "3"
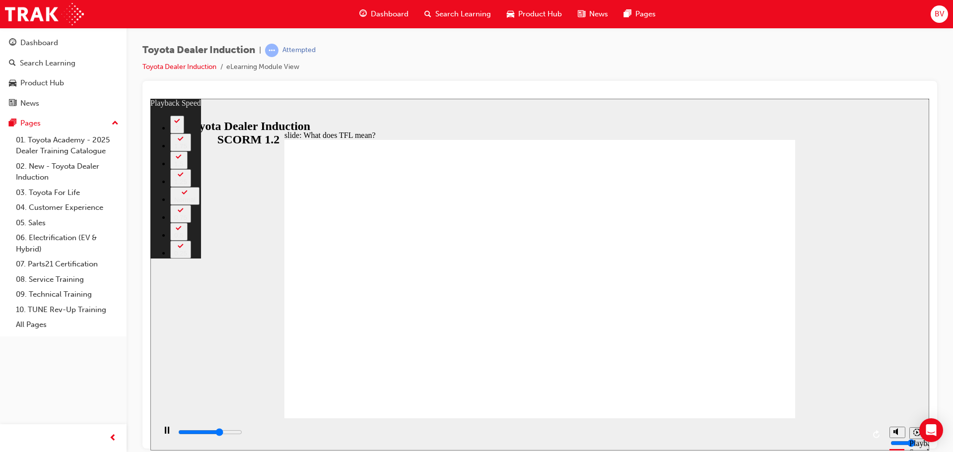
type input "7300"
type input "2"
type input "3"
type input "2"
type input "7300"
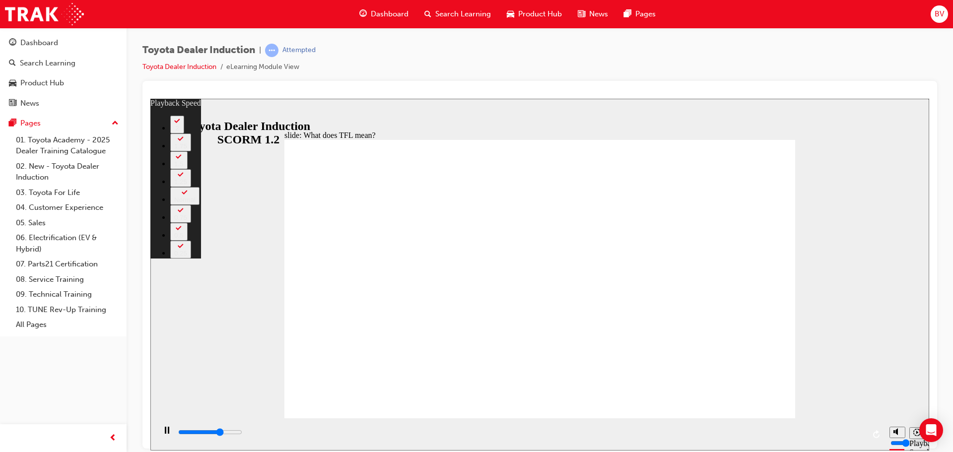
type input "3"
type input "7400"
type input "3"
type input "7500"
type input "2"
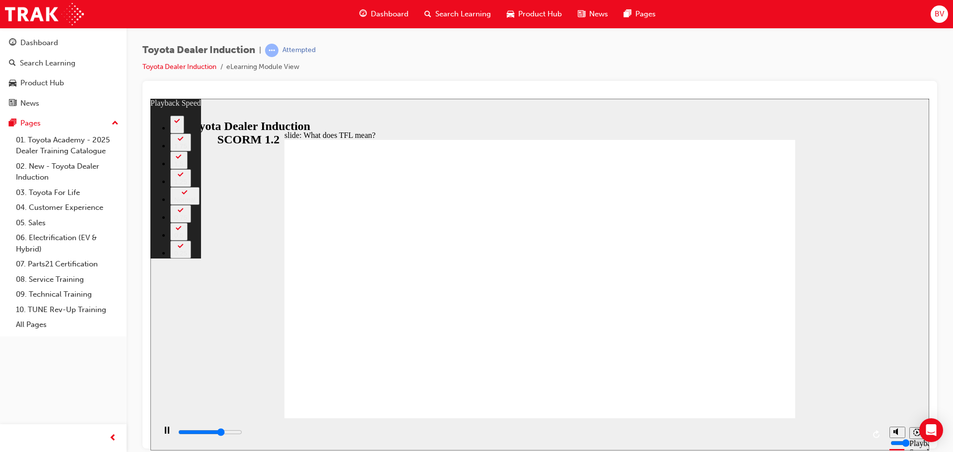
type input "3"
type input "2"
type input "7500"
type input "3"
type input "7600"
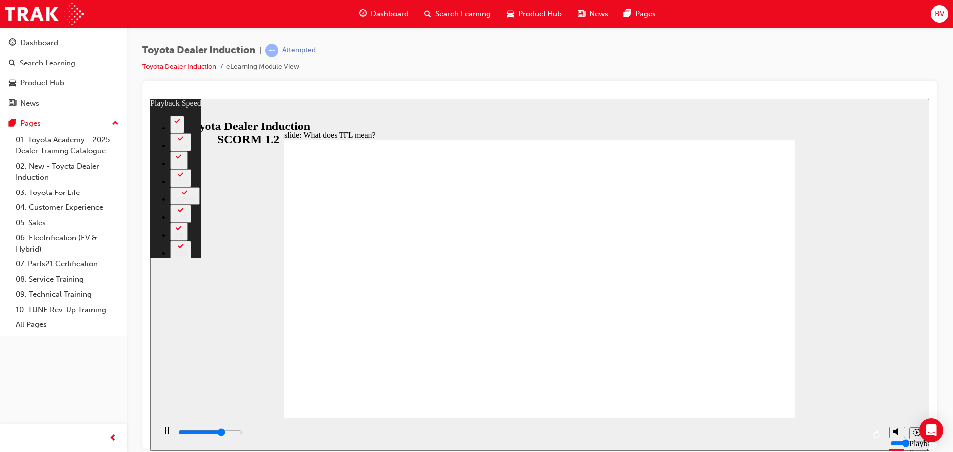
type input "4"
type input "7900"
type input "4"
type input "8200"
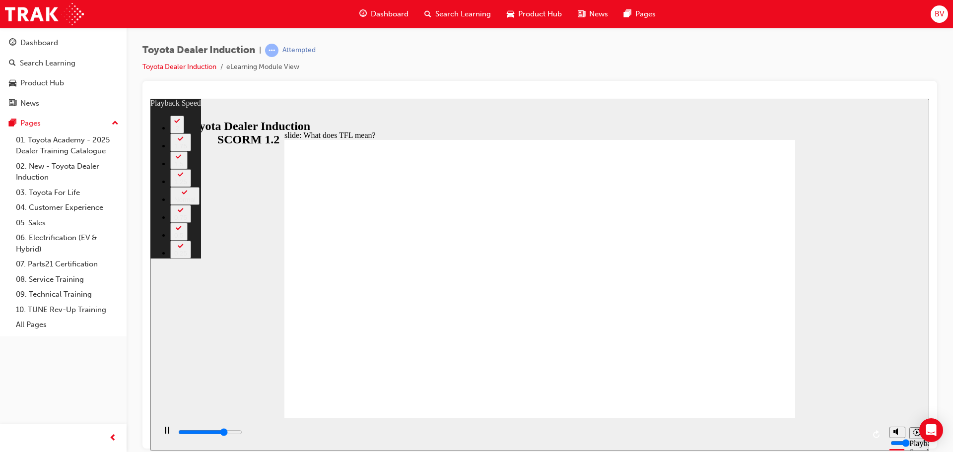
type input "4"
type input "8200"
type input "4"
type input "8400"
type input "4"
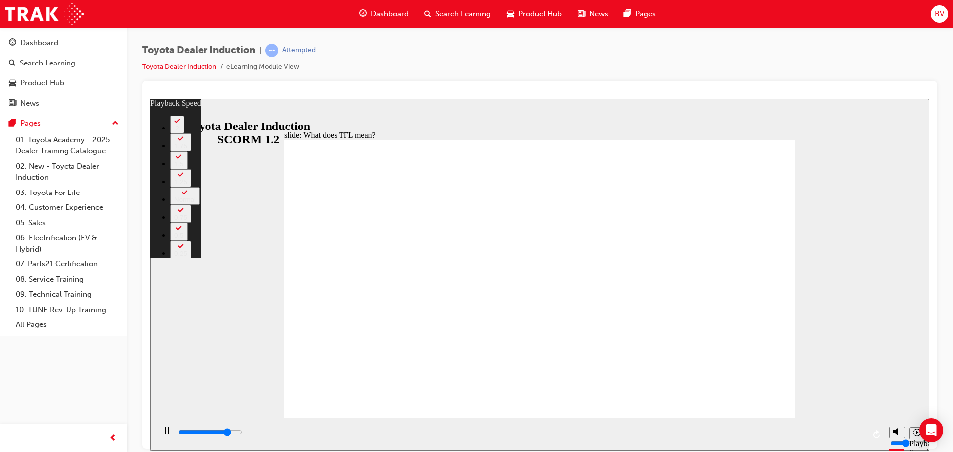
type input "8700"
type input "5"
type input "9000"
type input "5"
type input "9200"
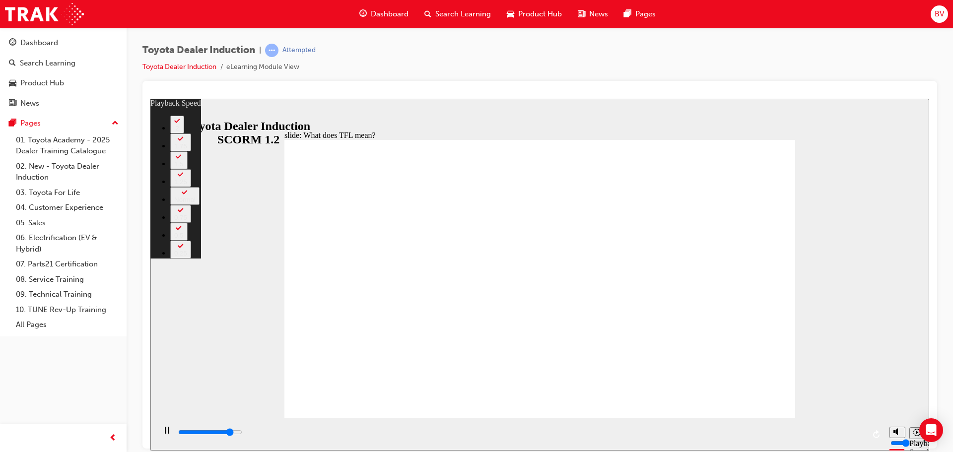
type input "5"
type input "9500"
type input "6"
type input "9800"
type input "6"
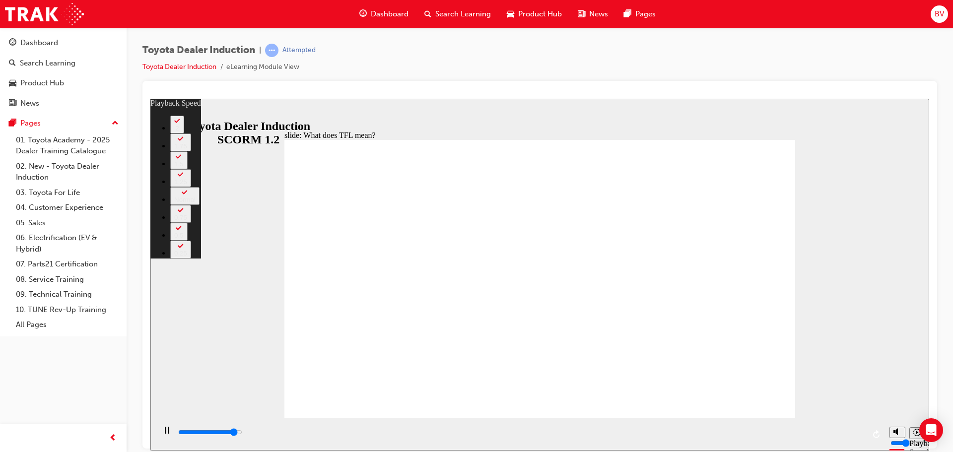
type input "10000"
type input "6"
type input "10300"
type input "6"
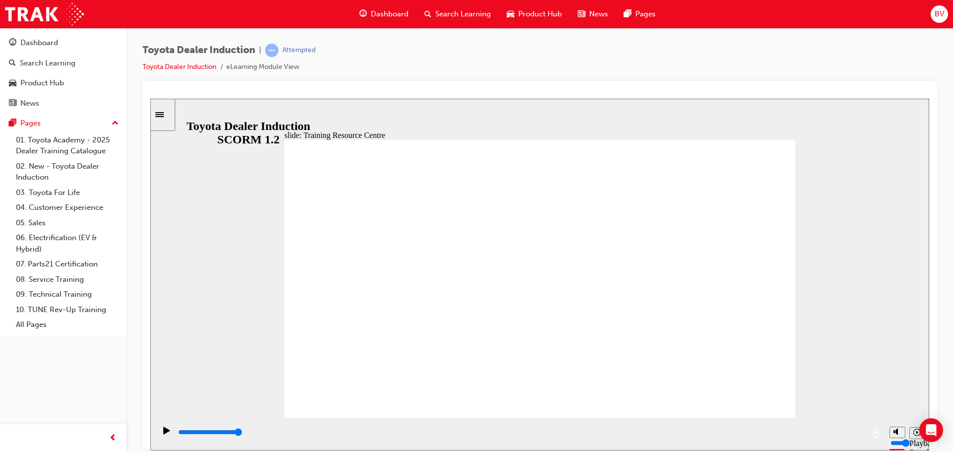
click at [916, 435] on icon "Playback speed" at bounding box center [917, 431] width 7 height 7
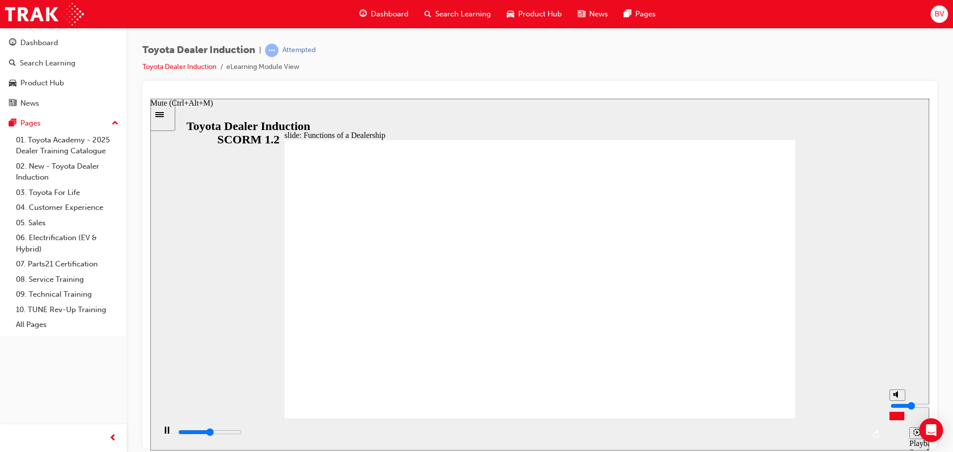
click at [898, 408] on input "volume" at bounding box center [923, 406] width 64 height 8
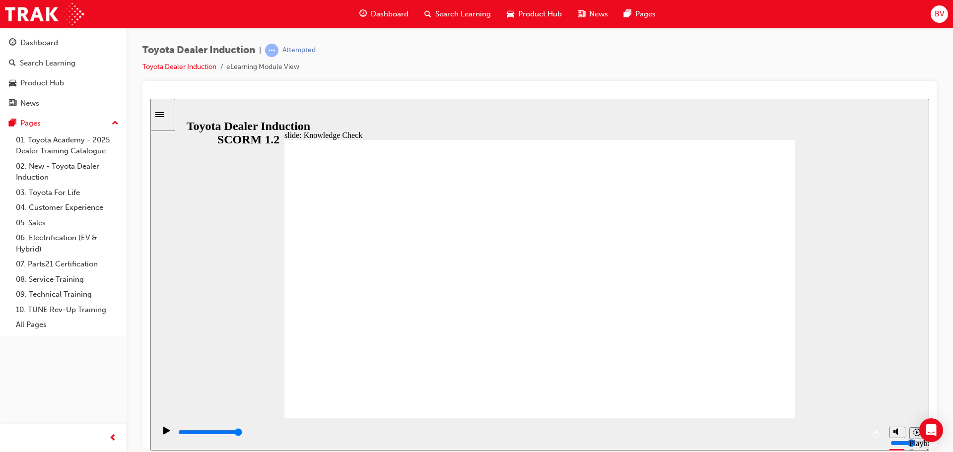
click at [914, 434] on icon "Playback speed" at bounding box center [917, 431] width 7 height 7
click at [914, 211] on div "slide: Systems and Access Systems and Access Freeform 17 Toyota Central check i…" at bounding box center [539, 274] width 779 height 352
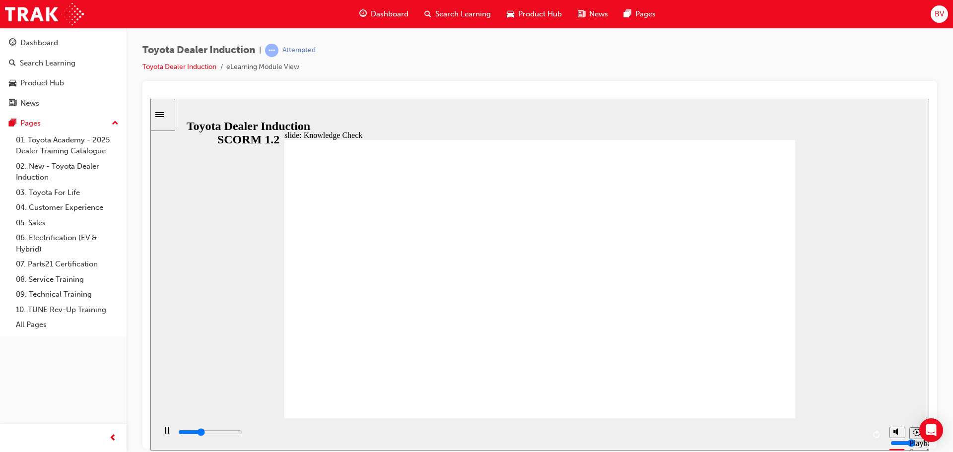
type input "3800"
type input "e"
type input "4200"
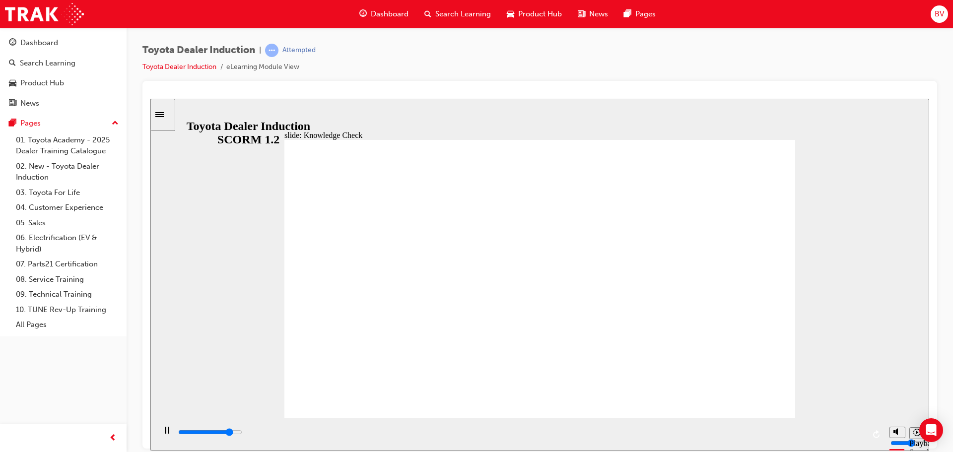
type input "en"
type input "4700"
type input "eng"
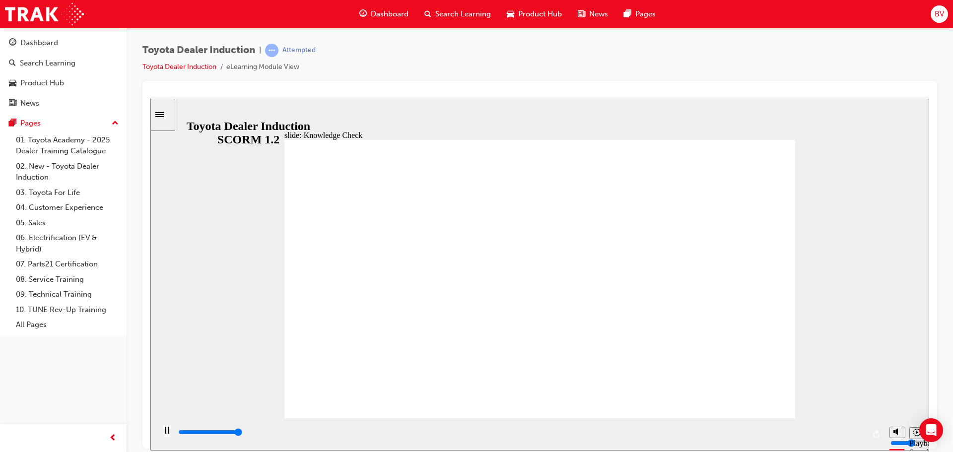
type input "5000"
type input "enga"
type input "engag"
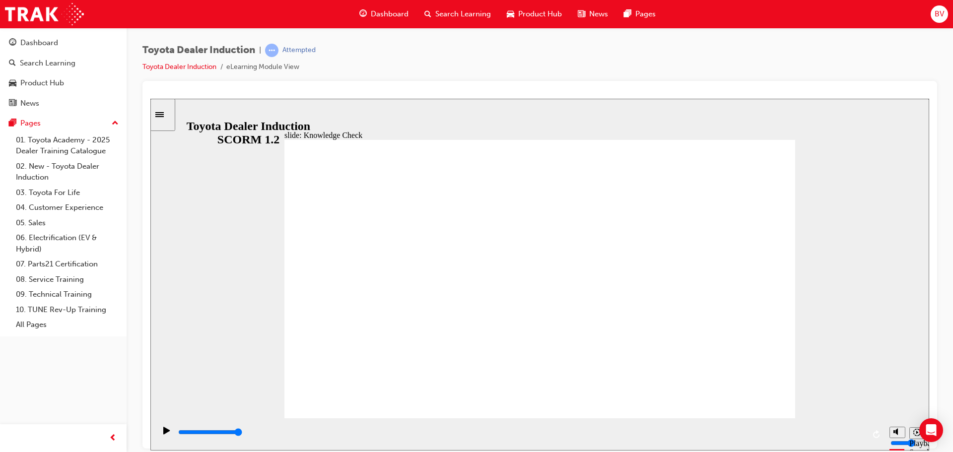
type input "engage"
type input "tengage"
type input "toengage"
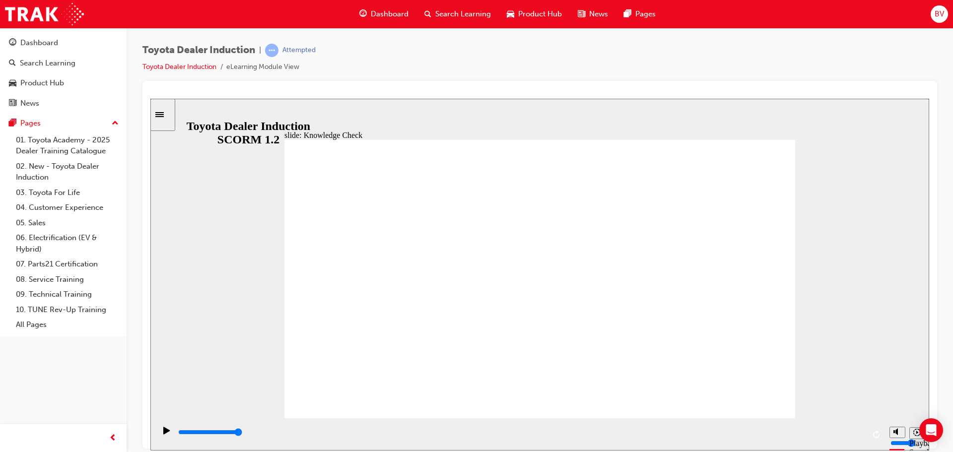
type input "toengage"
type input "toyengage"
type input "toyoengage"
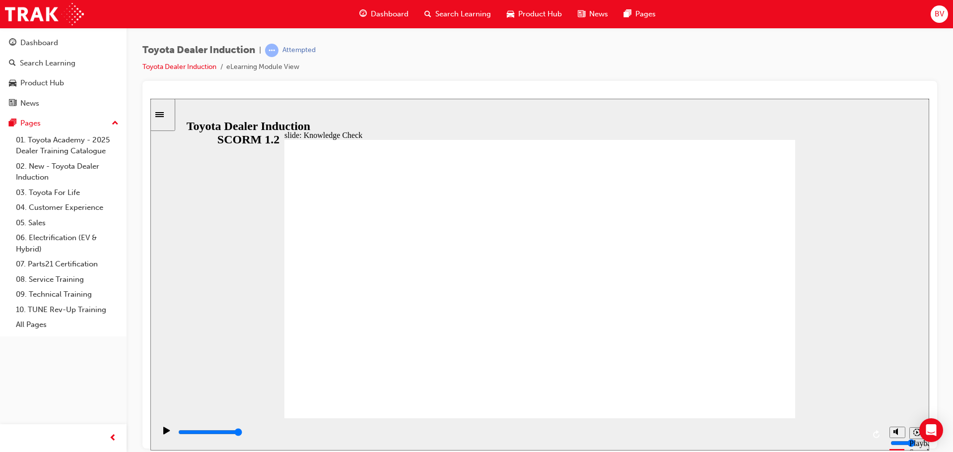
type input "toyotengage"
type input "toyotaengage"
type input "toyota engage"
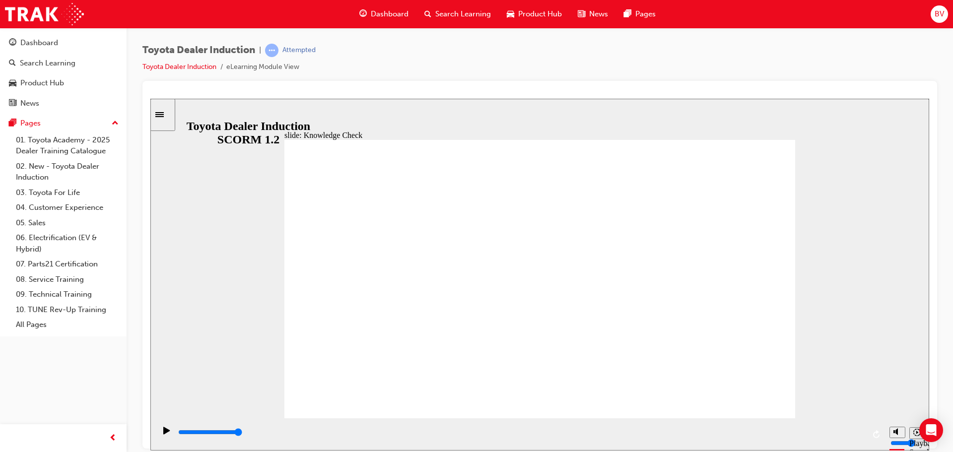
type input "toyota engage"
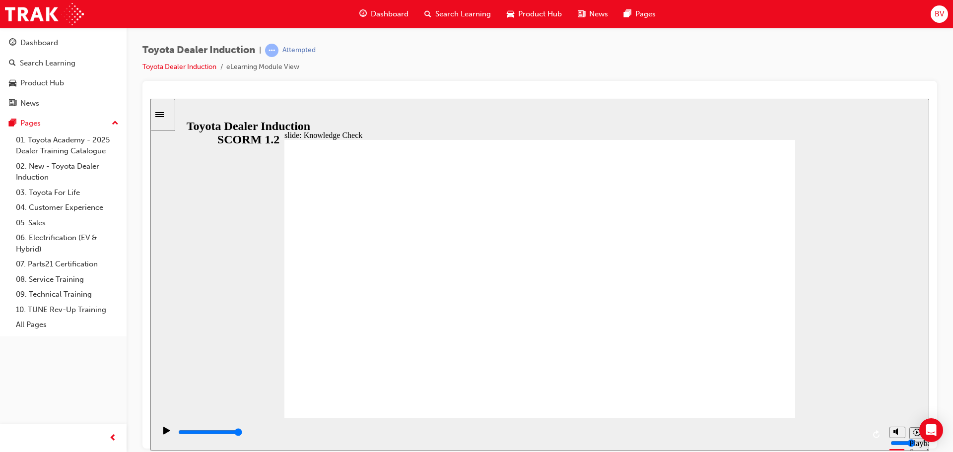
type input "toyota engage"
type input "toyota engage a"
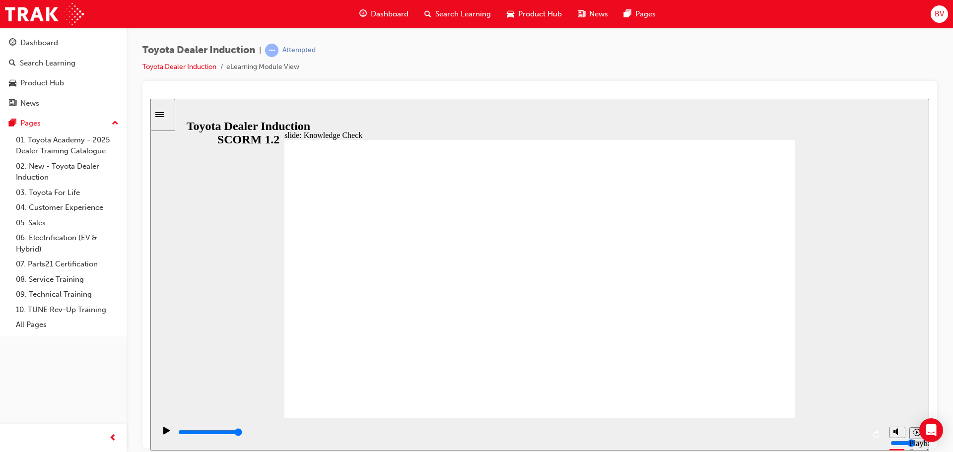
type input "toyota engage a"
type input "toyota engage ap"
type input "toyota engage app"
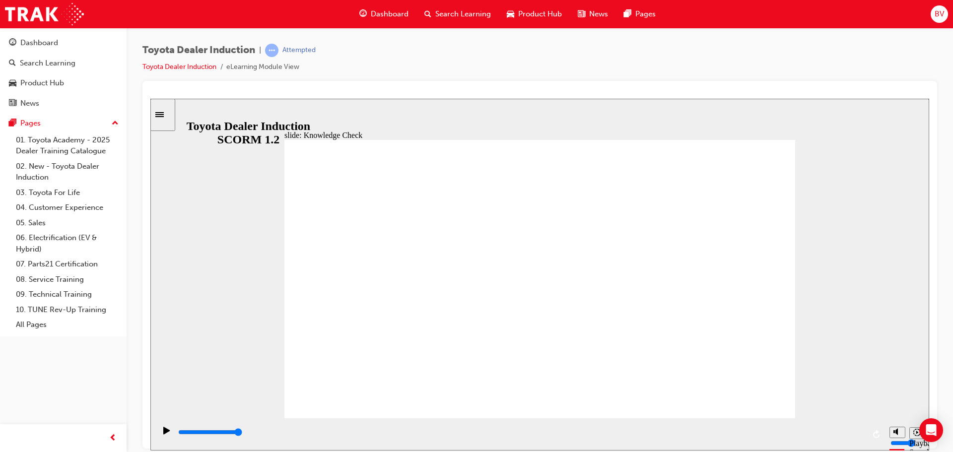
type input "toyota engage ap"
type input "toyota engage a"
type input "toyota engage"
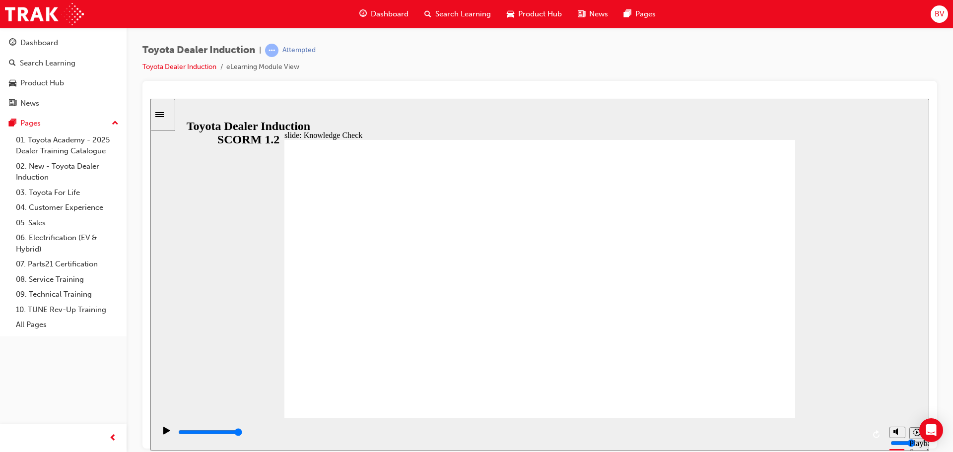
type input "toyota engage"
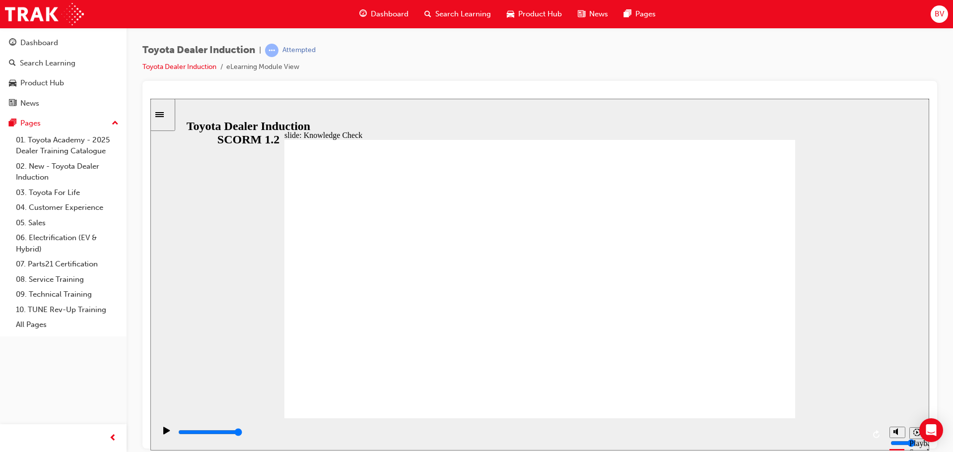
type input "toyota engage a"
type input "toyota engage ap"
type input "toyota engage app"
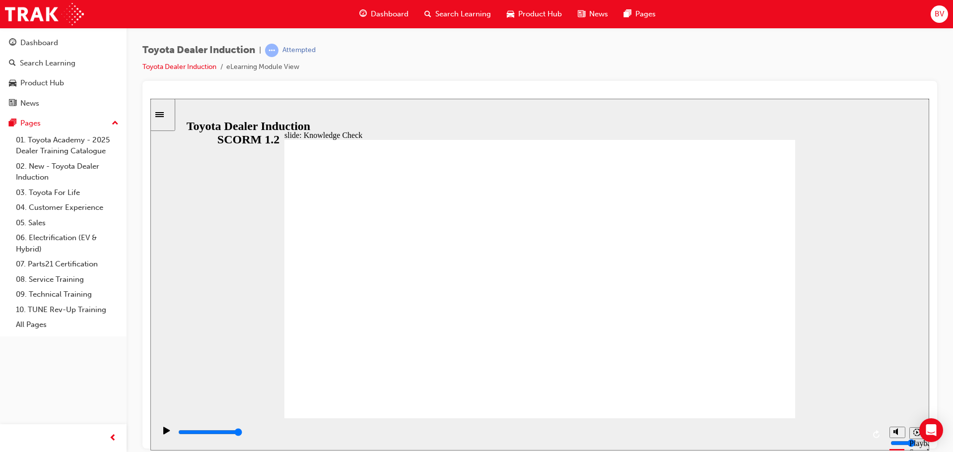
type input "toyota engage app"
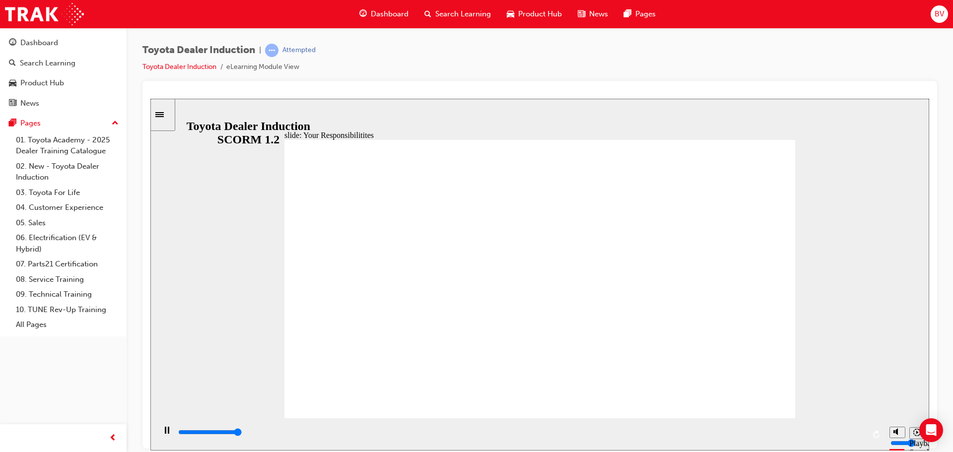
type input "8400"
checkbox input "true"
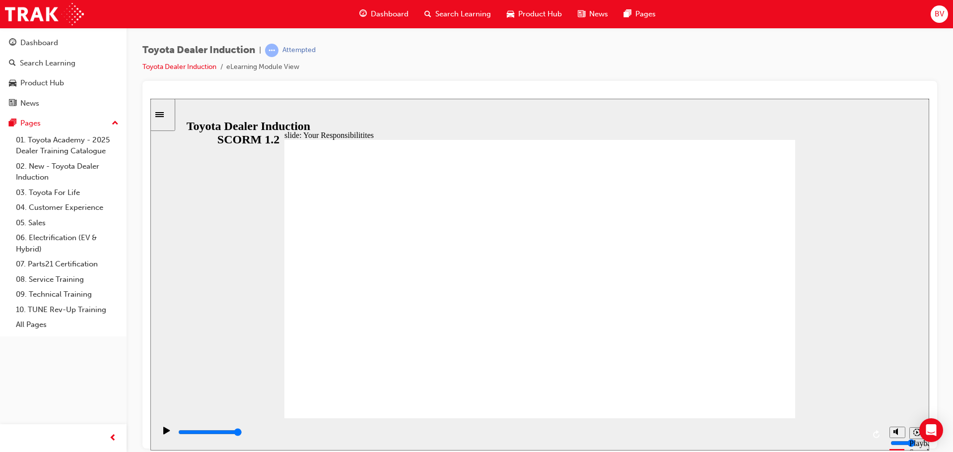
checkbox input "true"
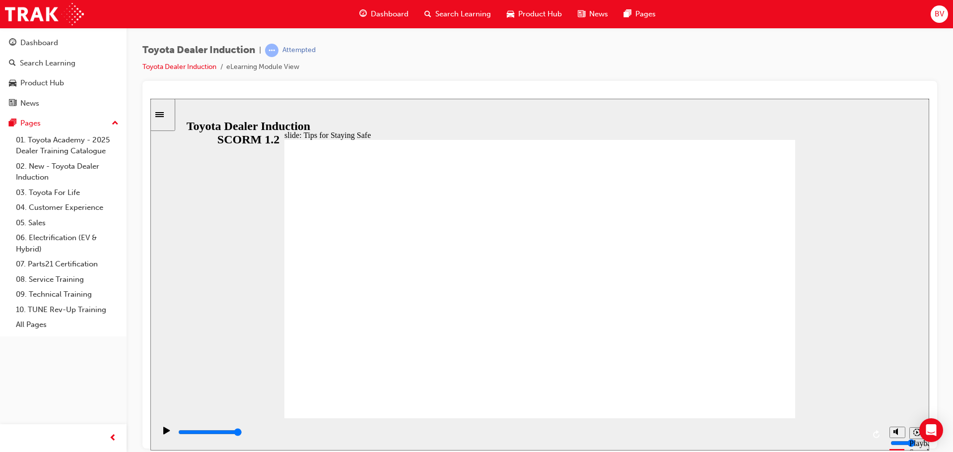
drag, startPoint x: 490, startPoint y: 363, endPoint x: 516, endPoint y: 364, distance: 25.9
type input "5000"
checkbox input "true"
checkbox input "false"
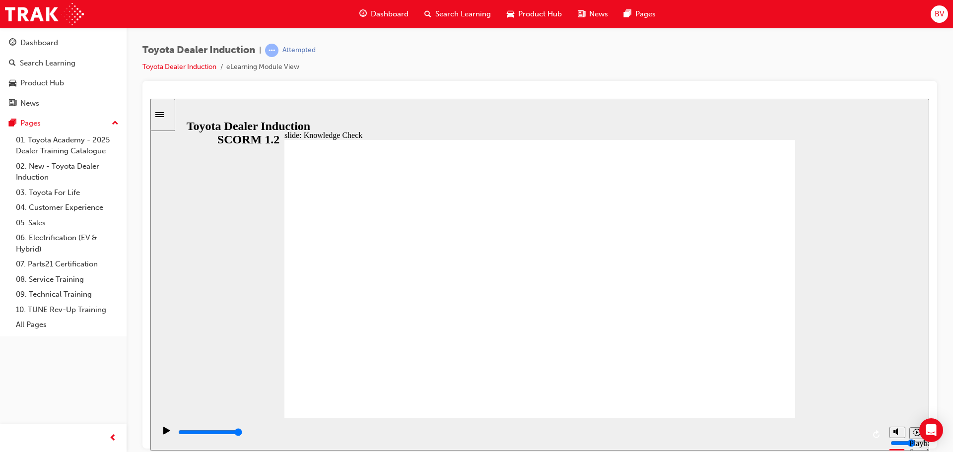
checkbox input "true"
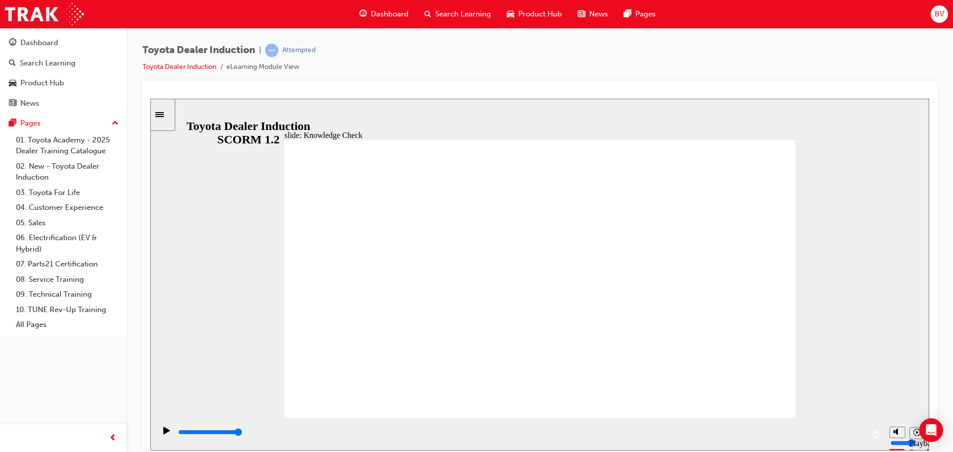
type input "5000"
radio input "true"
type input "5000"
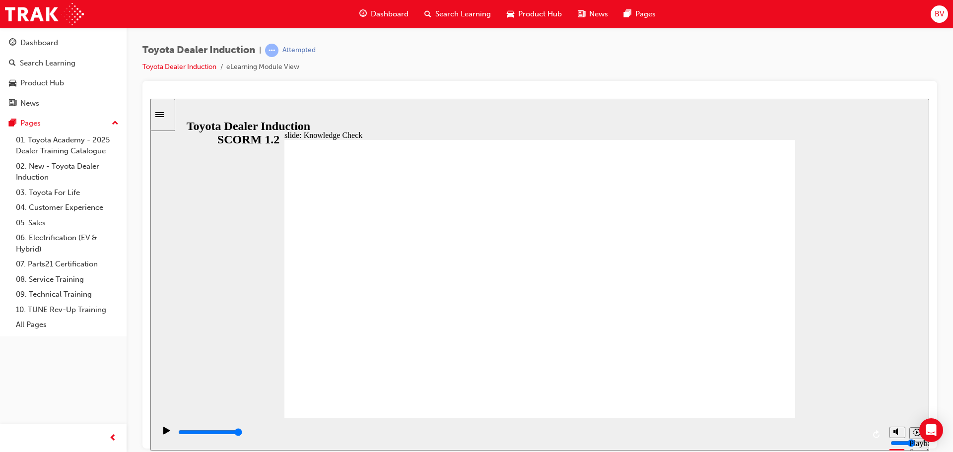
checkbox input "true"
type input "5000"
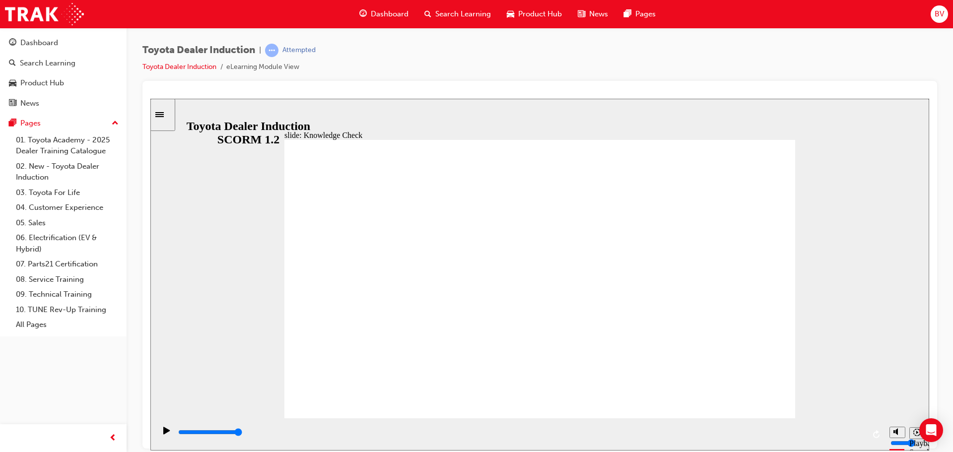
checkbox input "true"
drag, startPoint x: 557, startPoint y: 316, endPoint x: 340, endPoint y: 383, distance: 227.1
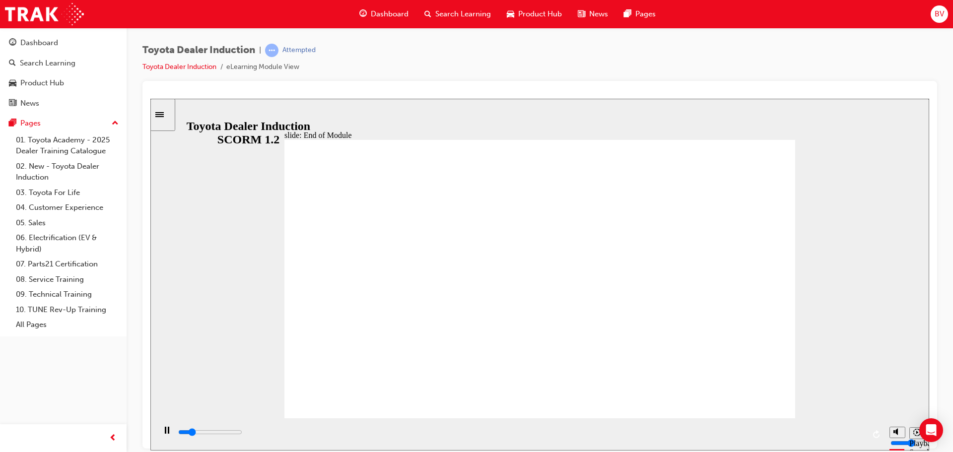
type input "1400"
checkbox input "true"
type input "1700"
checkbox input "true"
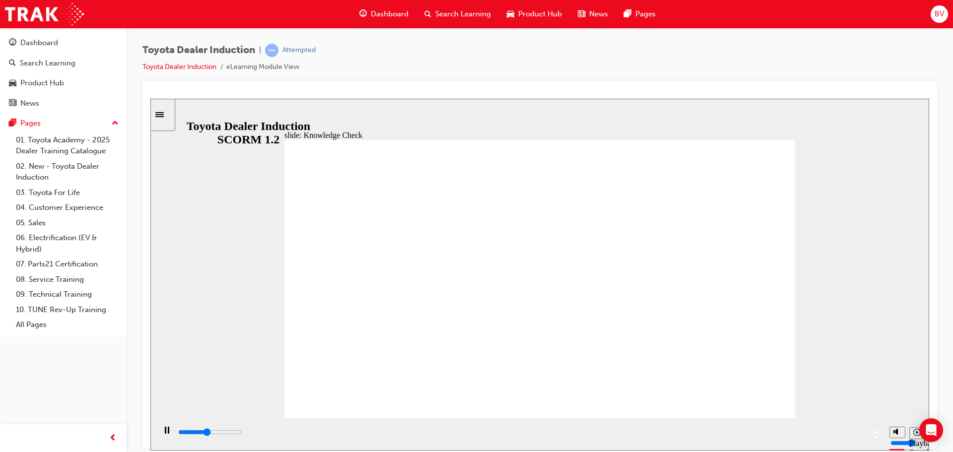
drag, startPoint x: 447, startPoint y: 295, endPoint x: 446, endPoint y: 312, distance: 17.4
type input "2200"
checkbox input "true"
type input "2500"
checkbox input "true"
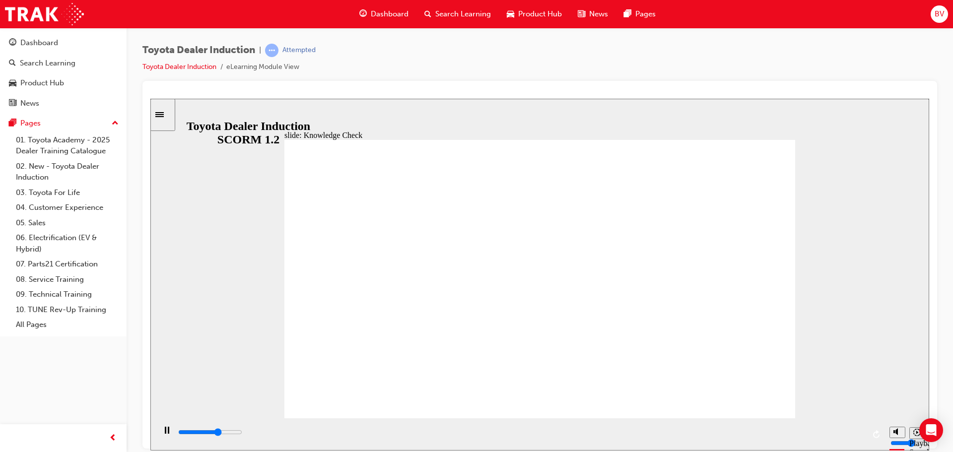
drag, startPoint x: 776, startPoint y: 403, endPoint x: 770, endPoint y: 395, distance: 9.9
type input "9900"
click at [374, 8] on span "Dashboard" at bounding box center [390, 13] width 38 height 11
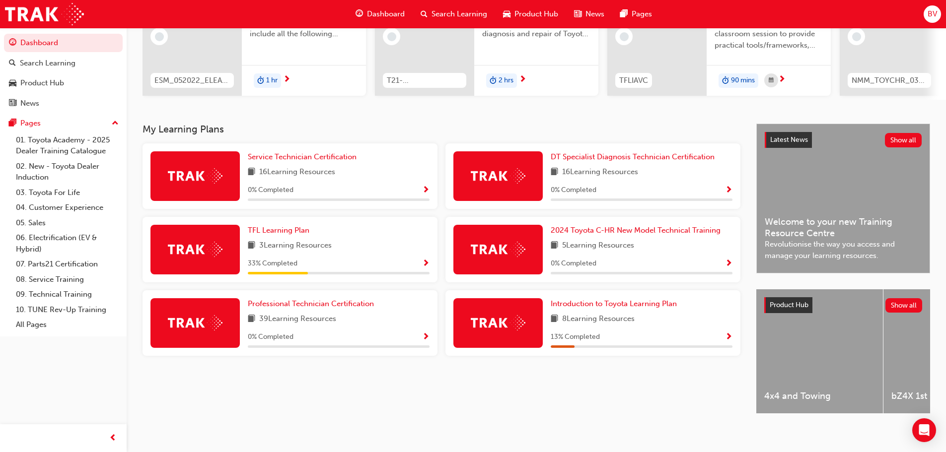
scroll to position [141, 0]
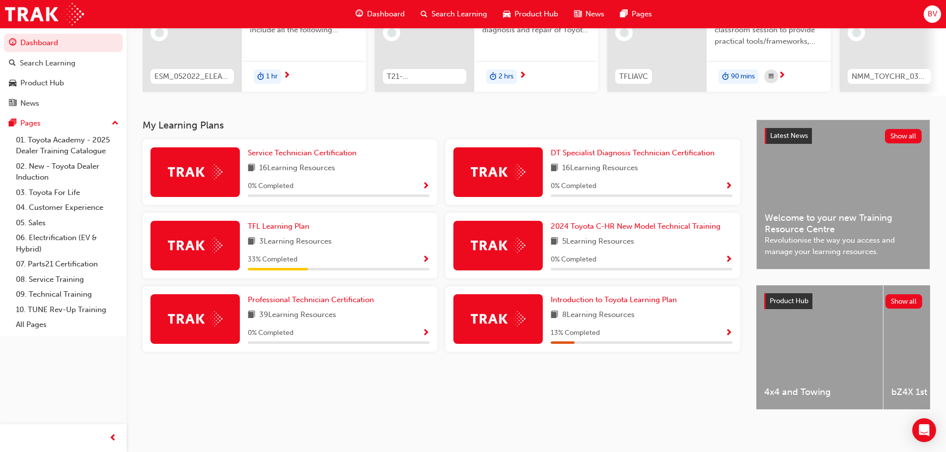
click at [427, 256] on span "Show Progress" at bounding box center [425, 260] width 7 height 9
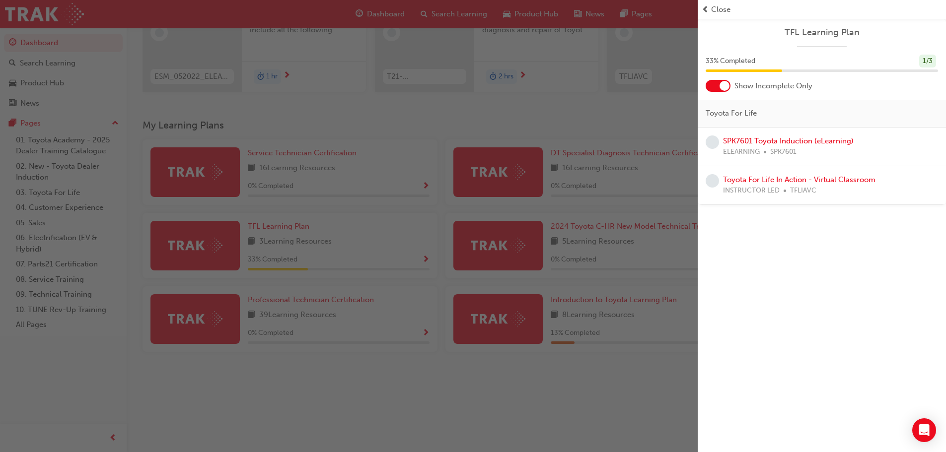
click at [410, 356] on div "button" at bounding box center [349, 226] width 698 height 452
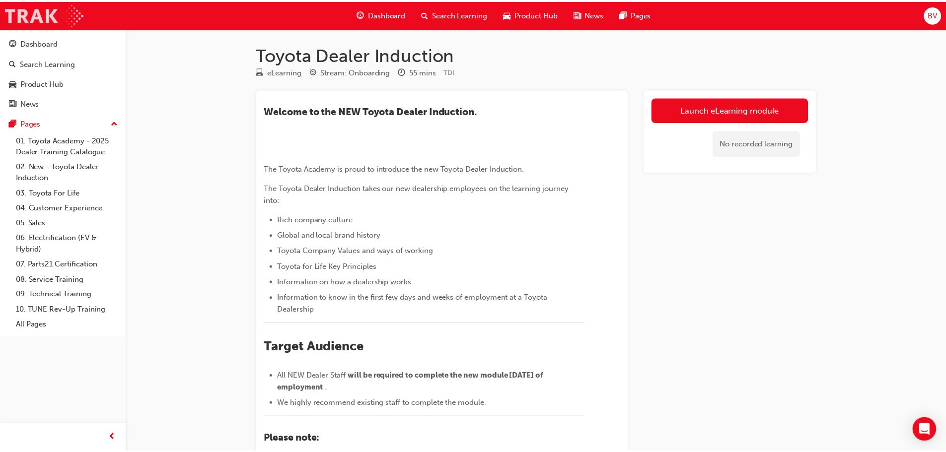
scroll to position [50, 0]
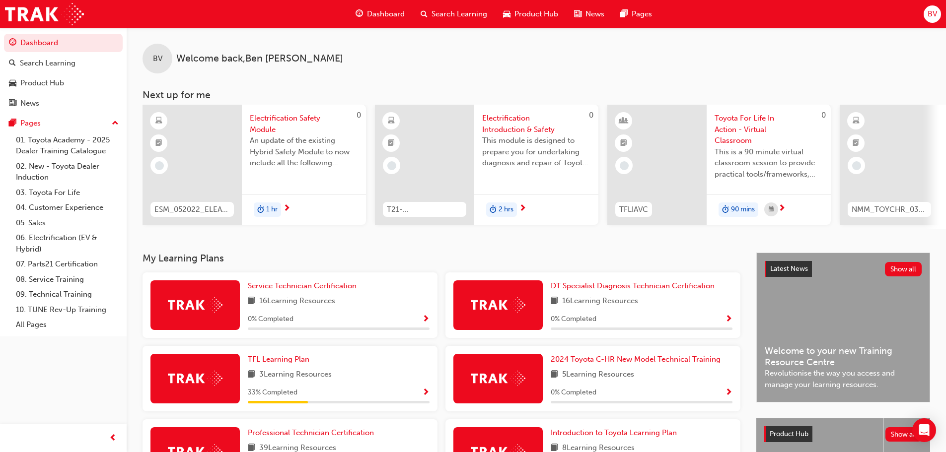
click at [422, 395] on span "Show Progress" at bounding box center [425, 393] width 7 height 9
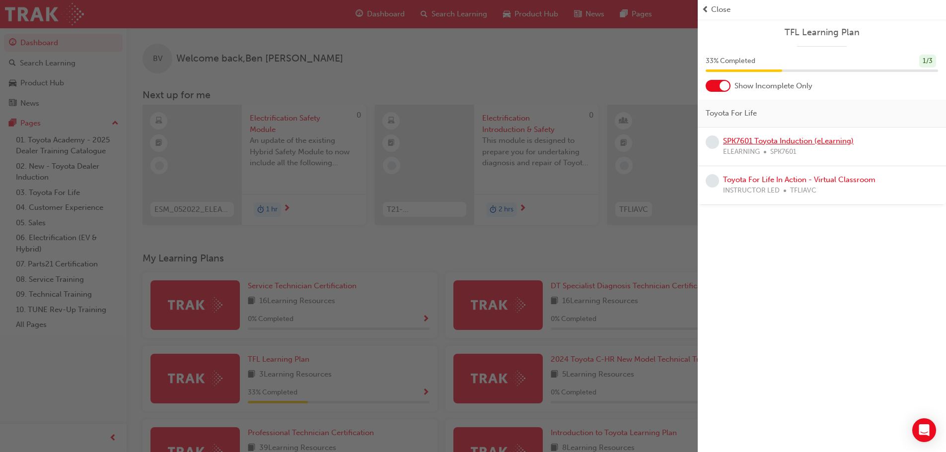
click at [781, 143] on link "SPK7601 Toyota Induction (eLearning)" at bounding box center [788, 141] width 131 height 9
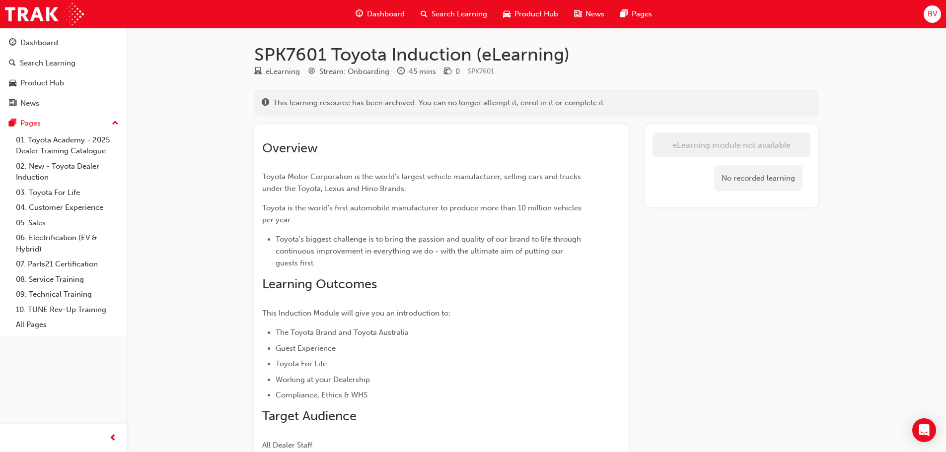
click at [373, 11] on span "Dashboard" at bounding box center [386, 13] width 38 height 11
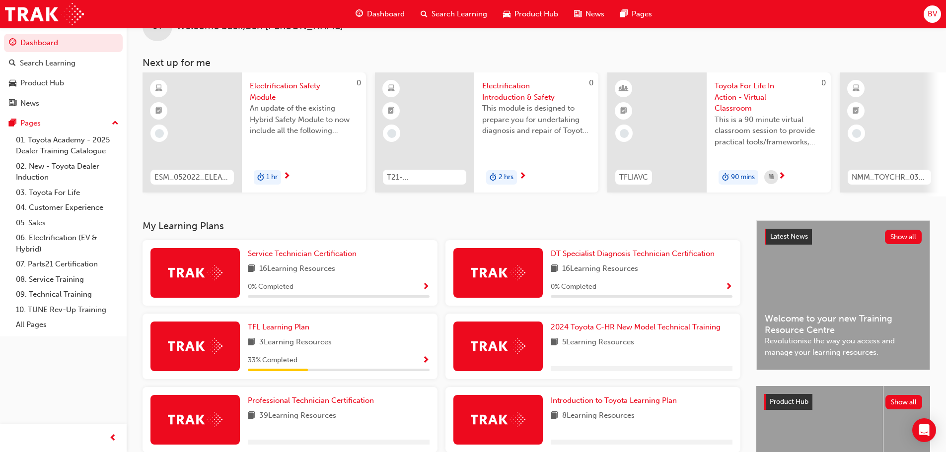
scroll to position [50, 0]
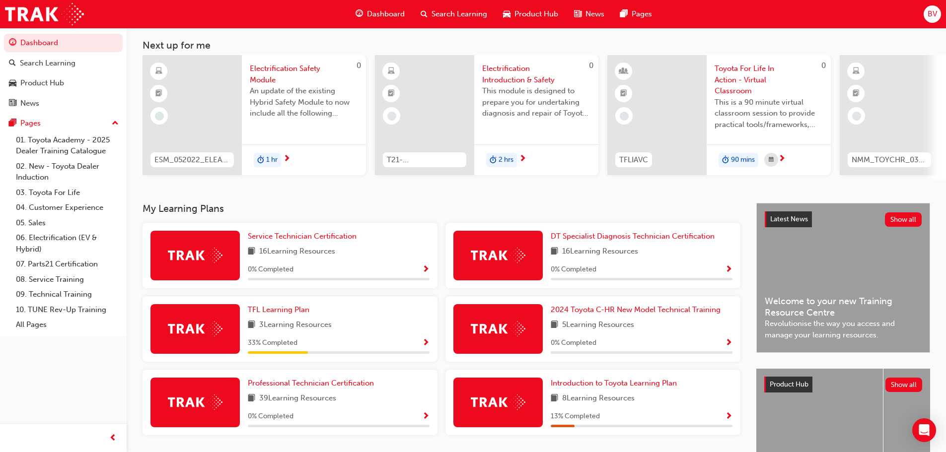
click at [430, 342] on div "TFL Learning Plan 3 Learning Resources 33 % Completed" at bounding box center [289, 329] width 295 height 66
click at [426, 343] on span "Show Progress" at bounding box center [425, 343] width 7 height 9
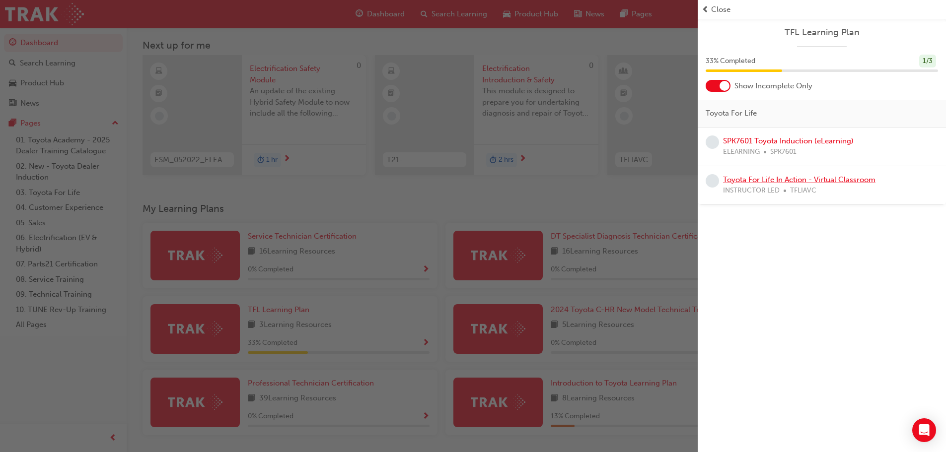
click at [784, 180] on link "Toyota For Life In Action - Virtual Classroom" at bounding box center [799, 179] width 152 height 9
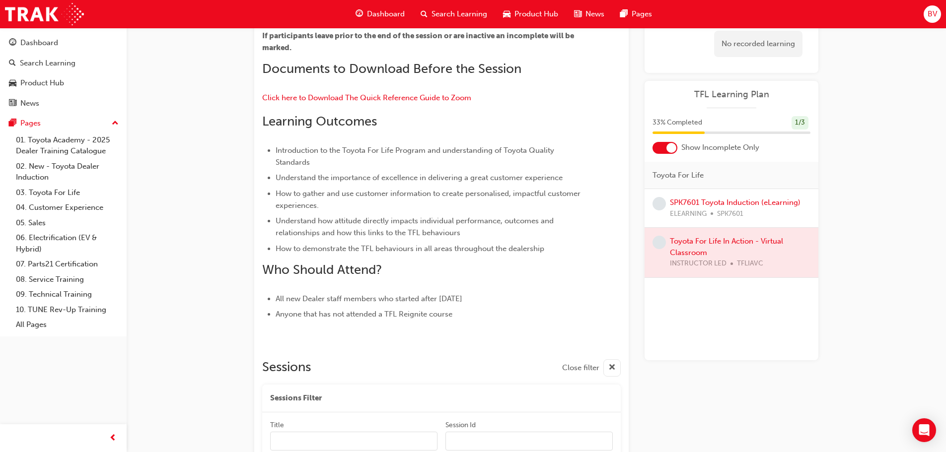
scroll to position [265, 0]
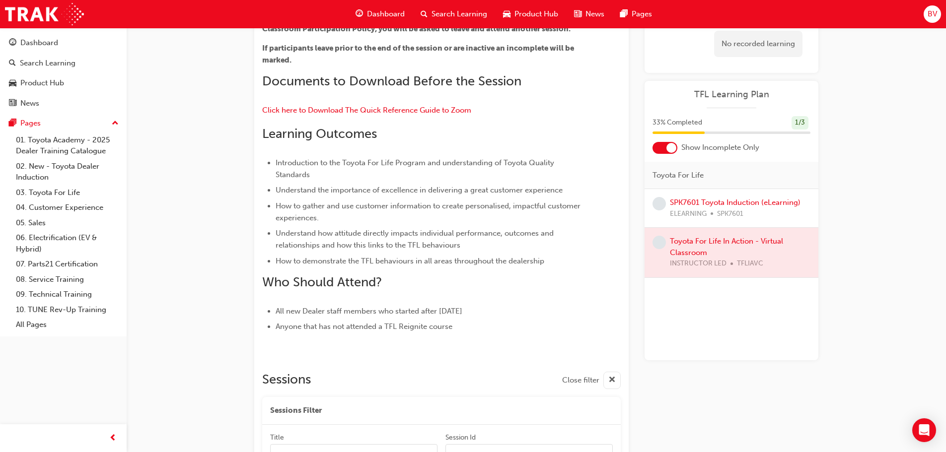
click at [399, 11] on span "Dashboard" at bounding box center [386, 13] width 38 height 11
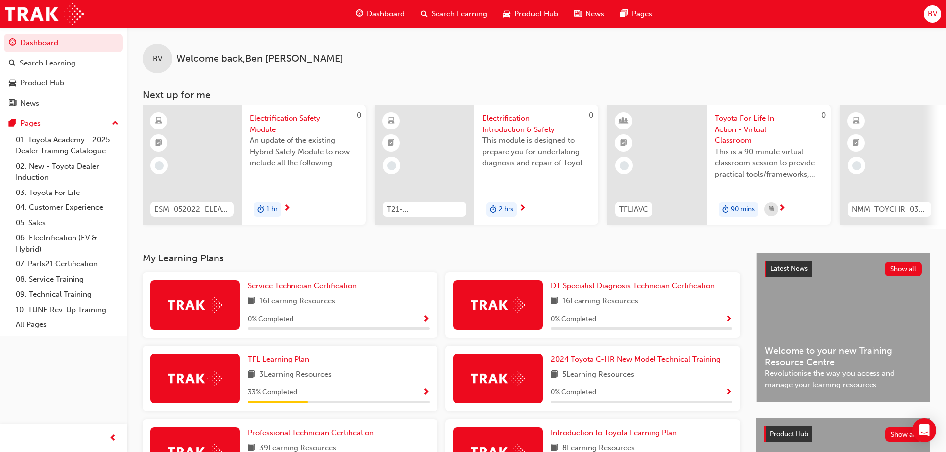
click at [930, 17] on span "BV" at bounding box center [931, 13] width 9 height 11
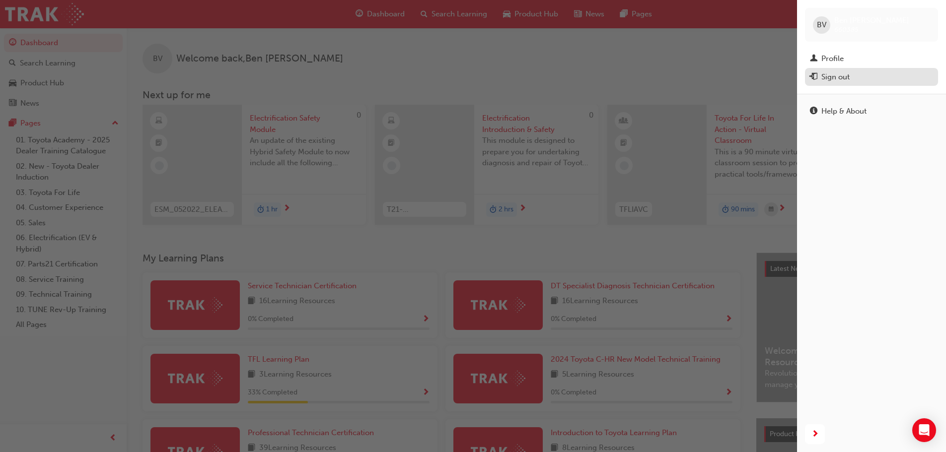
click at [847, 80] on div "Sign out" at bounding box center [835, 76] width 28 height 11
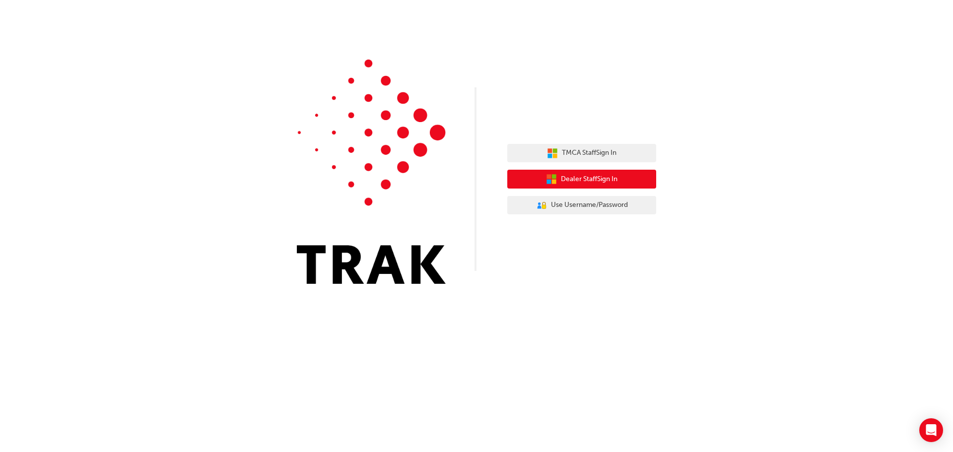
click at [635, 175] on button "Dealer Staff Sign In" at bounding box center [581, 179] width 149 height 19
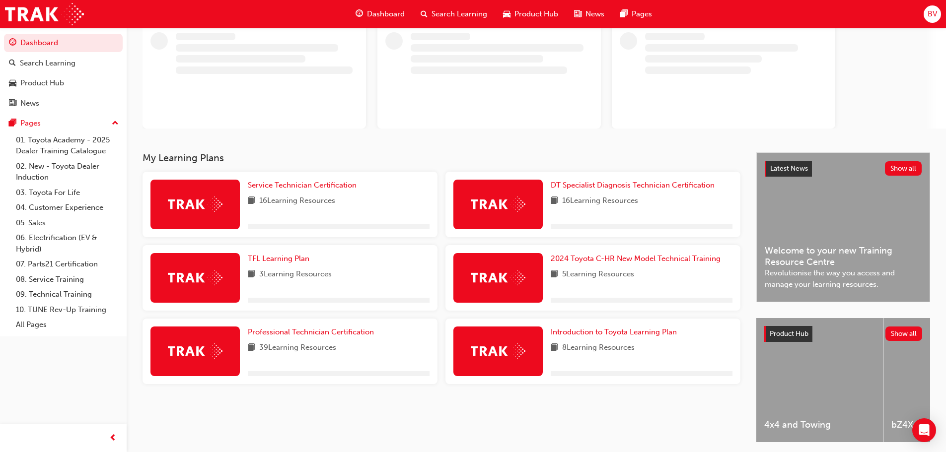
scroll to position [102, 0]
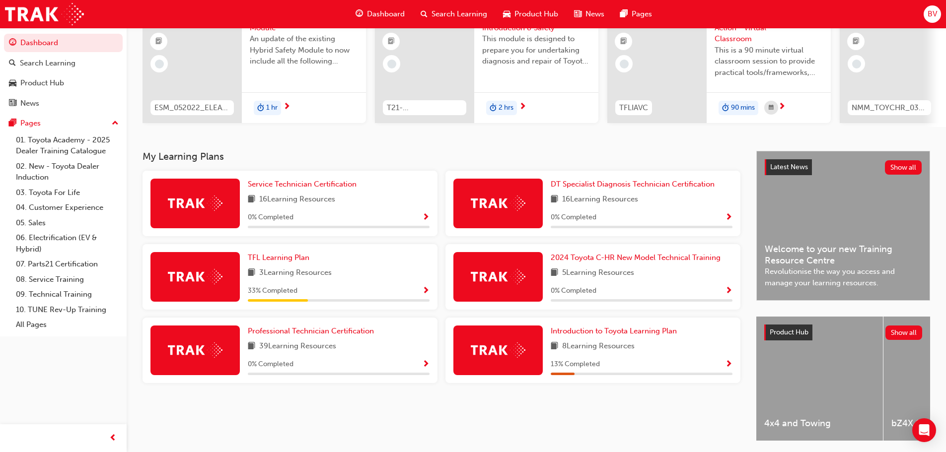
click at [186, 284] on img at bounding box center [195, 276] width 55 height 15
click at [264, 260] on span "TFL Learning Plan" at bounding box center [279, 257] width 62 height 9
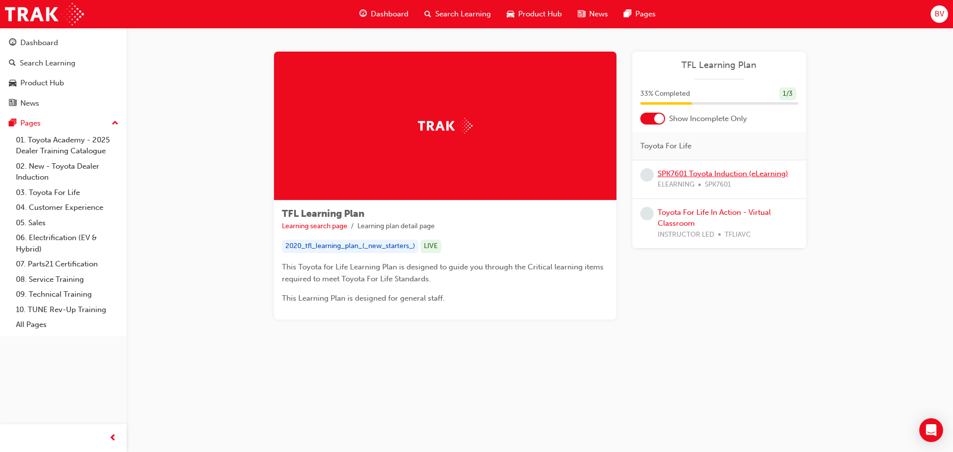
click at [704, 176] on link "SPK7601 Toyota Induction (eLearning)" at bounding box center [723, 173] width 131 height 9
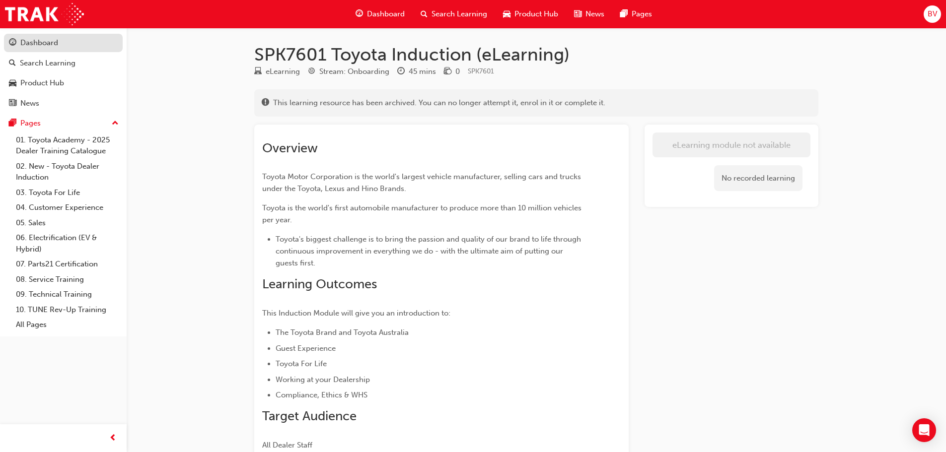
click at [38, 47] on div "Dashboard" at bounding box center [39, 42] width 38 height 11
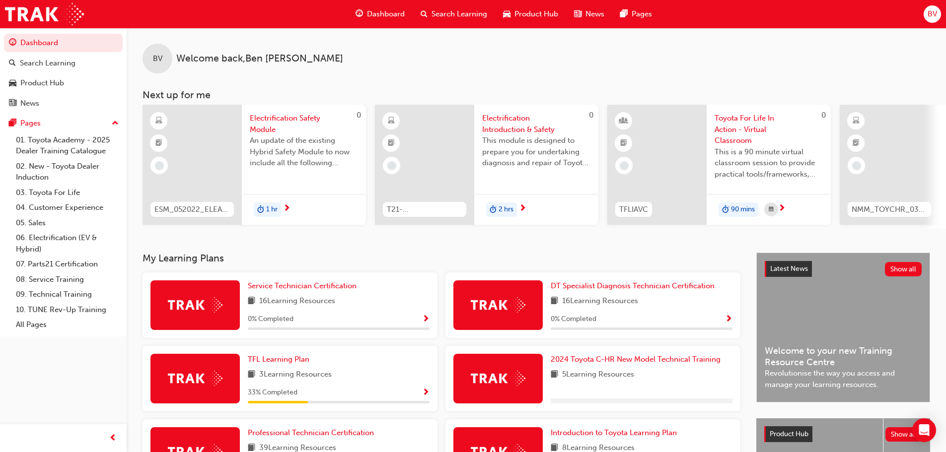
click at [399, 10] on span "Dashboard" at bounding box center [386, 13] width 38 height 11
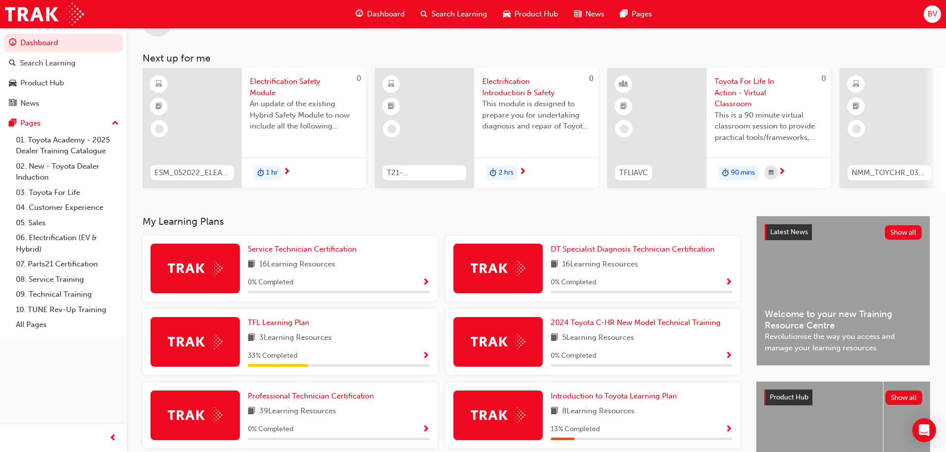
scroll to position [99, 0]
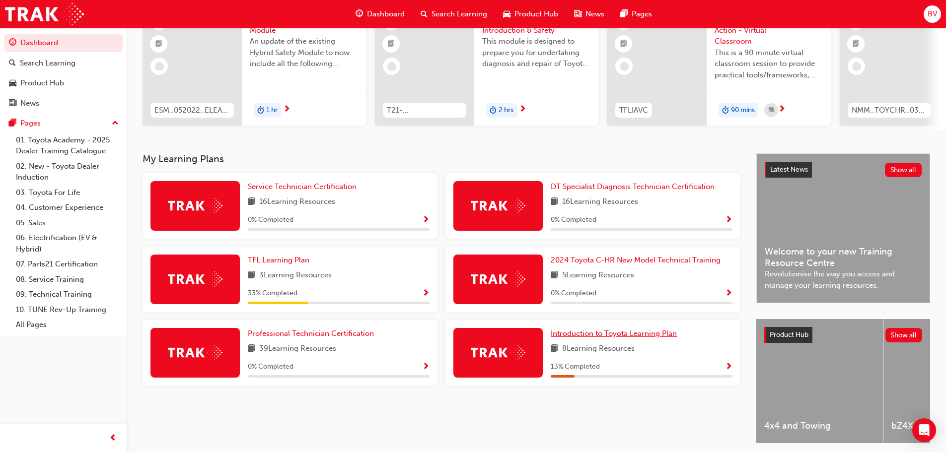
click at [582, 337] on span "Introduction to Toyota Learning Plan" at bounding box center [614, 333] width 126 height 9
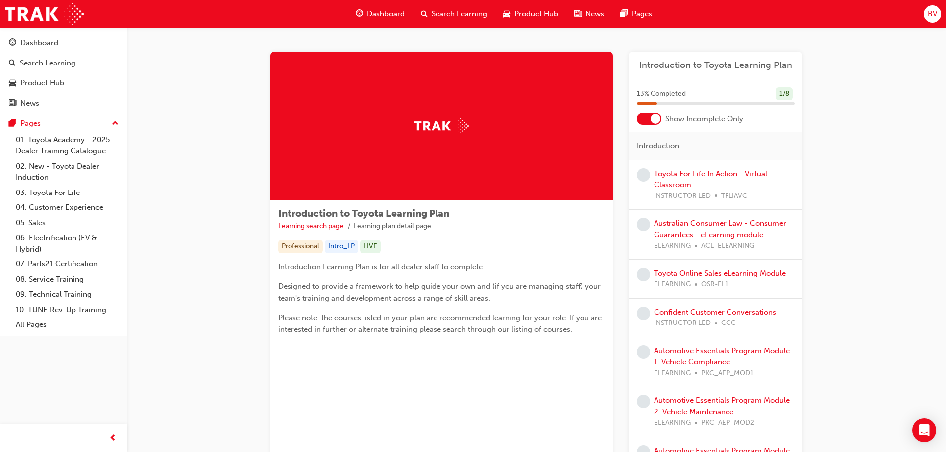
click at [681, 174] on link "Toyota For Life In Action - Virtual Classroom" at bounding box center [710, 179] width 113 height 20
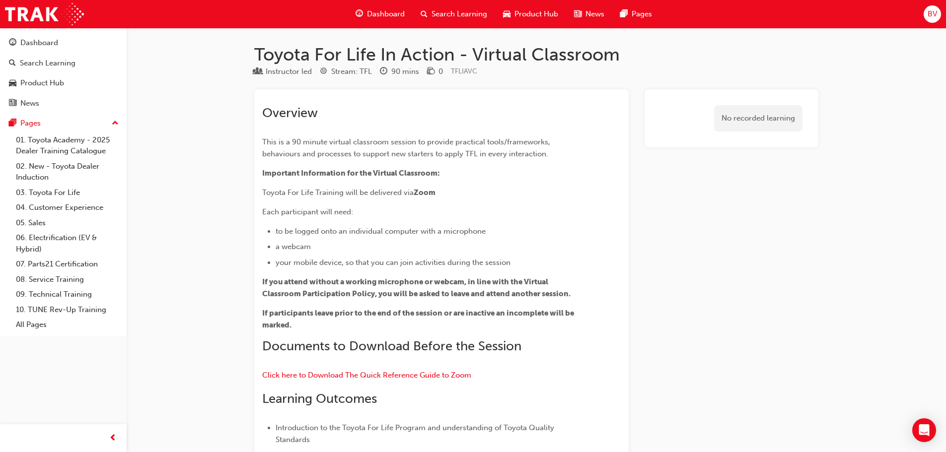
click at [384, 13] on span "Dashboard" at bounding box center [386, 13] width 38 height 11
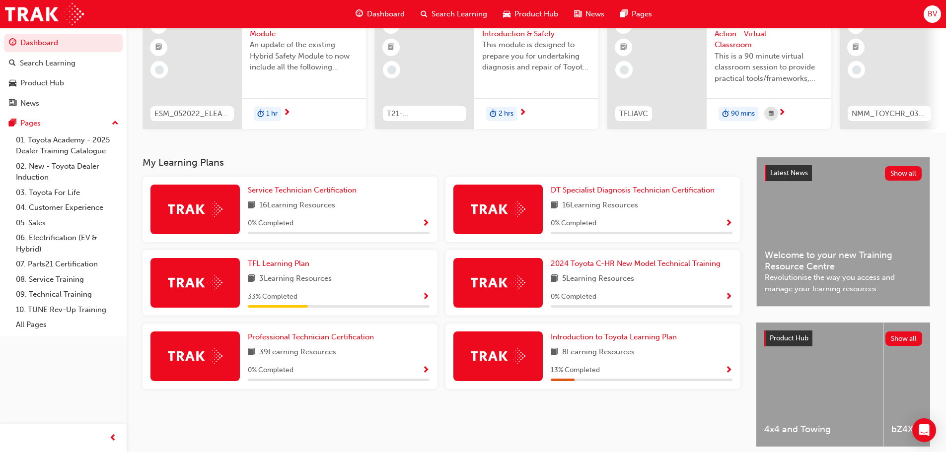
scroll to position [141, 0]
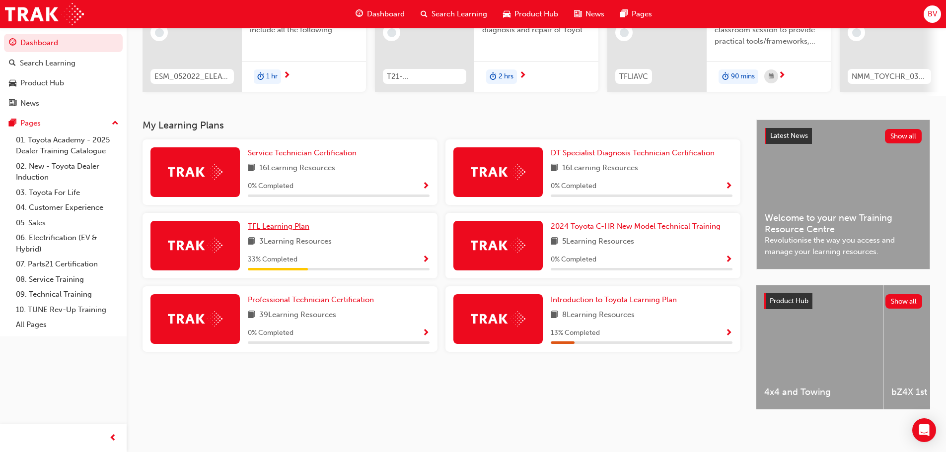
click at [271, 222] on span "TFL Learning Plan" at bounding box center [279, 226] width 62 height 9
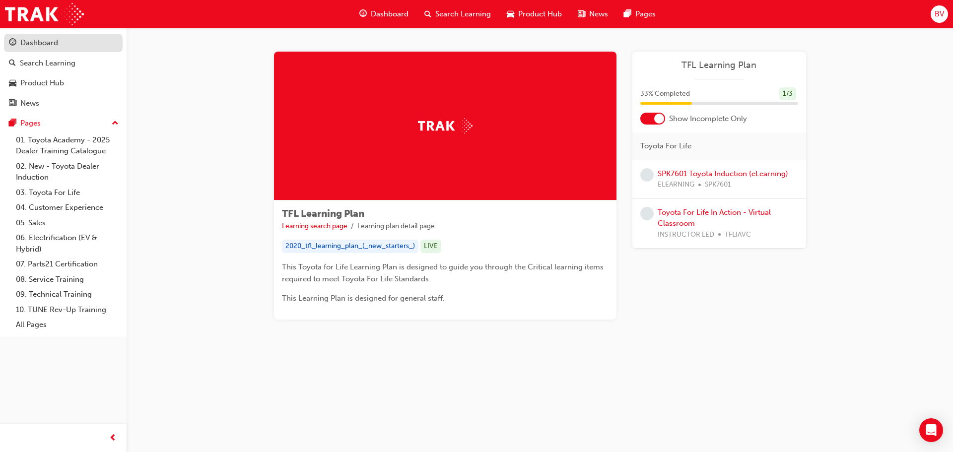
click at [63, 47] on div "Dashboard" at bounding box center [63, 43] width 109 height 12
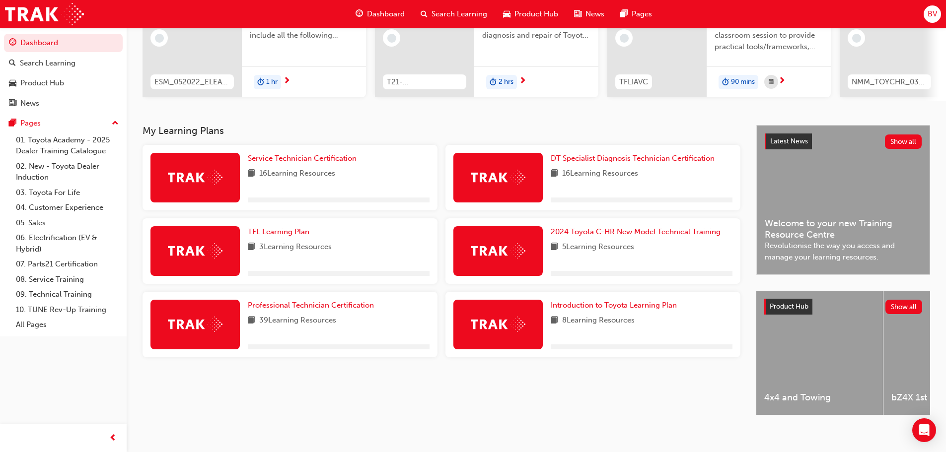
scroll to position [141, 0]
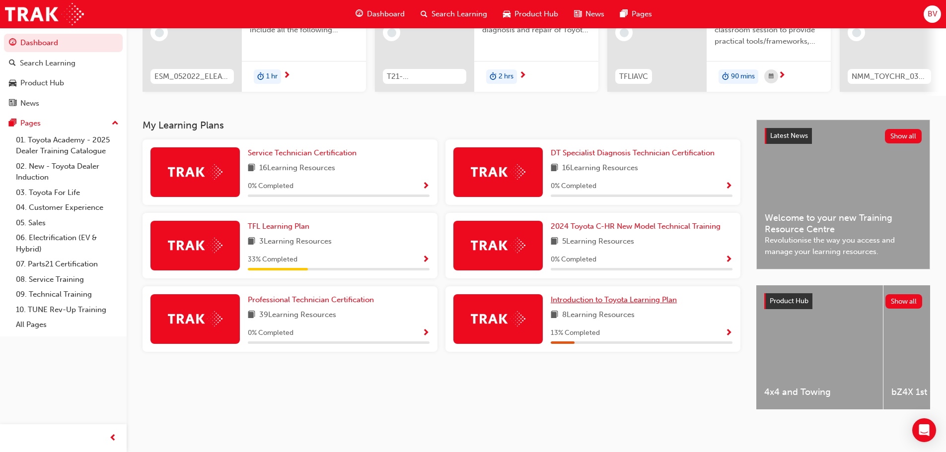
click at [583, 297] on span "Introduction to Toyota Learning Plan" at bounding box center [614, 299] width 126 height 9
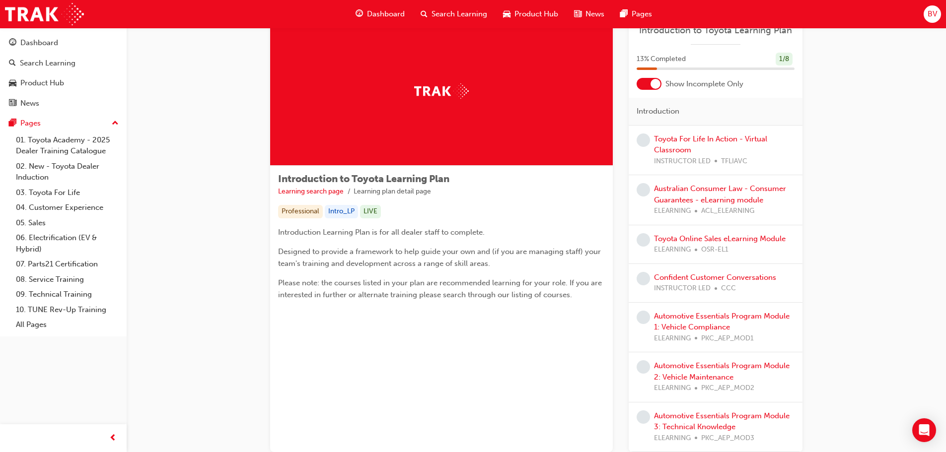
scroll to position [50, 0]
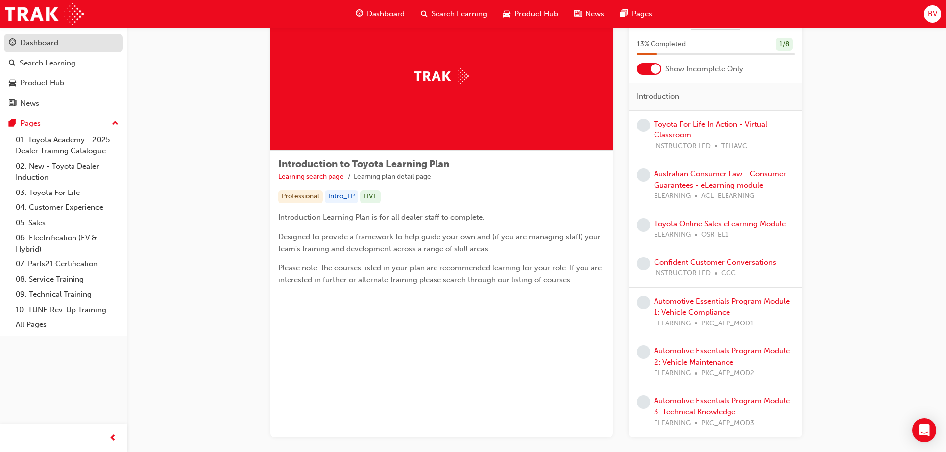
click at [52, 45] on div "Dashboard" at bounding box center [39, 42] width 38 height 11
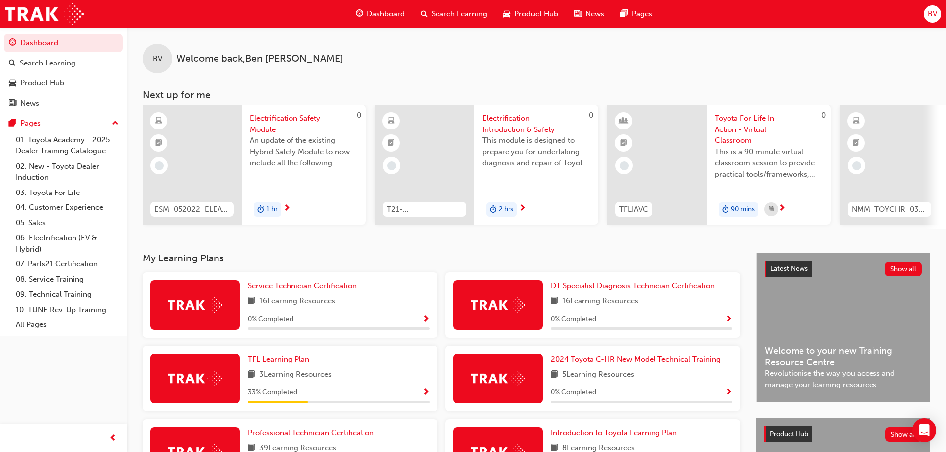
click at [272, 120] on span "Electrification Safety Module" at bounding box center [304, 124] width 108 height 22
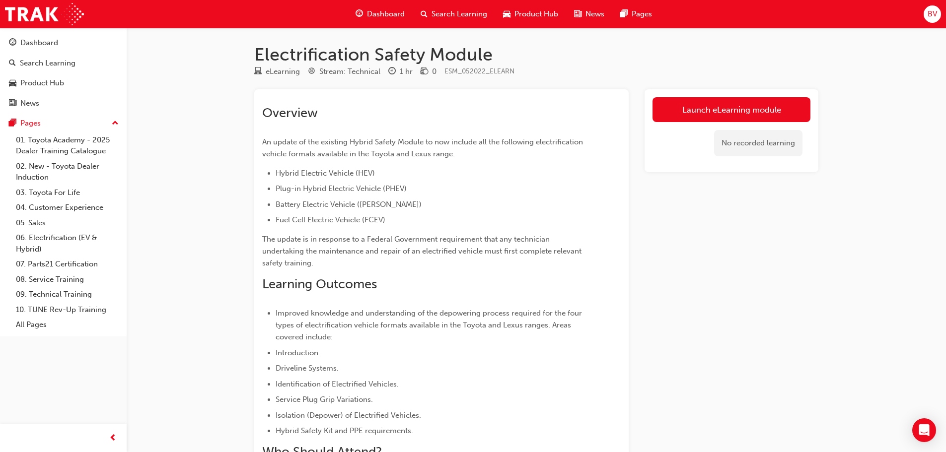
click at [447, 14] on span "Search Learning" at bounding box center [459, 13] width 56 height 11
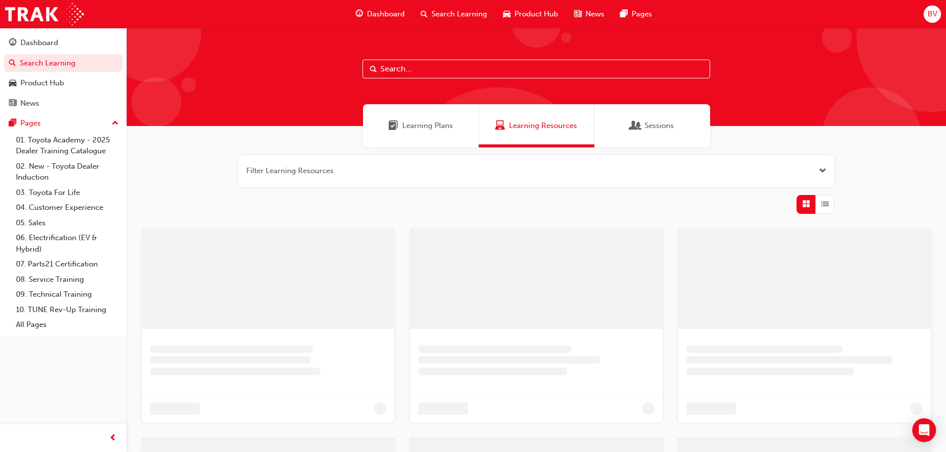
click at [405, 71] on input "text" at bounding box center [536, 69] width 348 height 19
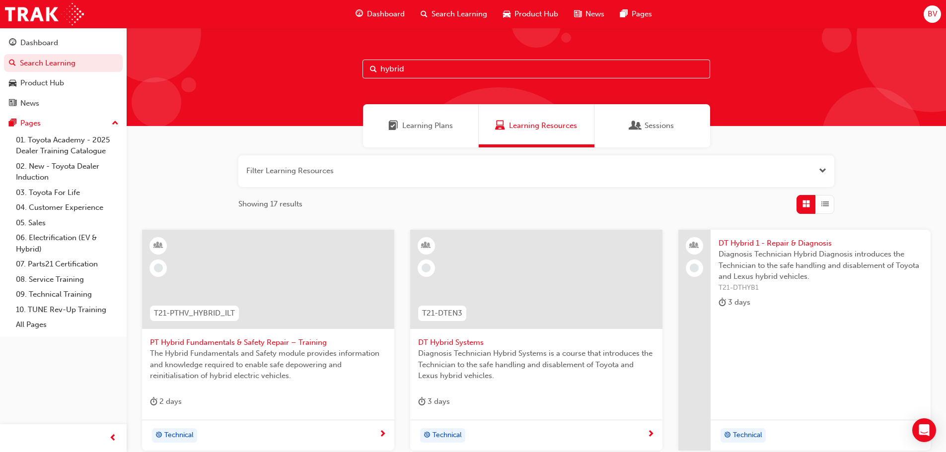
type input "hybrid"
click at [428, 127] on span "Learning Plans" at bounding box center [427, 125] width 51 height 11
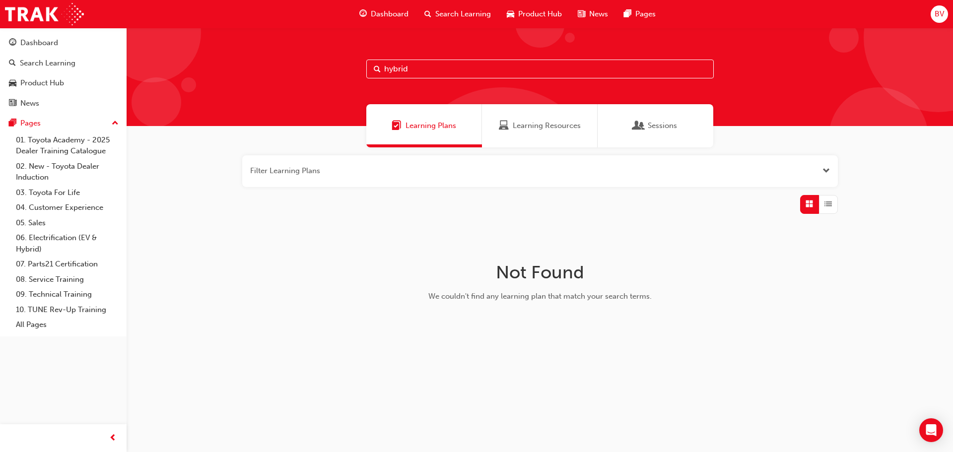
click at [425, 68] on input "hybrid" at bounding box center [540, 69] width 348 height 19
click at [547, 113] on div "Learning Resources" at bounding box center [540, 125] width 116 height 43
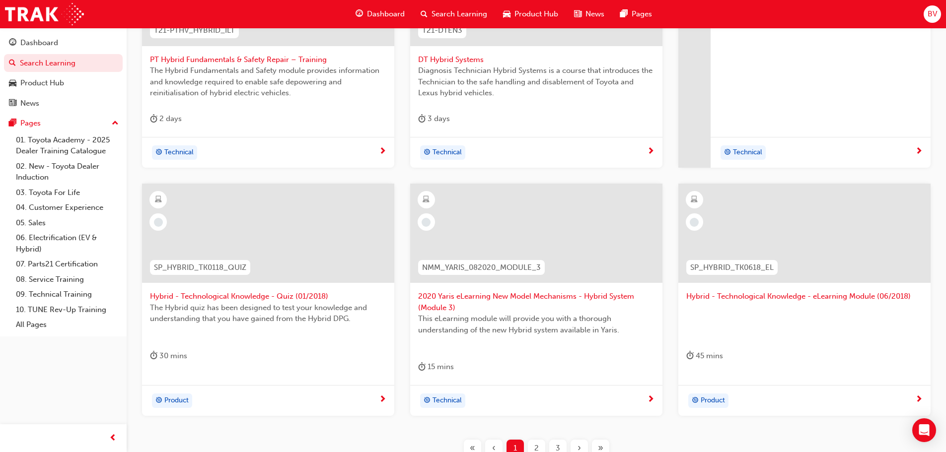
scroll to position [298, 0]
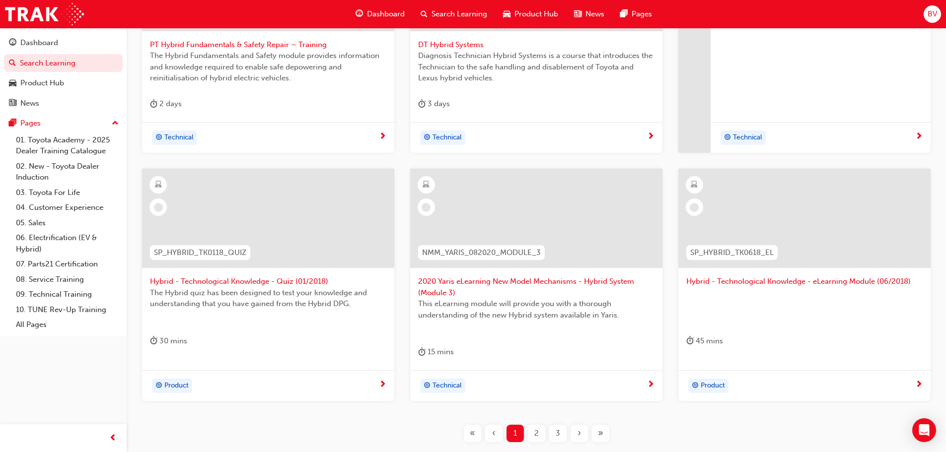
click at [753, 282] on span "Hybrid - Technological Knowledge - eLearning Module (06/2018)" at bounding box center [804, 281] width 236 height 11
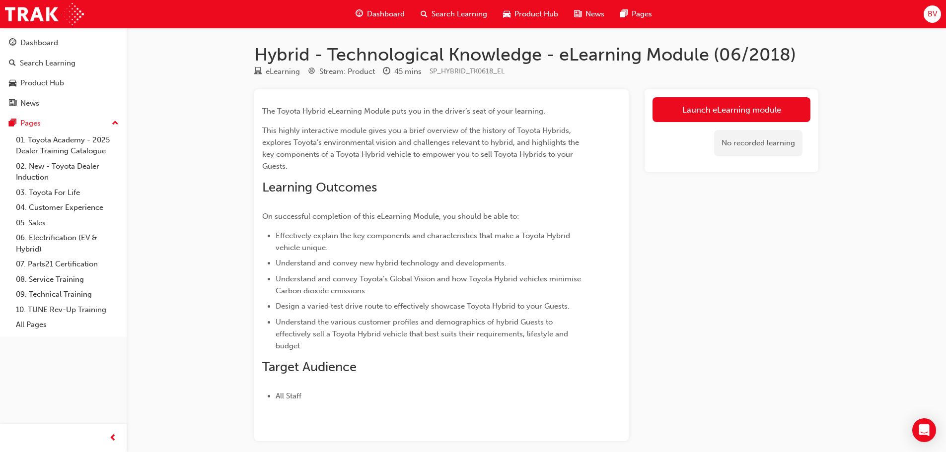
click at [441, 12] on span "Search Learning" at bounding box center [459, 13] width 56 height 11
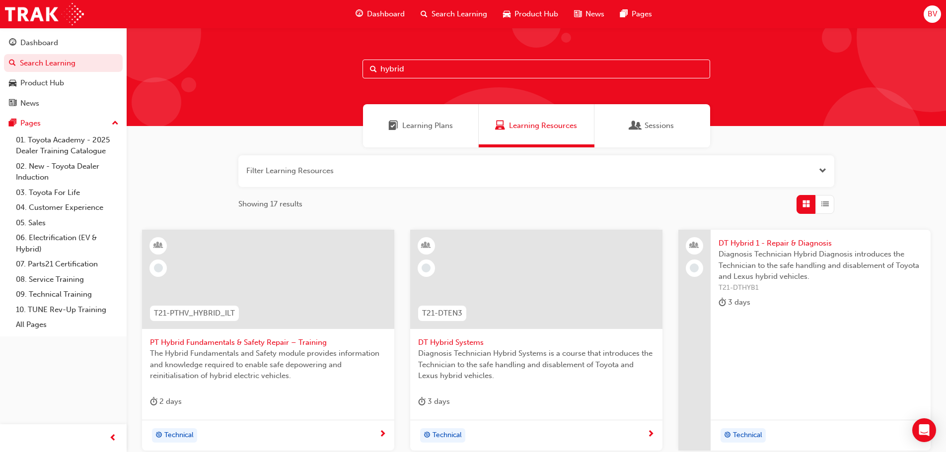
click at [418, 71] on input "hybrid" at bounding box center [536, 69] width 348 height 19
type input "hybrid"
click at [68, 243] on link "06. Electrification (EV & Hybrid)" at bounding box center [67, 243] width 111 height 26
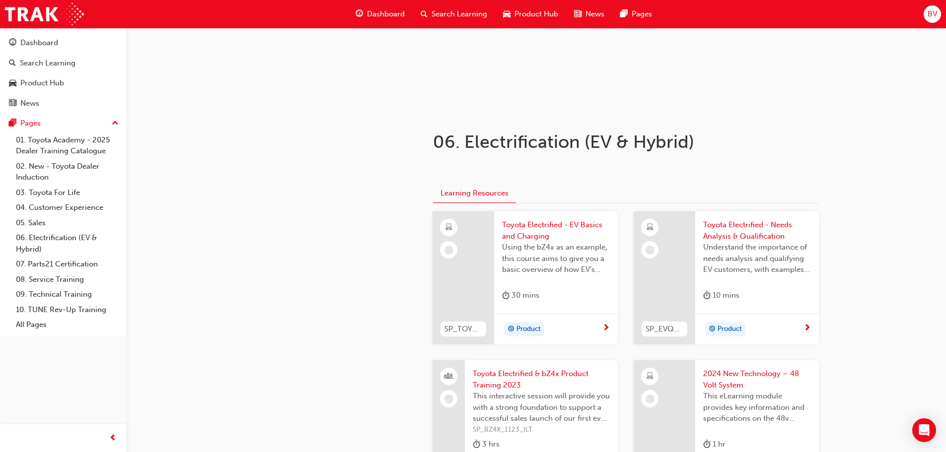
scroll to position [99, 0]
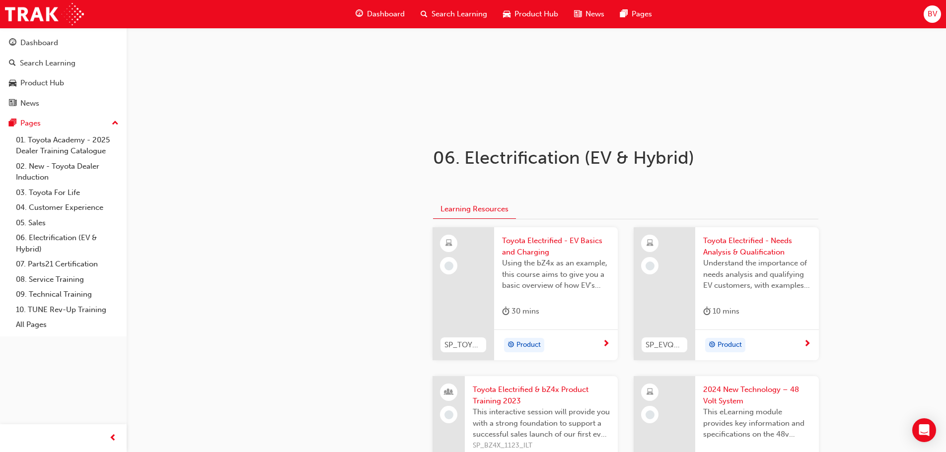
click at [521, 239] on span "Toyota Electrified - EV Basics and Charging" at bounding box center [556, 246] width 108 height 22
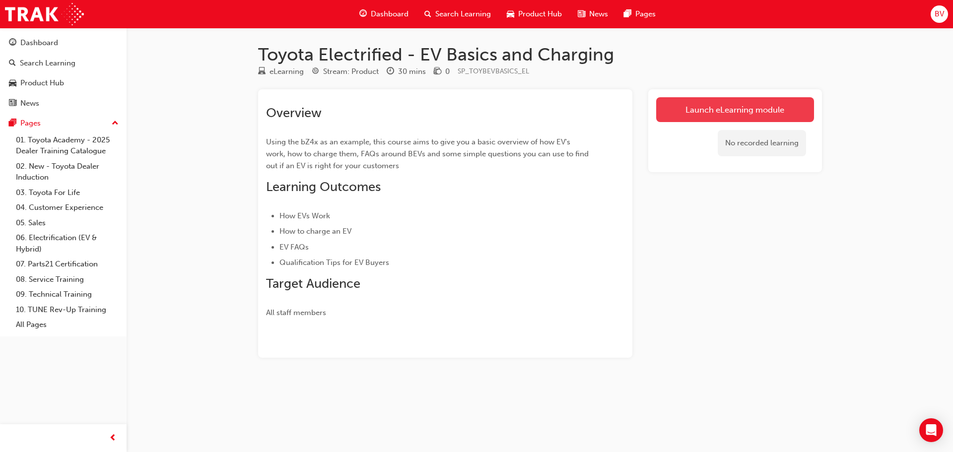
click at [709, 110] on link "Launch eLearning module" at bounding box center [735, 109] width 158 height 25
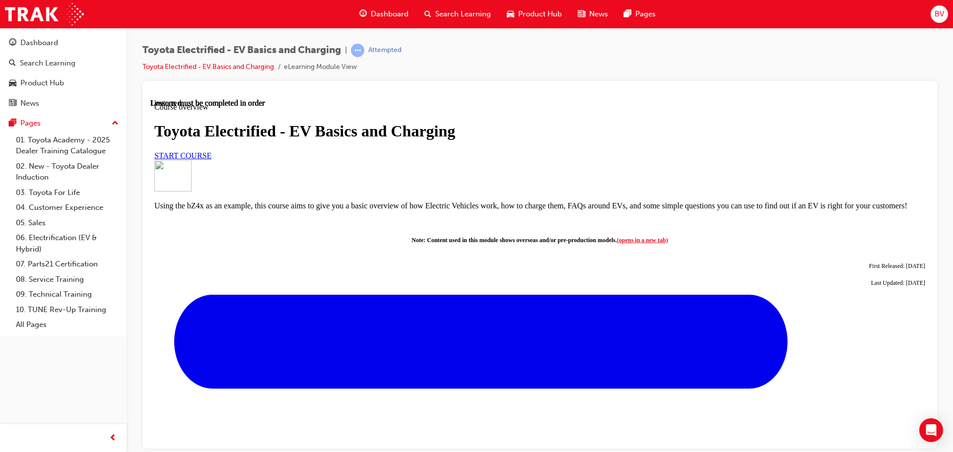
click at [455, 14] on span "Search Learning" at bounding box center [463, 13] width 56 height 11
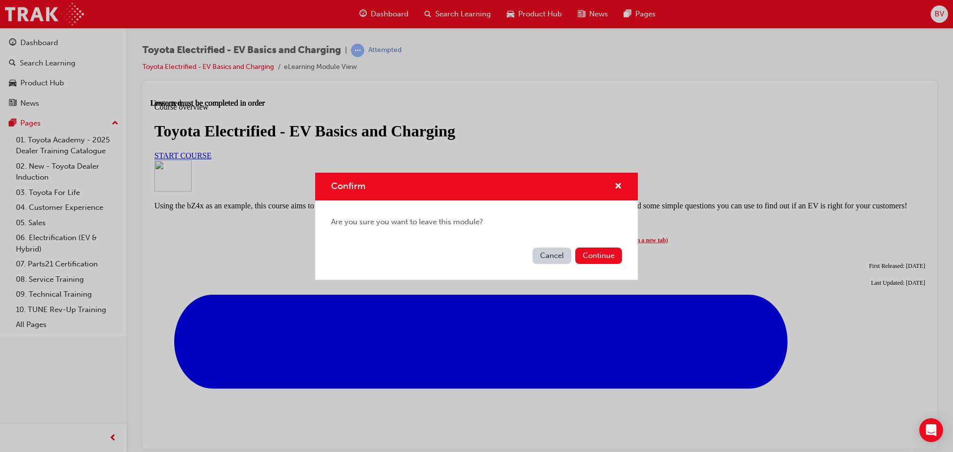
click at [547, 253] on button "Cancel" at bounding box center [552, 256] width 39 height 16
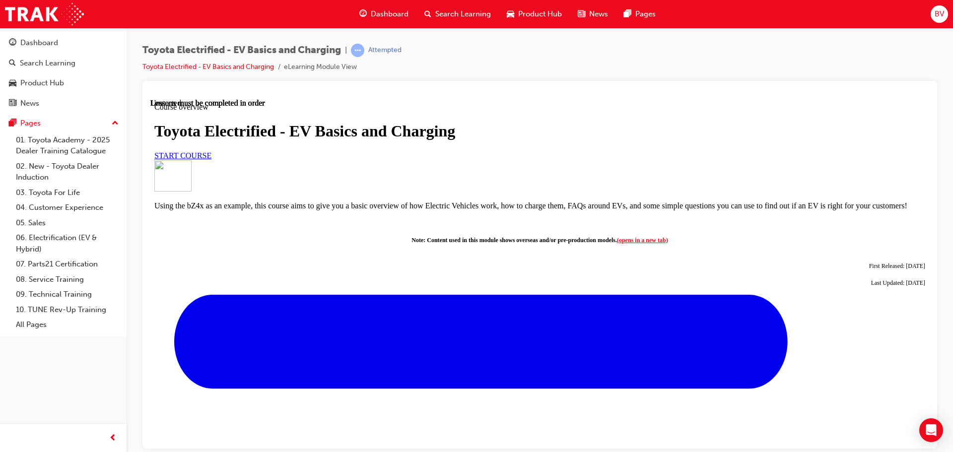
click at [469, 17] on span "Search Learning" at bounding box center [463, 13] width 56 height 11
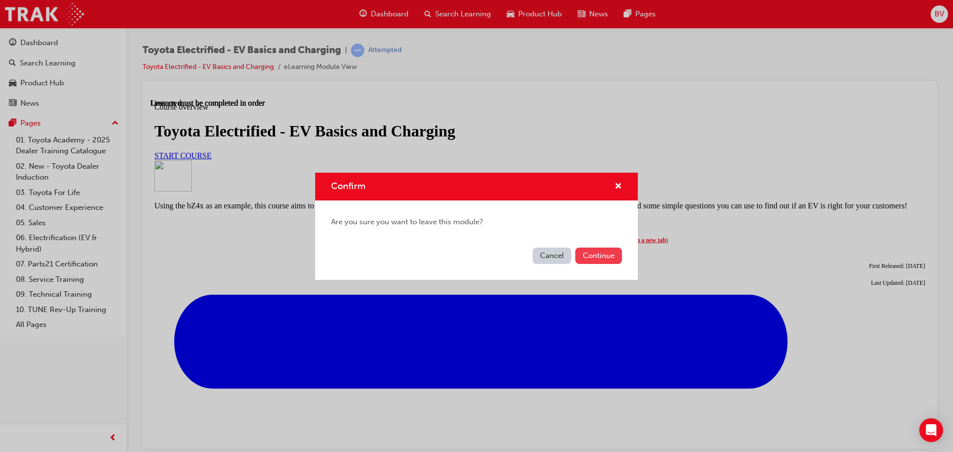
click at [585, 258] on button "Continue" at bounding box center [598, 256] width 47 height 16
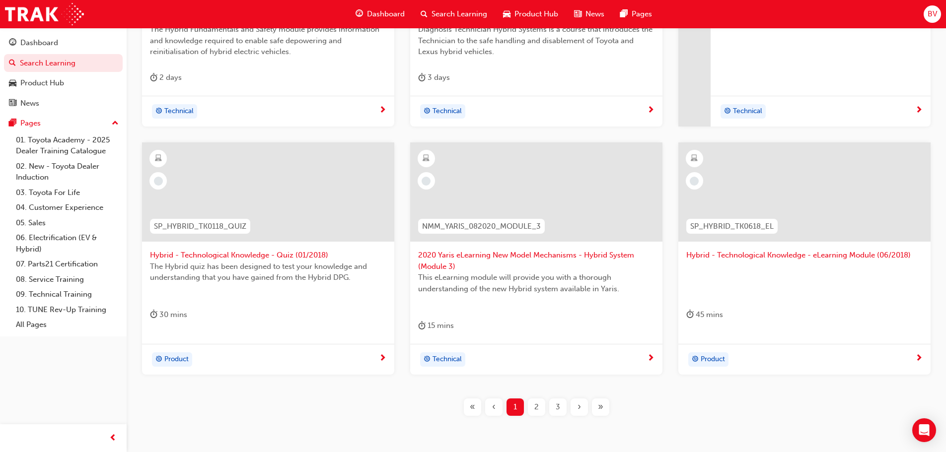
scroll to position [348, 0]
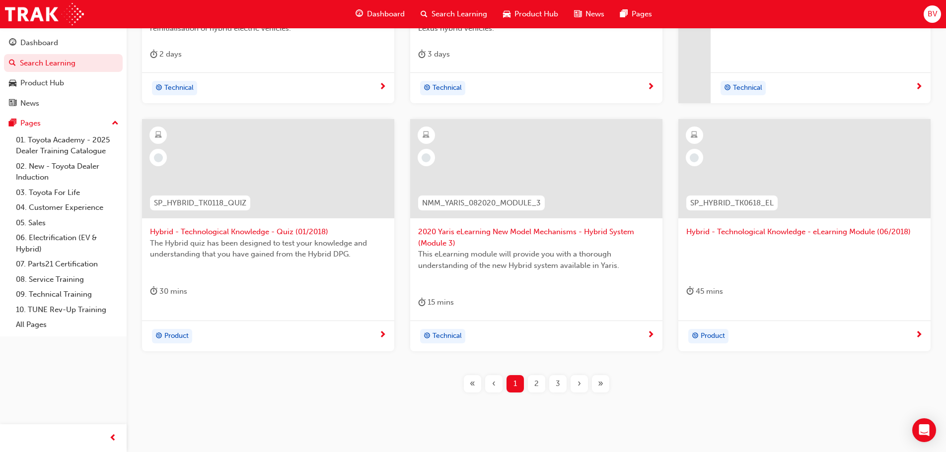
click at [532, 382] on div "2" at bounding box center [536, 383] width 17 height 17
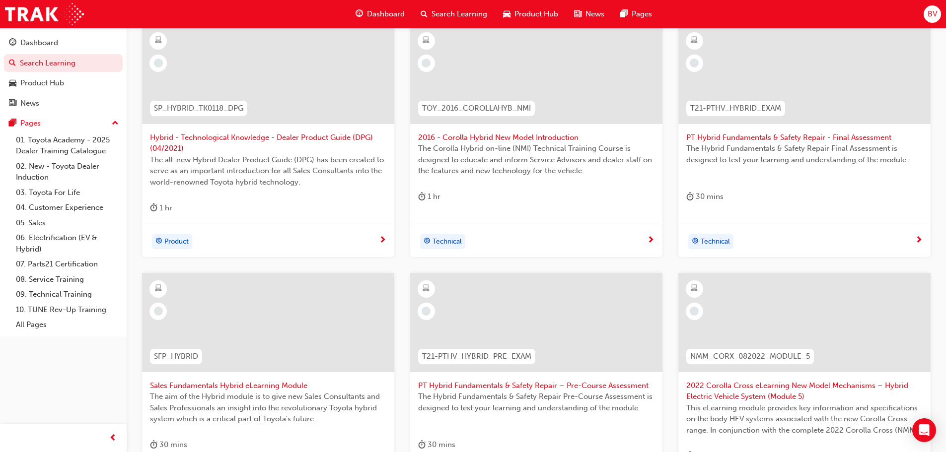
scroll to position [199, 0]
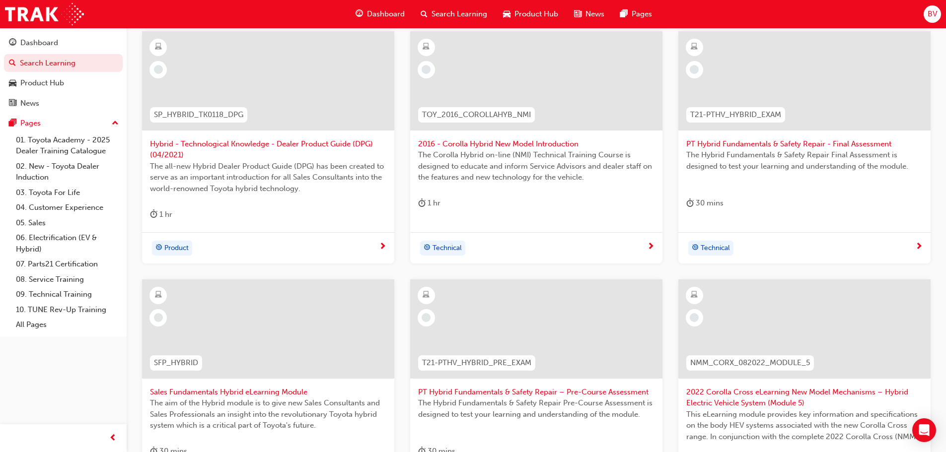
click at [216, 145] on span "Hybrid - Technological Knowledge - Dealer Product Guide (DPG) (04/2021)" at bounding box center [268, 150] width 236 height 22
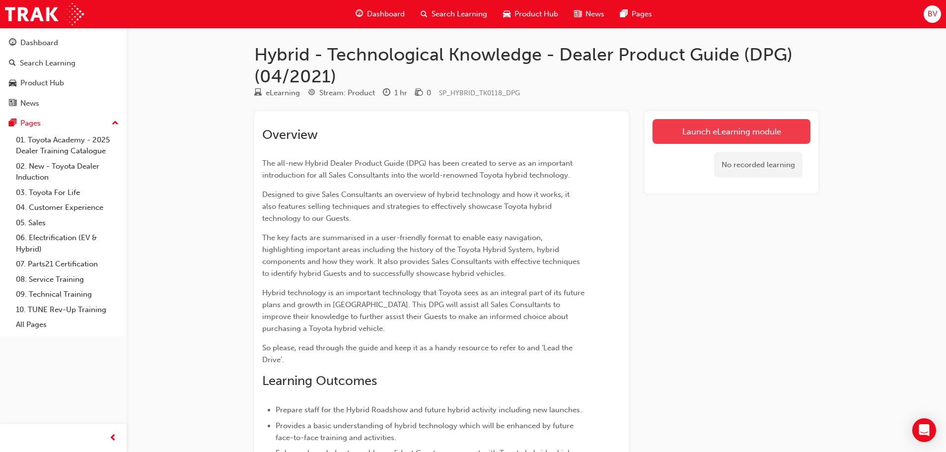
click at [702, 132] on link "Launch eLearning module" at bounding box center [731, 131] width 158 height 25
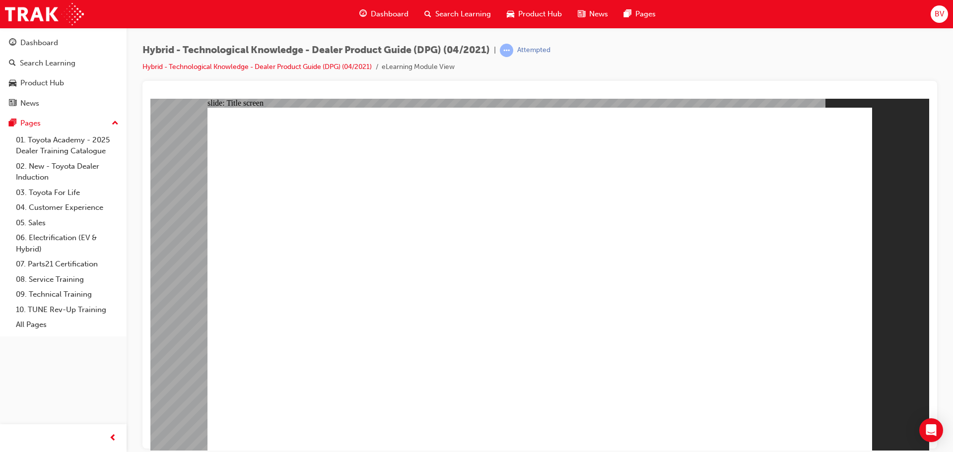
click at [446, 15] on span "Search Learning" at bounding box center [463, 13] width 56 height 11
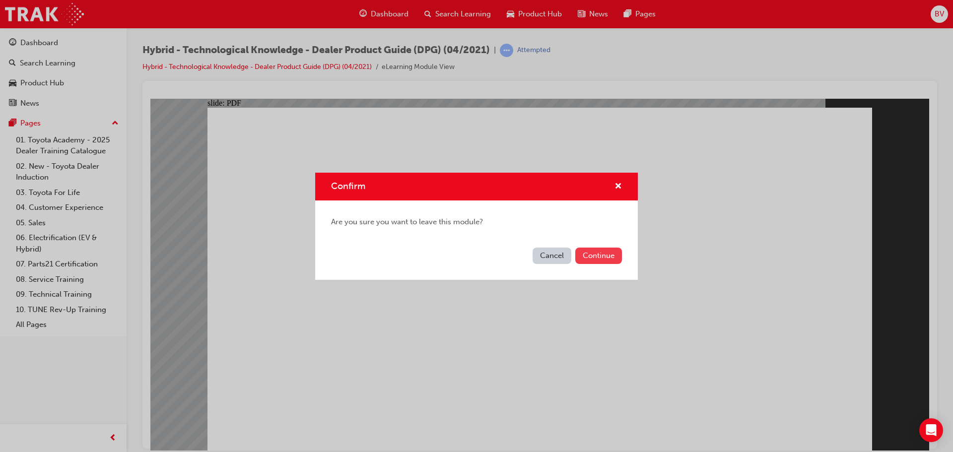
click at [588, 254] on button "Continue" at bounding box center [598, 256] width 47 height 16
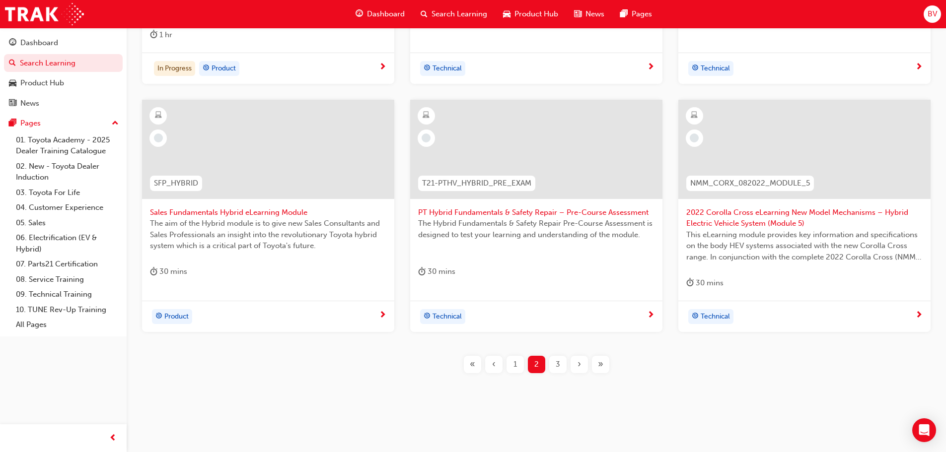
scroll to position [380, 0]
click at [211, 211] on span "Sales Fundamentals Hybrid eLearning Module" at bounding box center [268, 211] width 236 height 11
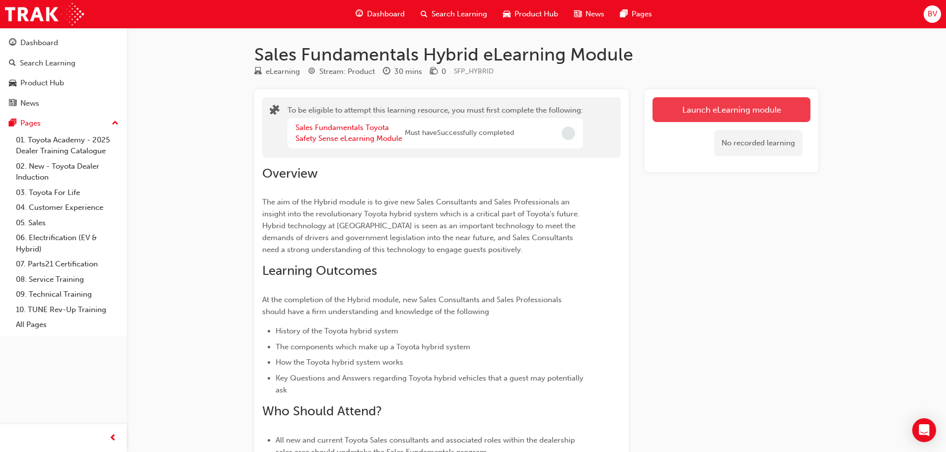
click at [720, 115] on button "Launch eLearning module" at bounding box center [731, 109] width 158 height 25
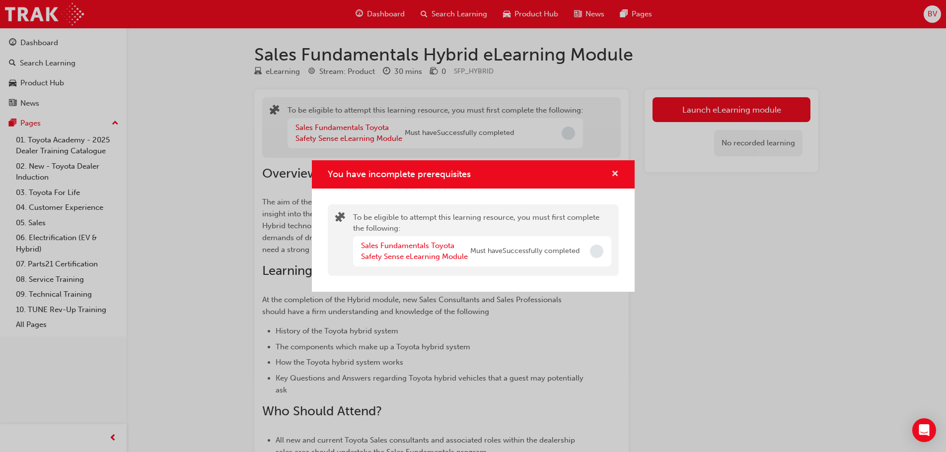
click at [614, 172] on span "cross-icon" at bounding box center [614, 174] width 7 height 9
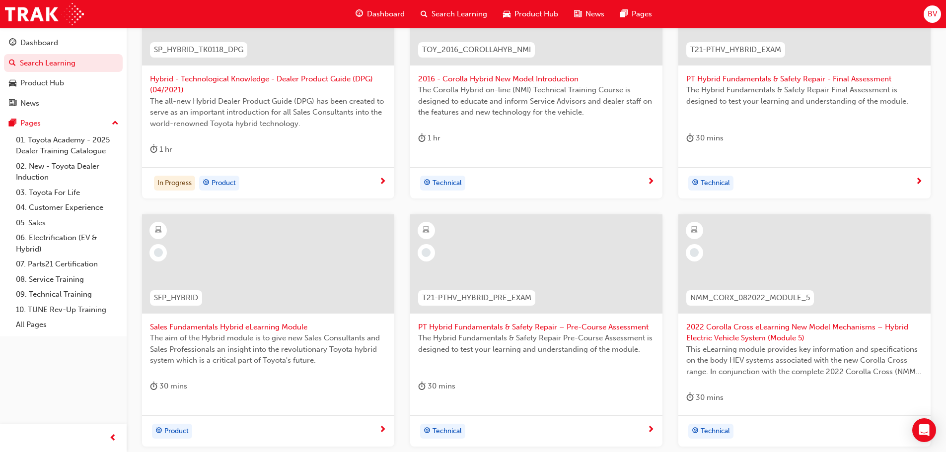
scroll to position [231, 0]
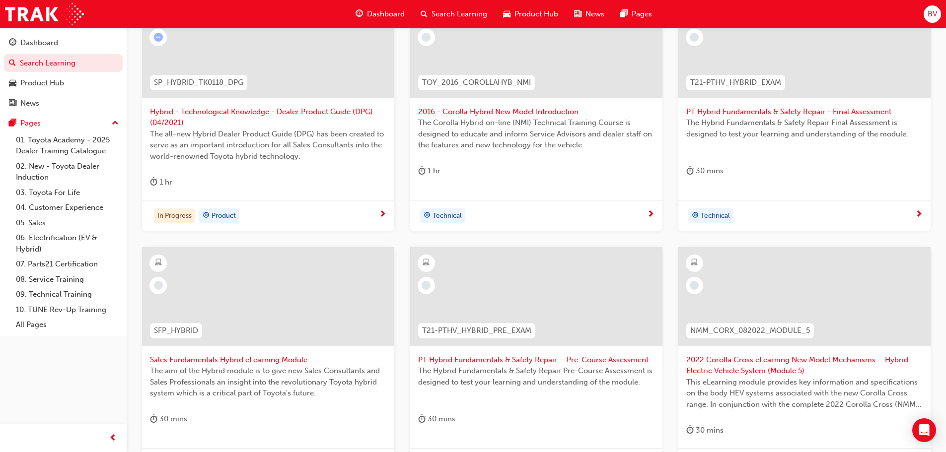
click at [287, 114] on span "Hybrid - Technological Knowledge - Dealer Product Guide (DPG) (04/2021)" at bounding box center [268, 117] width 236 height 22
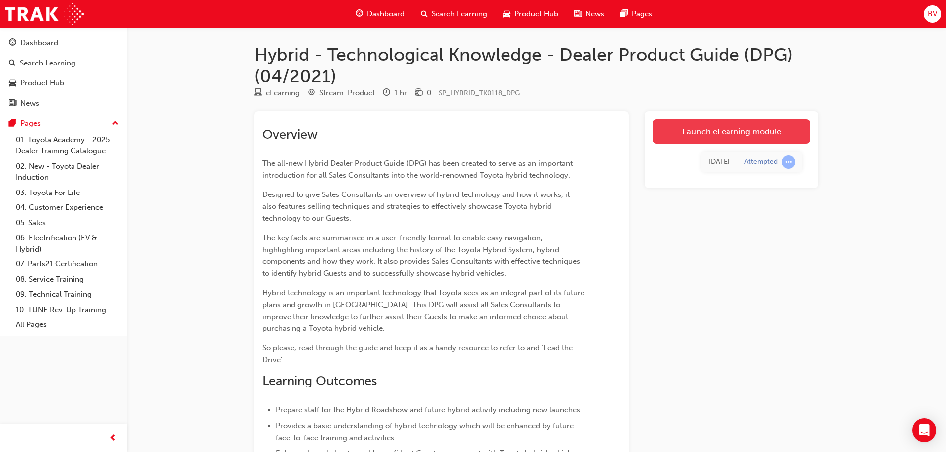
click at [733, 132] on link "Launch eLearning module" at bounding box center [731, 131] width 158 height 25
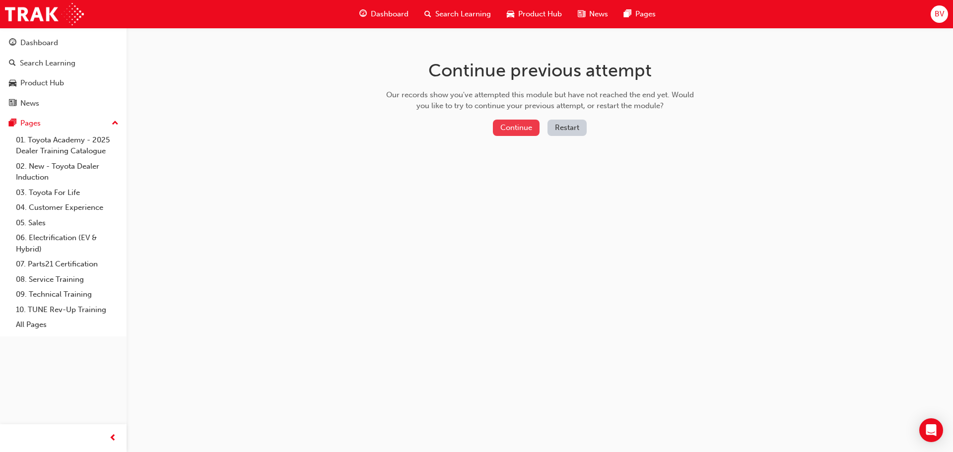
click at [515, 131] on button "Continue" at bounding box center [516, 128] width 47 height 16
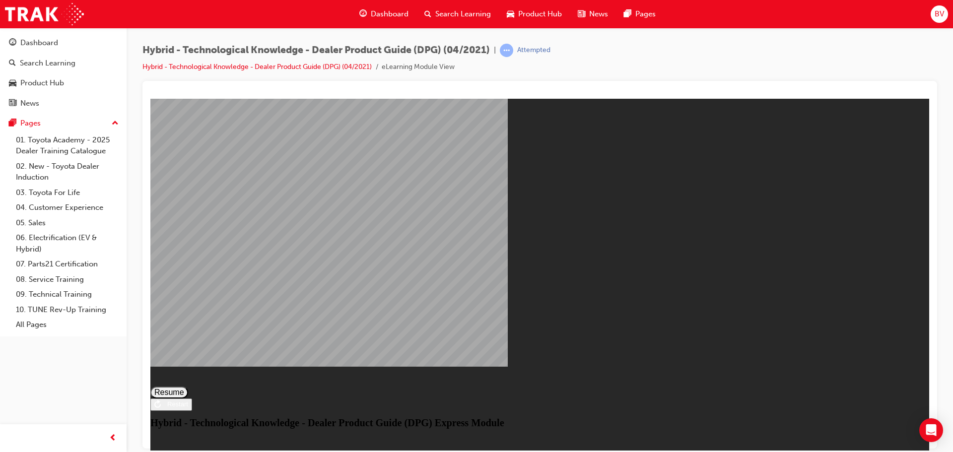
click at [188, 386] on button "Resume" at bounding box center [169, 392] width 38 height 12
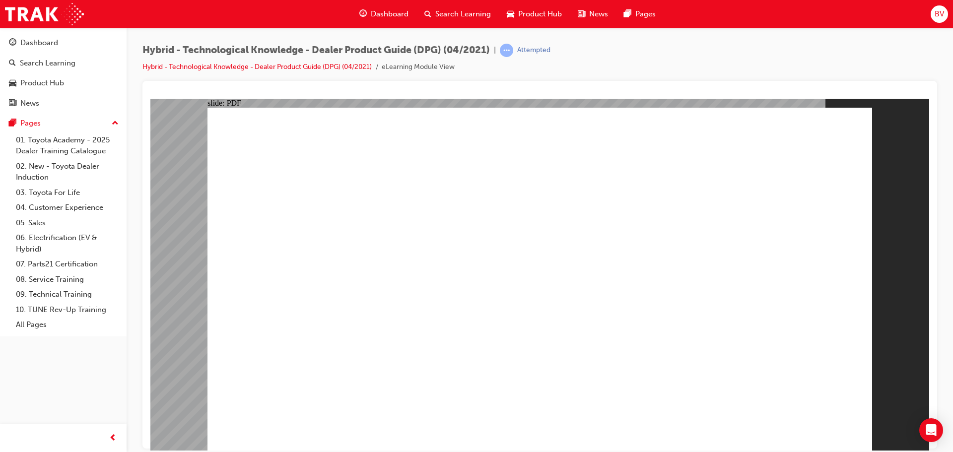
click at [452, 16] on span "Search Learning" at bounding box center [463, 13] width 56 height 11
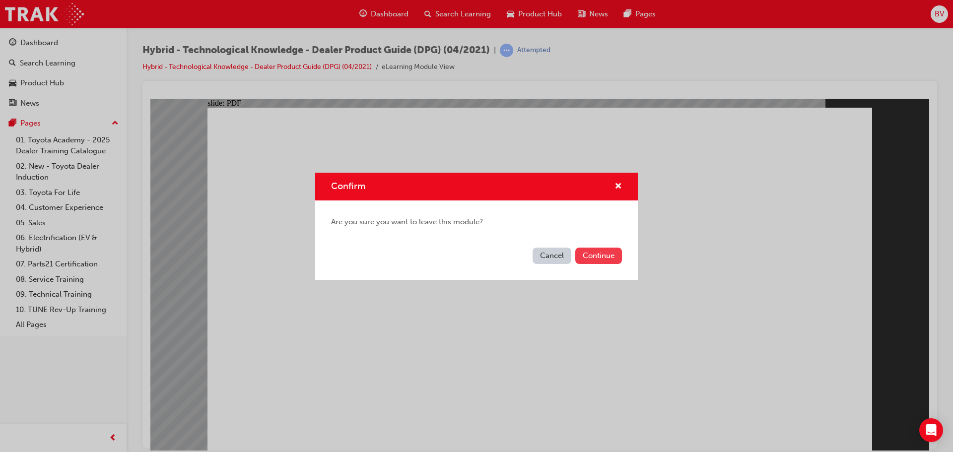
click at [595, 256] on button "Continue" at bounding box center [598, 256] width 47 height 16
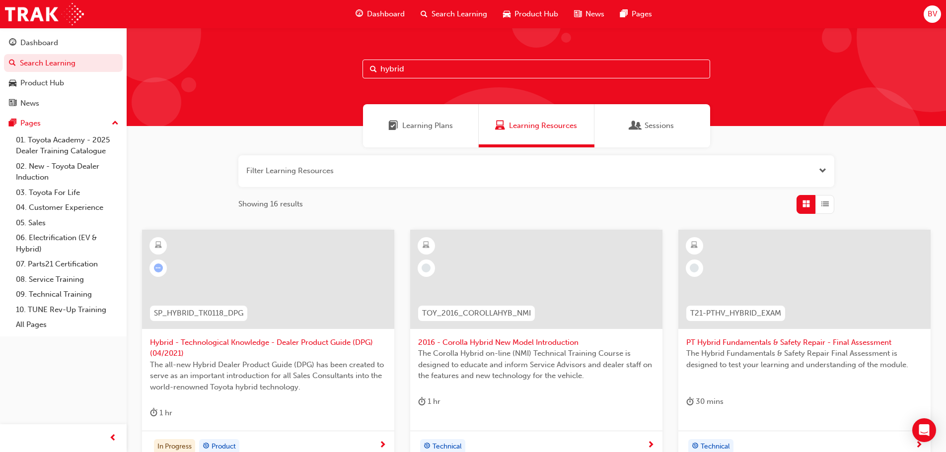
click at [443, 69] on input "hybrid" at bounding box center [536, 69] width 348 height 19
click at [438, 126] on span "Learning Plans" at bounding box center [427, 125] width 51 height 11
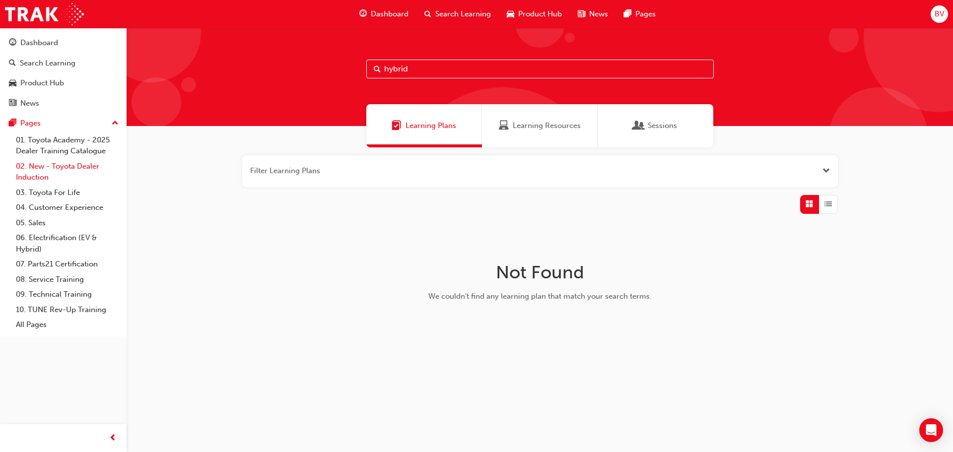
click at [47, 165] on link "02. New - Toyota Dealer Induction" at bounding box center [67, 172] width 111 height 26
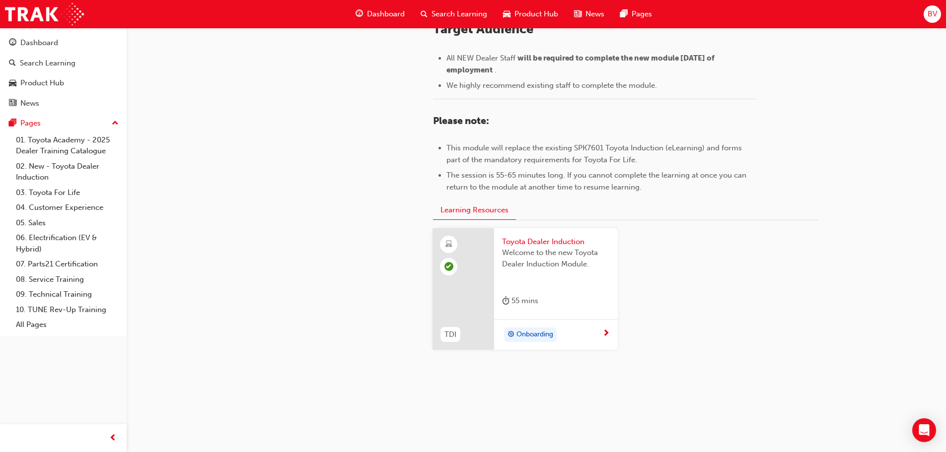
scroll to position [437, 0]
click at [70, 192] on link "03. Toyota For Life" at bounding box center [67, 192] width 111 height 15
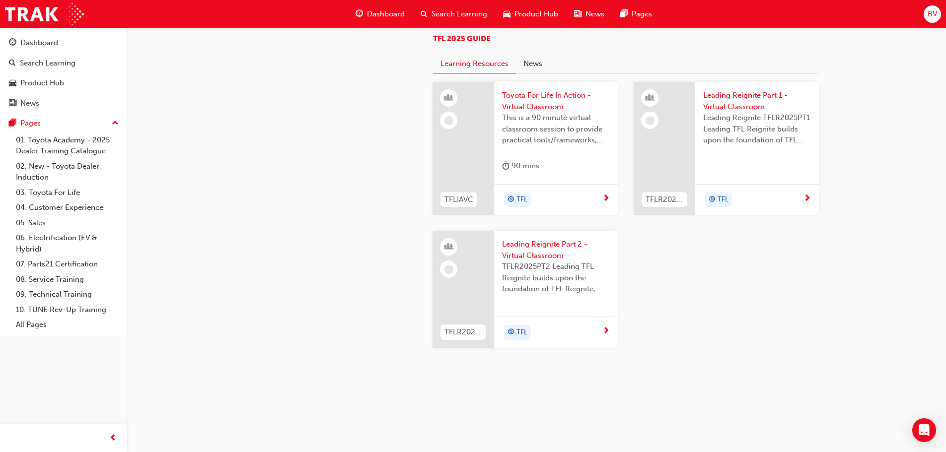
scroll to position [993, 0]
click at [520, 112] on span "Toyota For Life In Action - Virtual Classroom" at bounding box center [556, 101] width 108 height 22
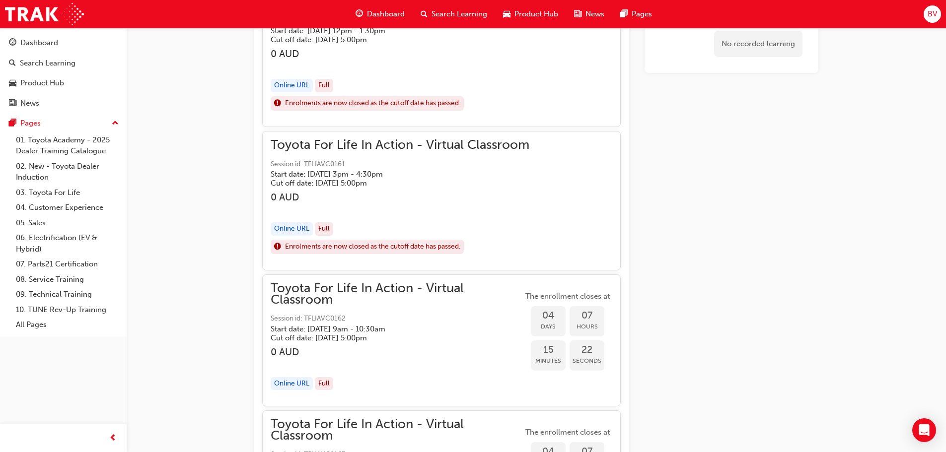
scroll to position [787, 0]
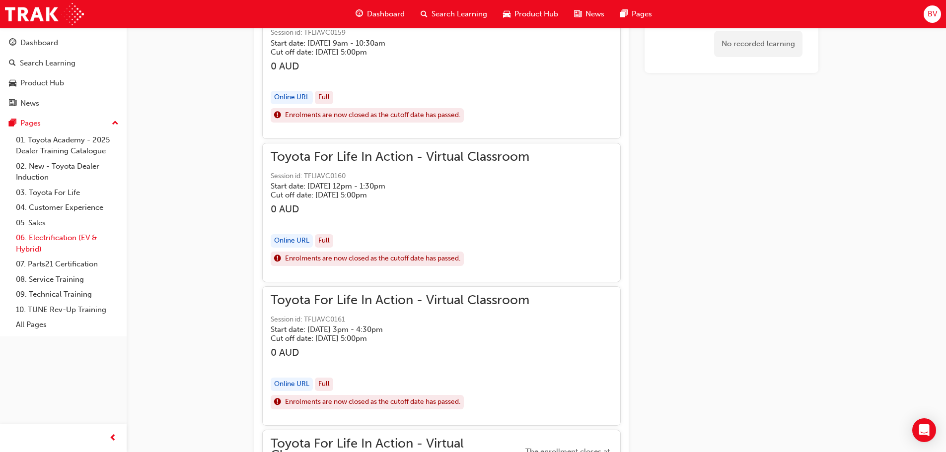
click at [41, 237] on link "06. Electrification (EV & Hybrid)" at bounding box center [67, 243] width 111 height 26
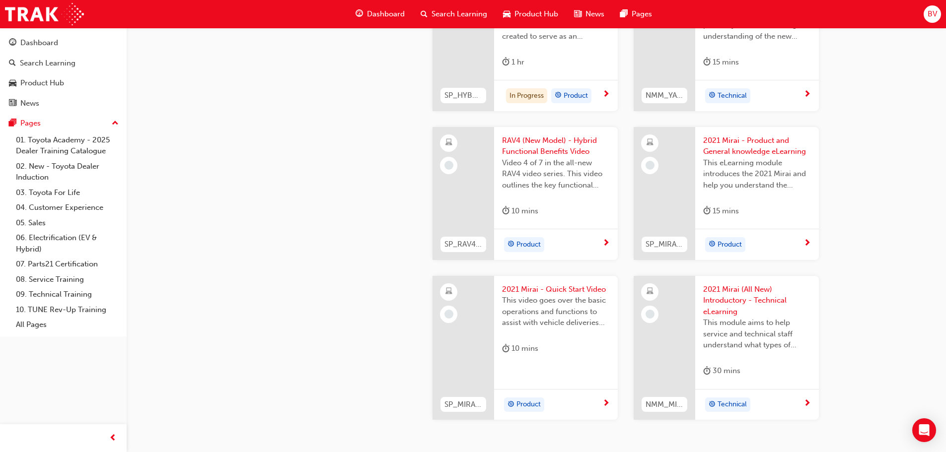
scroll to position [1631, 0]
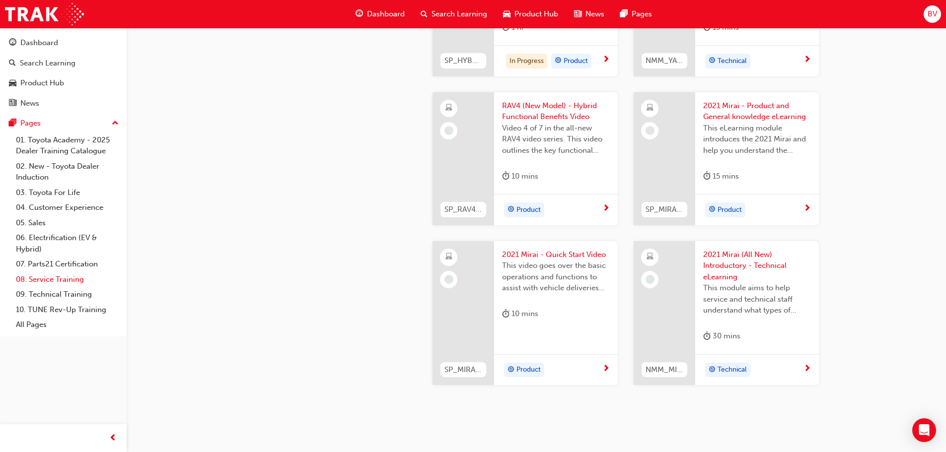
click at [46, 280] on link "08. Service Training" at bounding box center [67, 279] width 111 height 15
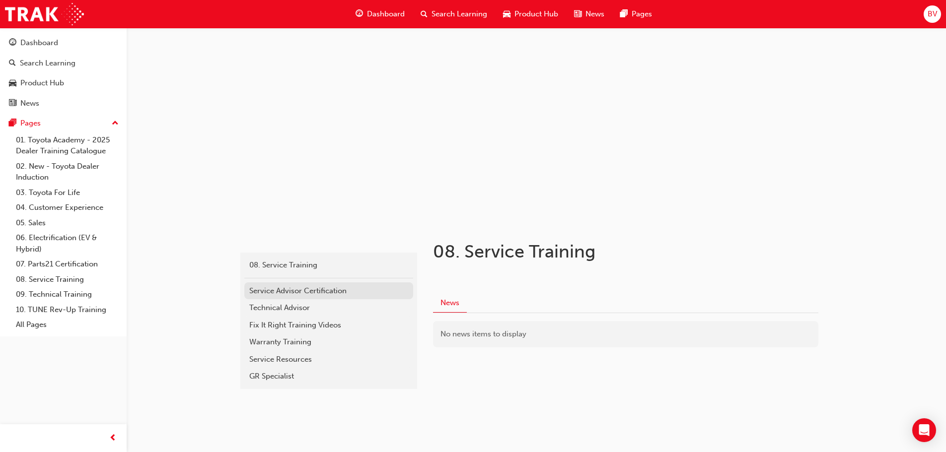
scroll to position [7, 0]
click at [61, 296] on link "09. Technical Training" at bounding box center [67, 294] width 111 height 15
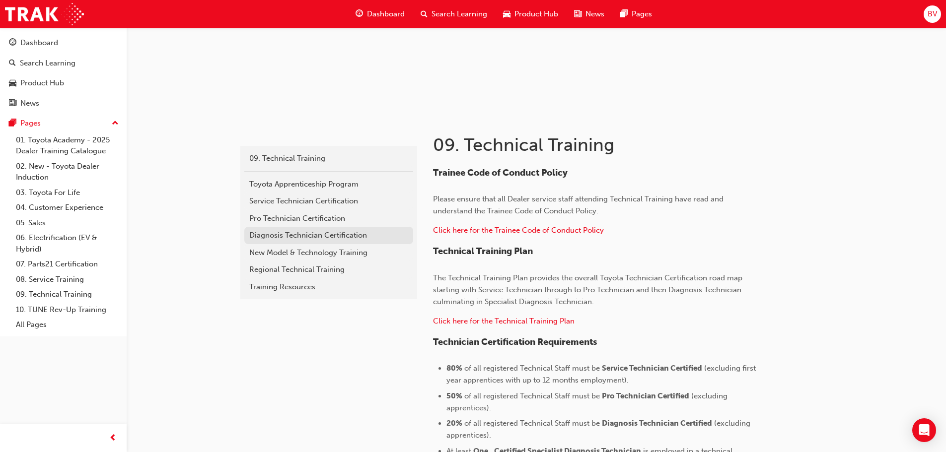
scroll to position [149, 0]
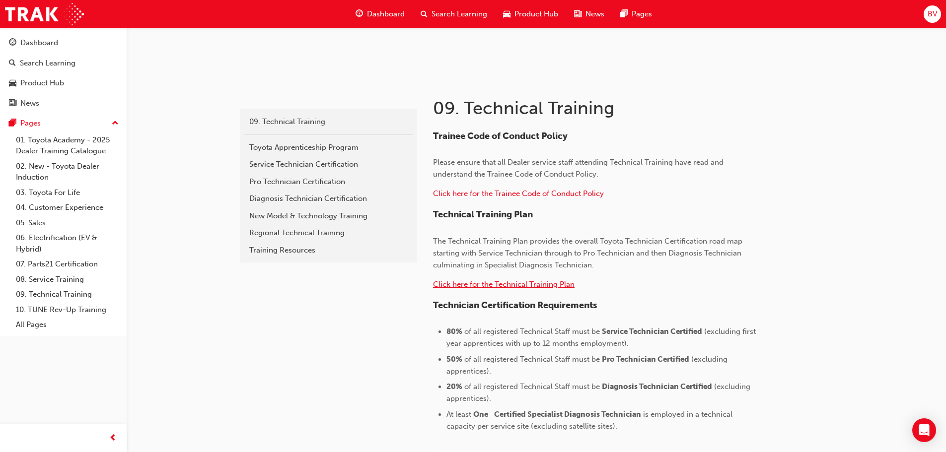
click at [480, 286] on span "Click here for the Technical Training Plan" at bounding box center [503, 284] width 141 height 9
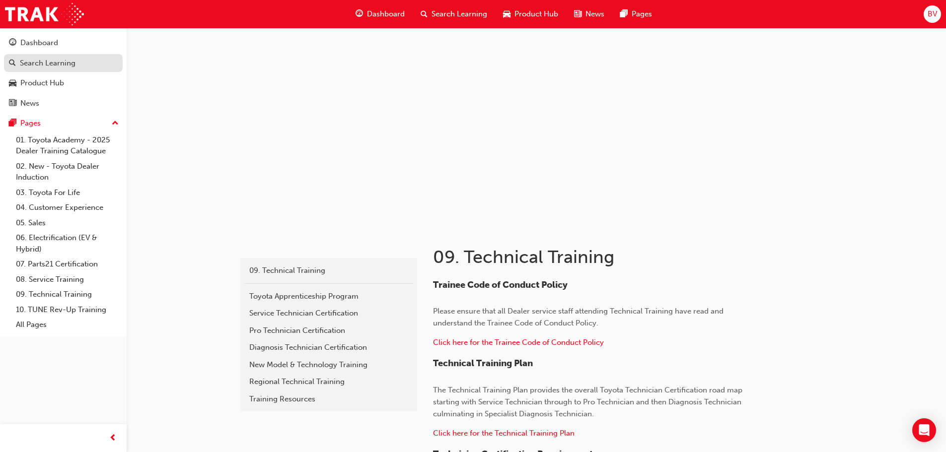
click at [42, 67] on div "Search Learning" at bounding box center [48, 63] width 56 height 11
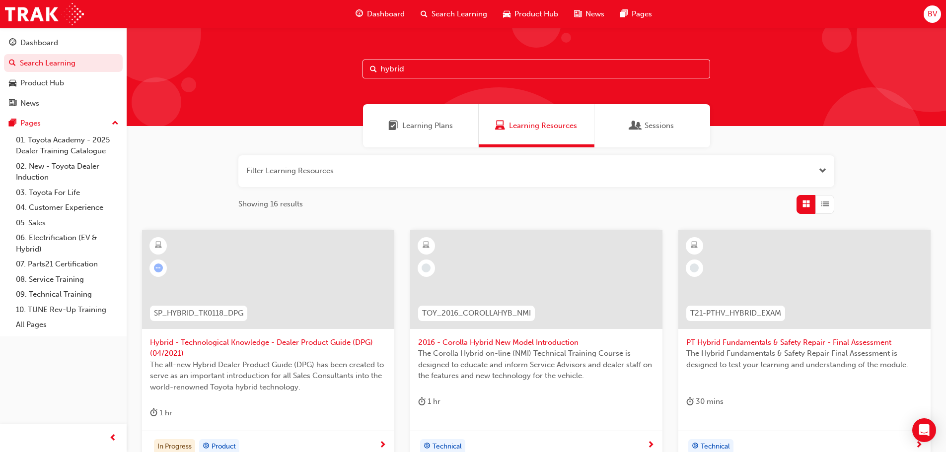
click at [415, 70] on input "hybrid" at bounding box center [536, 69] width 348 height 19
type input "h"
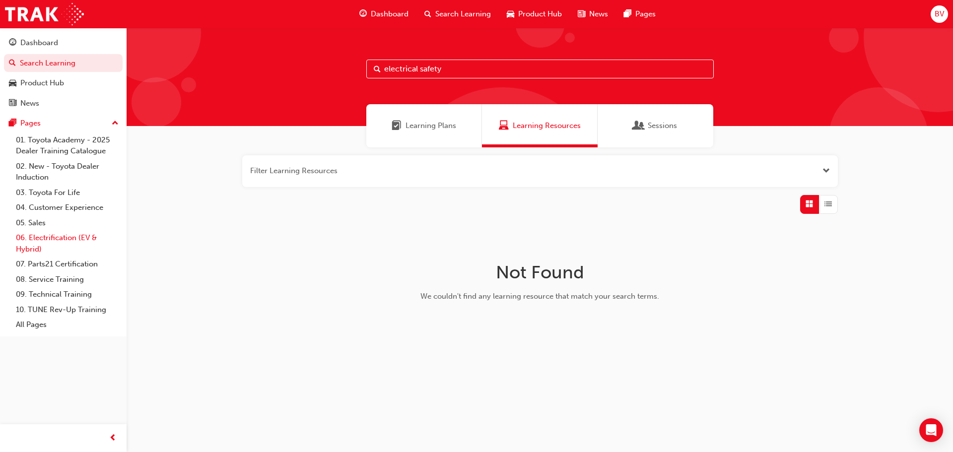
type input "electrical safety"
click at [78, 236] on link "06. Electrification (EV & Hybrid)" at bounding box center [67, 243] width 111 height 26
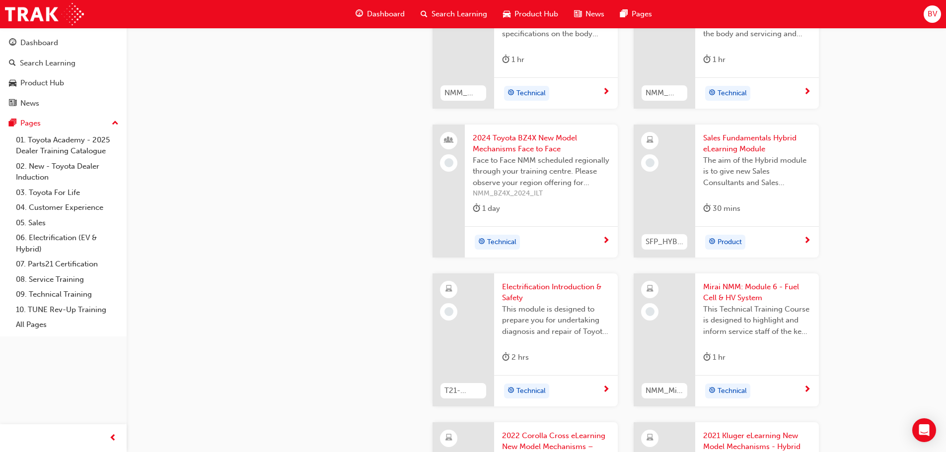
scroll to position [993, 0]
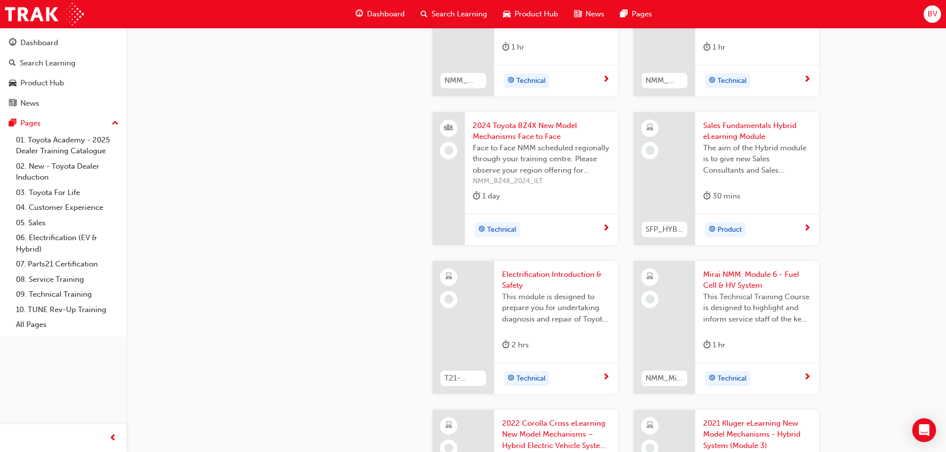
click at [462, 280] on div at bounding box center [463, 327] width 62 height 133
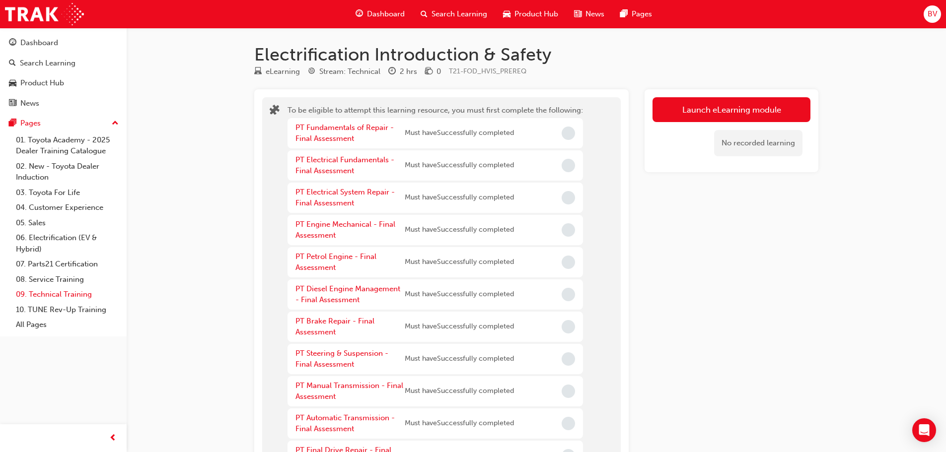
click at [75, 295] on link "09. Technical Training" at bounding box center [67, 294] width 111 height 15
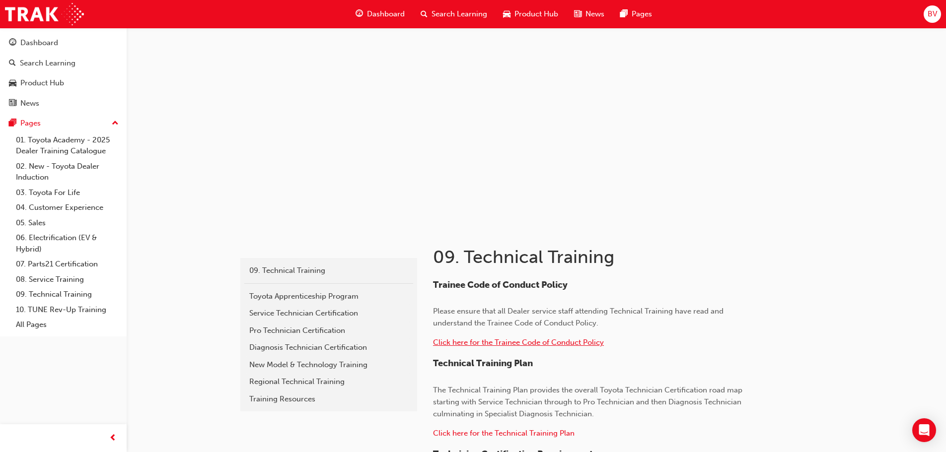
click at [476, 342] on span "Click here for the Trainee Code of Conduct Policy" at bounding box center [518, 342] width 171 height 9
click at [495, 434] on span "Click here for the Technical Training Plan" at bounding box center [503, 433] width 141 height 9
click at [79, 64] on div "Search Learning" at bounding box center [63, 63] width 109 height 12
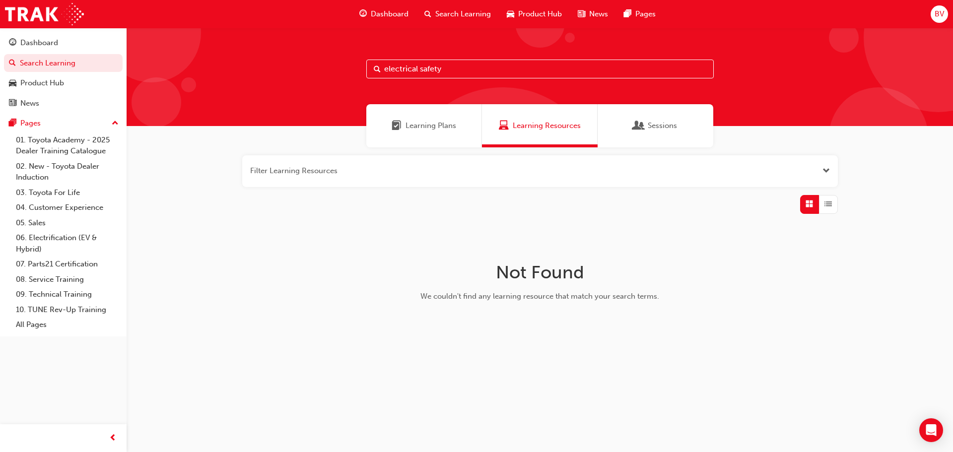
click at [449, 70] on input "electrical safety" at bounding box center [540, 69] width 348 height 19
type input "e"
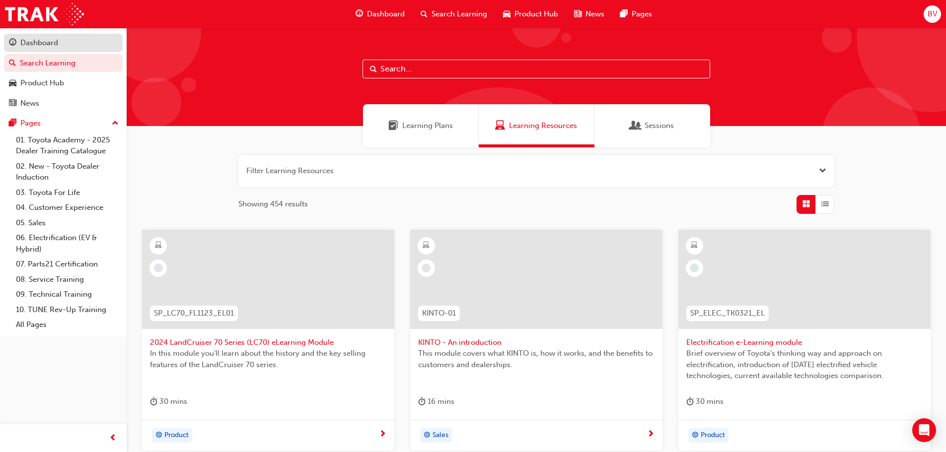
click at [47, 42] on div "Dashboard" at bounding box center [39, 42] width 38 height 11
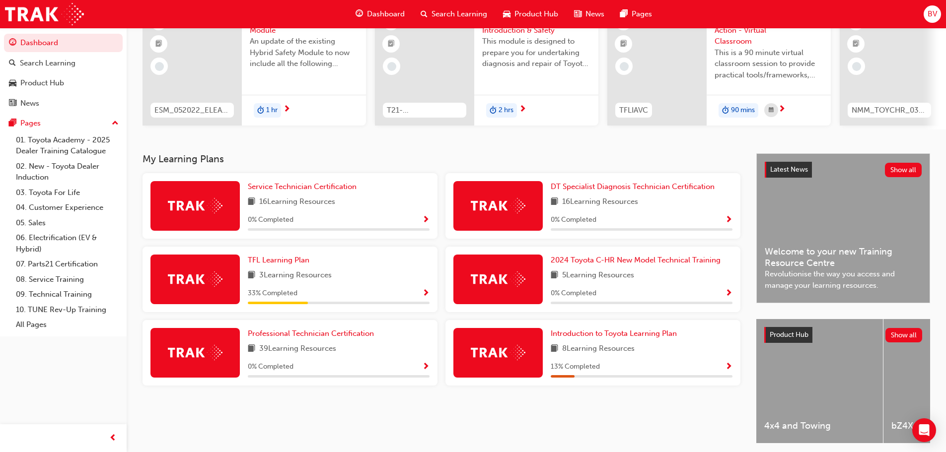
scroll to position [141, 0]
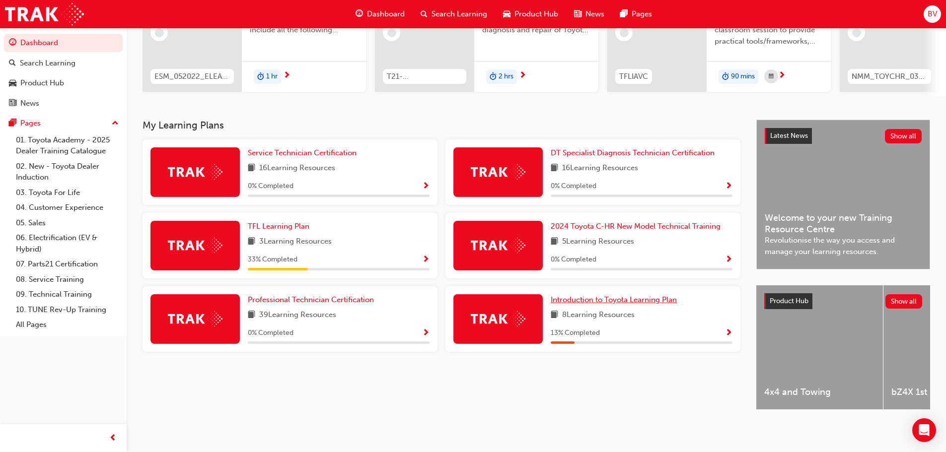
click at [593, 298] on span "Introduction to Toyota Learning Plan" at bounding box center [614, 299] width 126 height 9
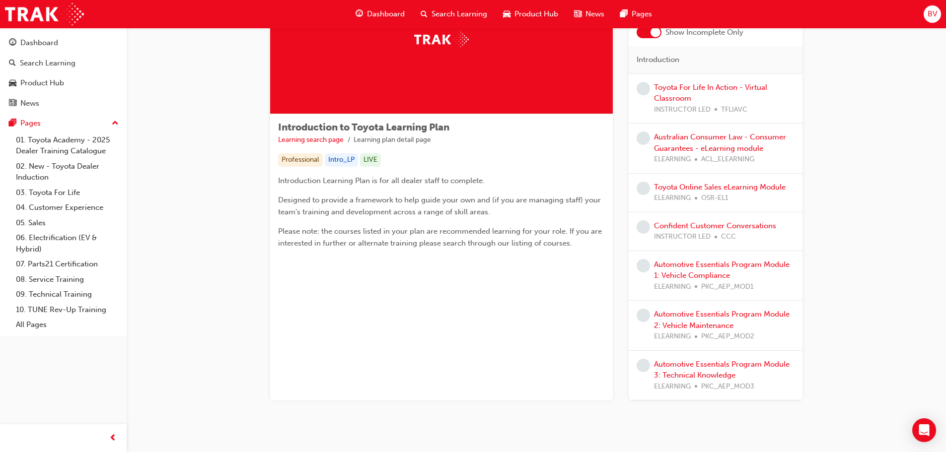
scroll to position [99, 0]
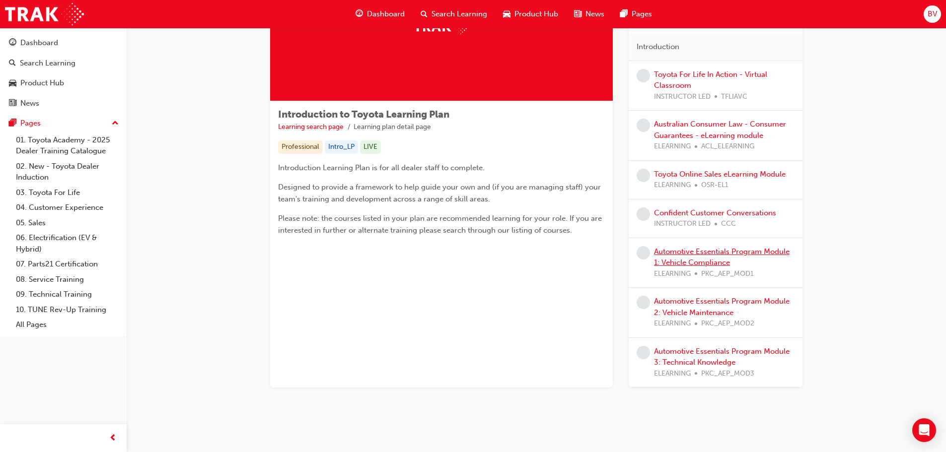
click at [692, 260] on link "Automotive Essentials Program Module 1: Vehicle Compliance" at bounding box center [722, 257] width 136 height 20
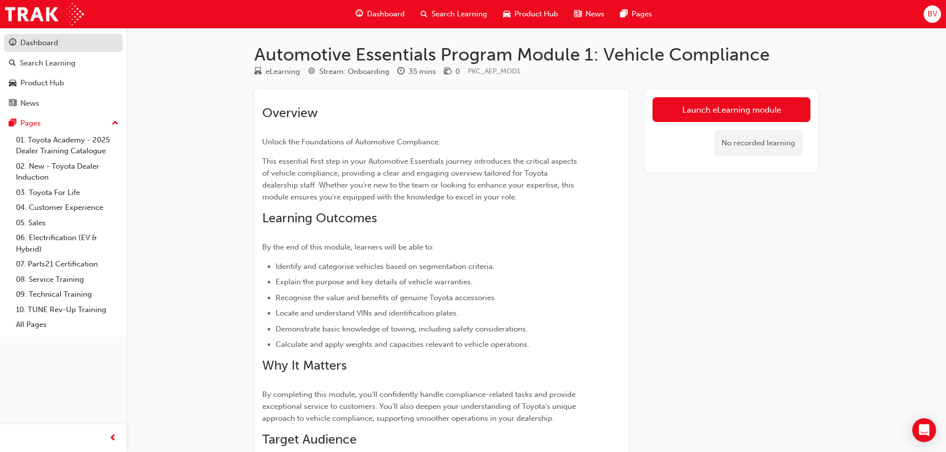
click at [43, 45] on div "Dashboard" at bounding box center [39, 42] width 38 height 11
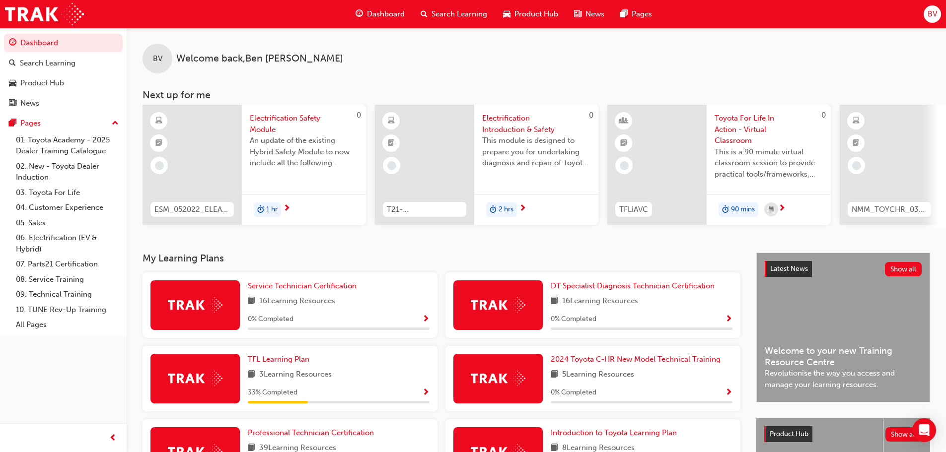
click at [266, 131] on span "Electrification Safety Module" at bounding box center [304, 124] width 108 height 22
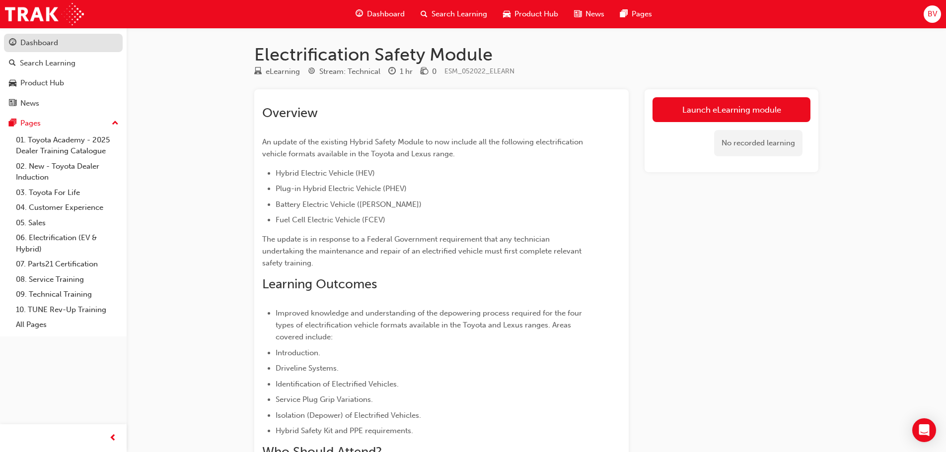
click at [38, 42] on div "Dashboard" at bounding box center [39, 42] width 38 height 11
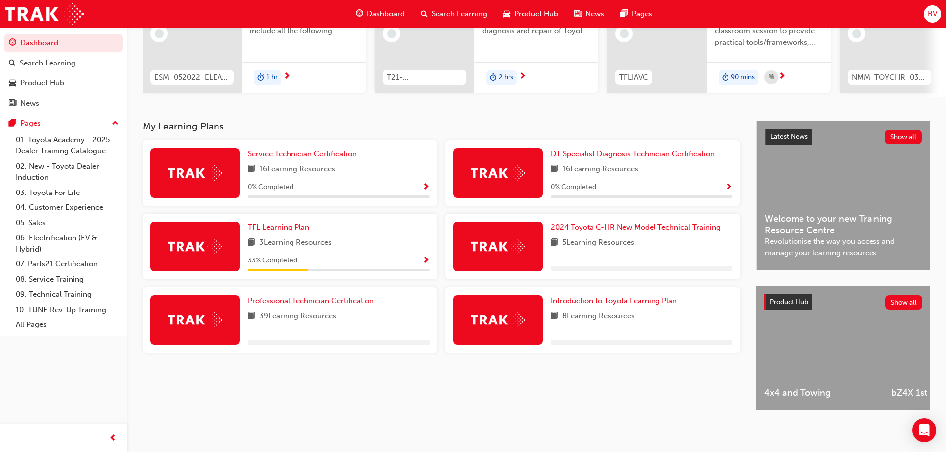
scroll to position [141, 0]
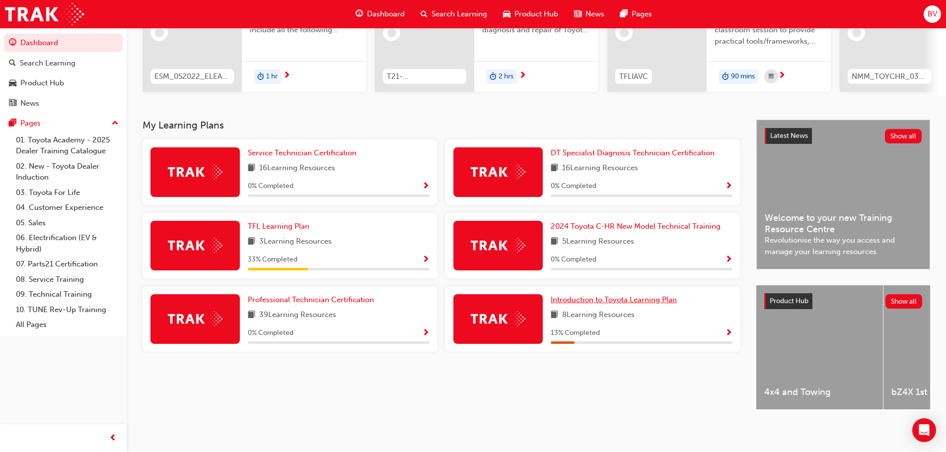
click at [587, 297] on span "Introduction to Toyota Learning Plan" at bounding box center [614, 299] width 126 height 9
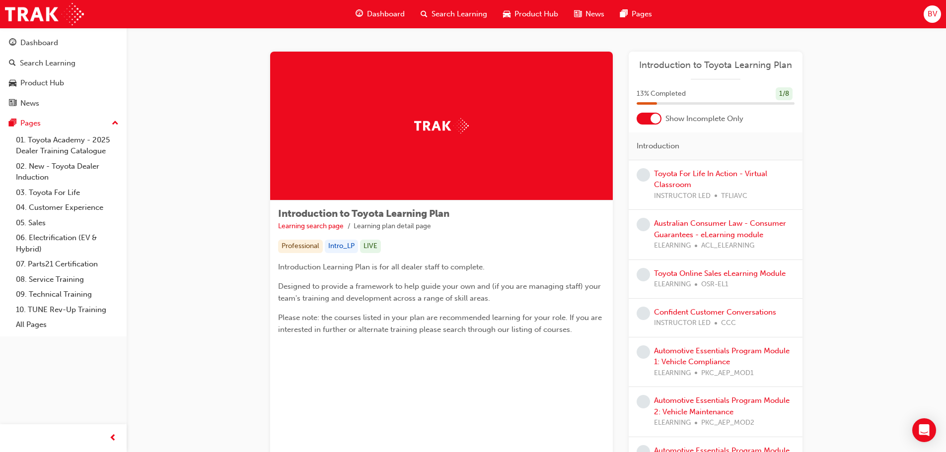
click at [442, 16] on span "Search Learning" at bounding box center [459, 13] width 56 height 11
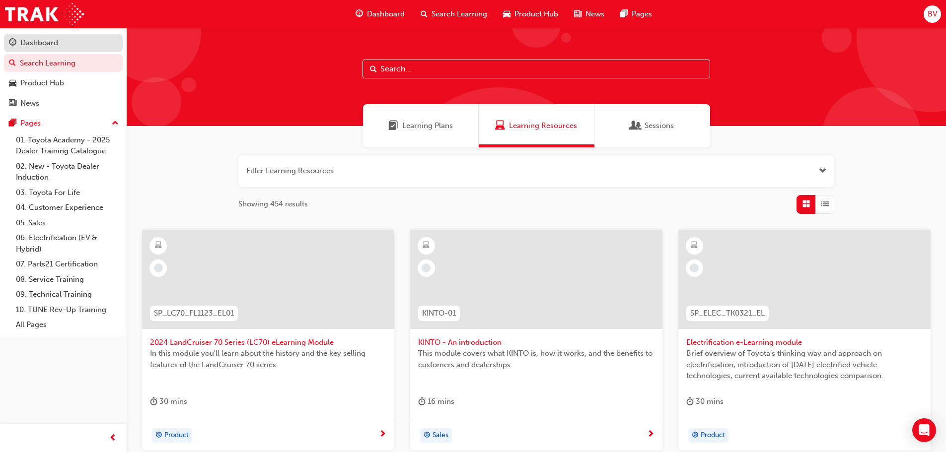
click at [49, 49] on div "Dashboard" at bounding box center [63, 43] width 109 height 12
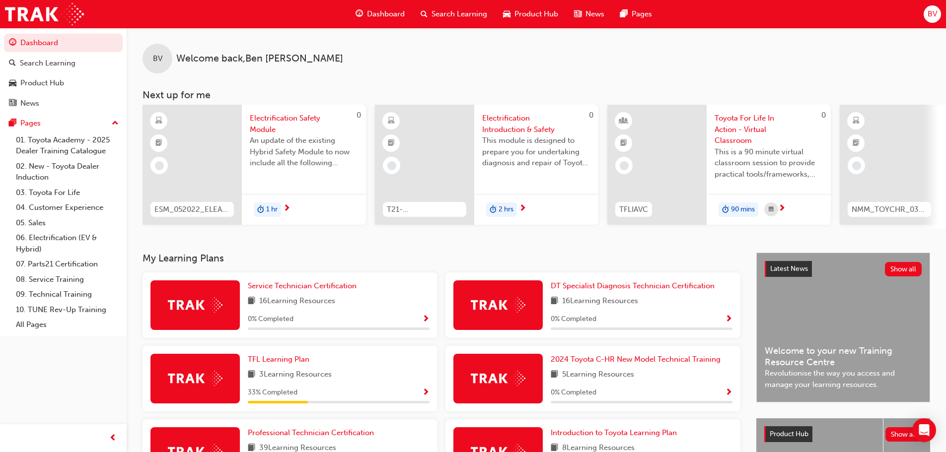
click at [272, 119] on span "Electrification Safety Module" at bounding box center [304, 124] width 108 height 22
